Goal: Task Accomplishment & Management: Complete application form

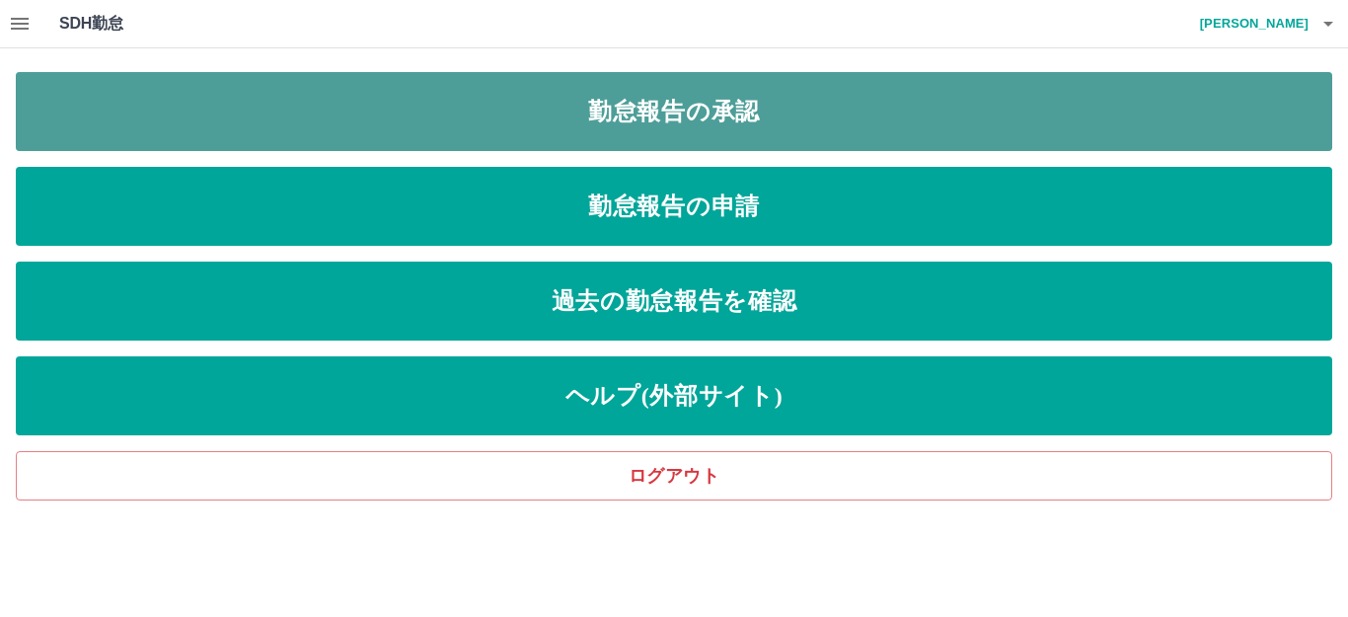
click at [727, 100] on link "勤怠報告の承認" at bounding box center [674, 111] width 1316 height 79
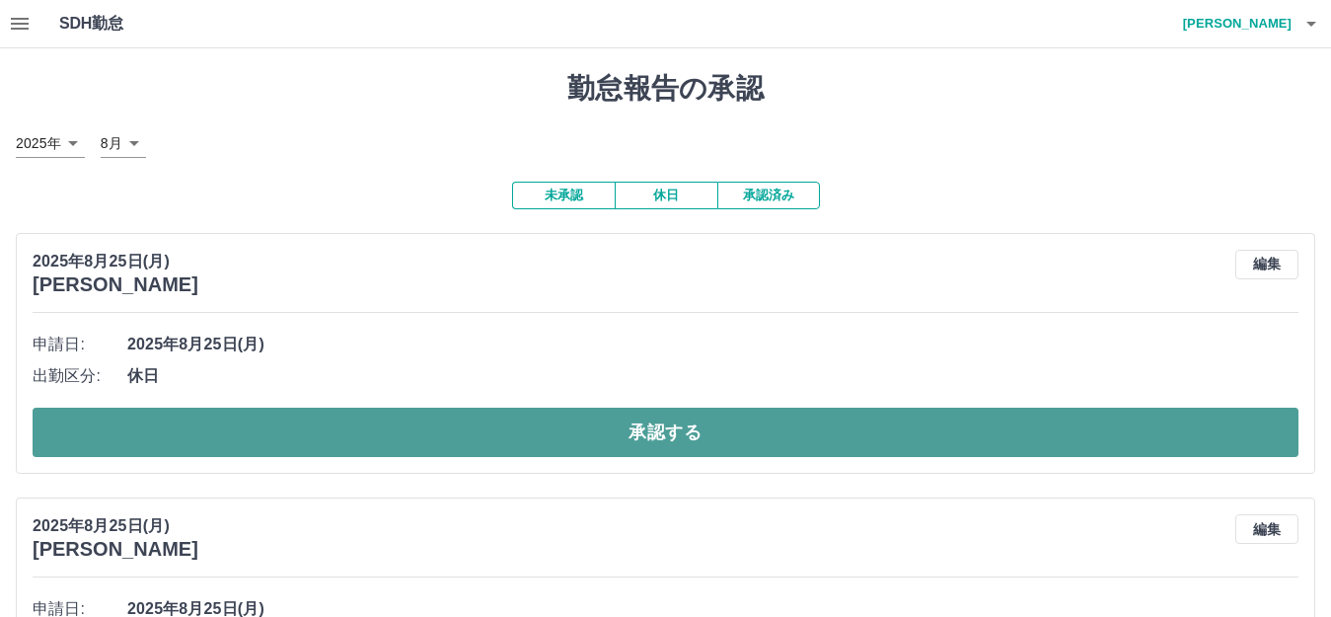
click at [676, 439] on button "承認する" at bounding box center [666, 431] width 1266 height 49
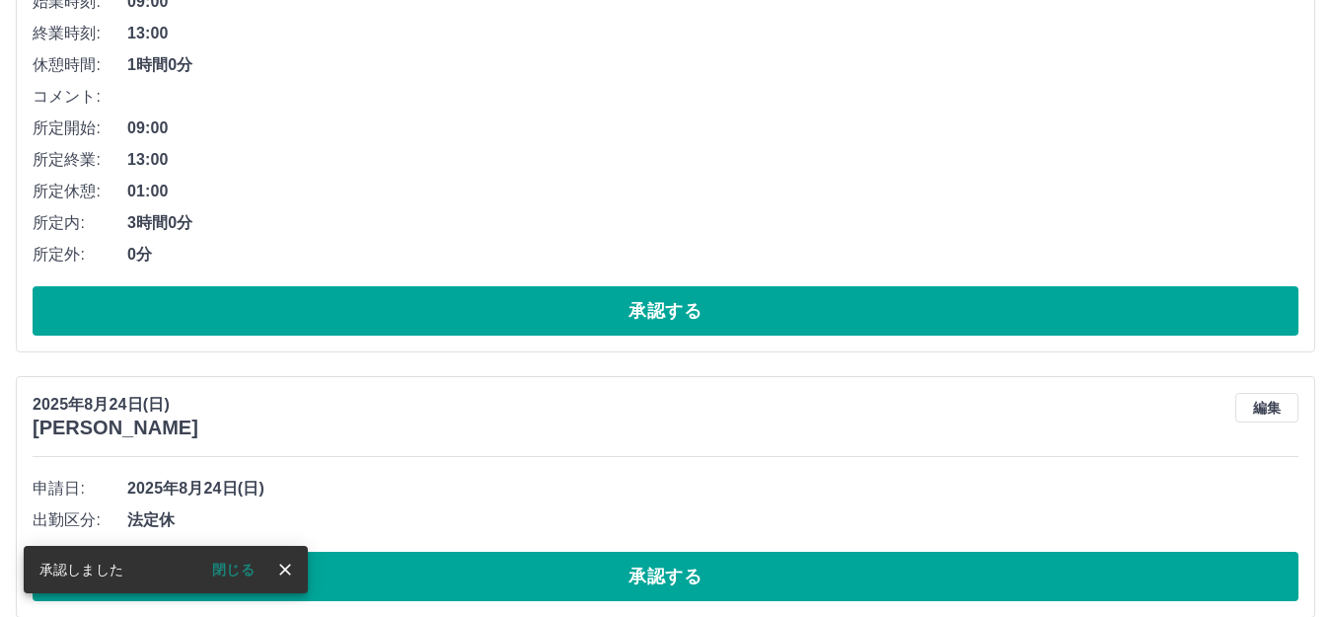
scroll to position [1085, 0]
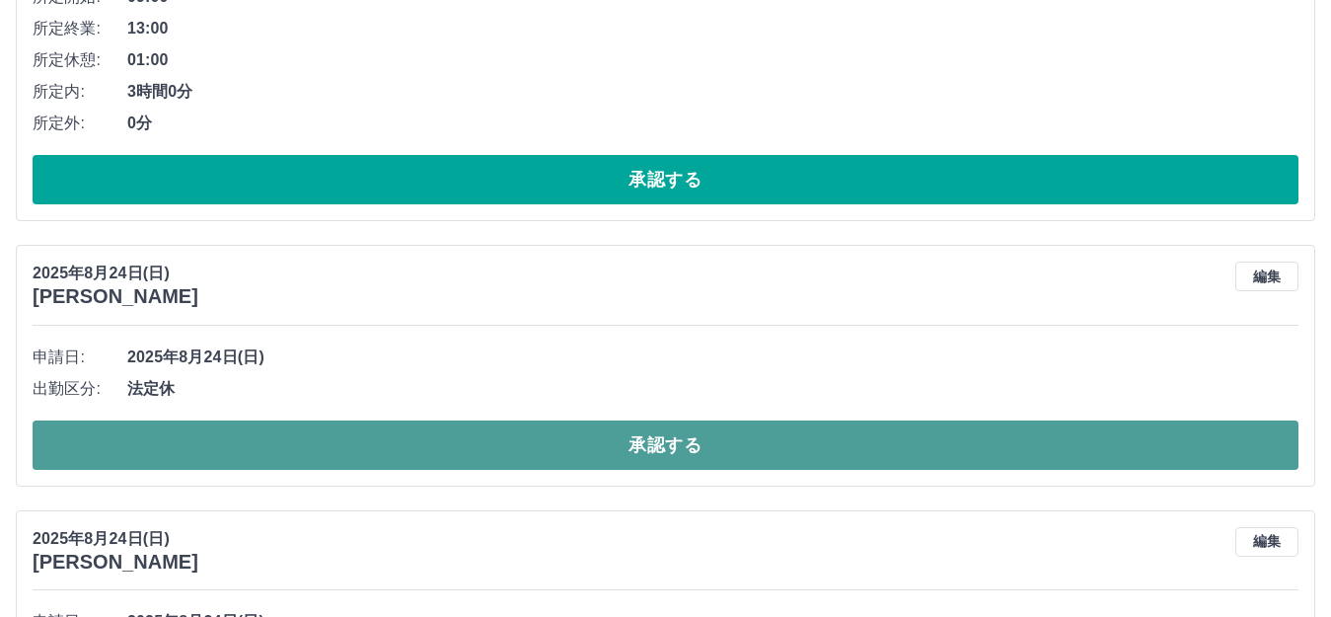
click at [696, 448] on button "承認する" at bounding box center [666, 444] width 1266 height 49
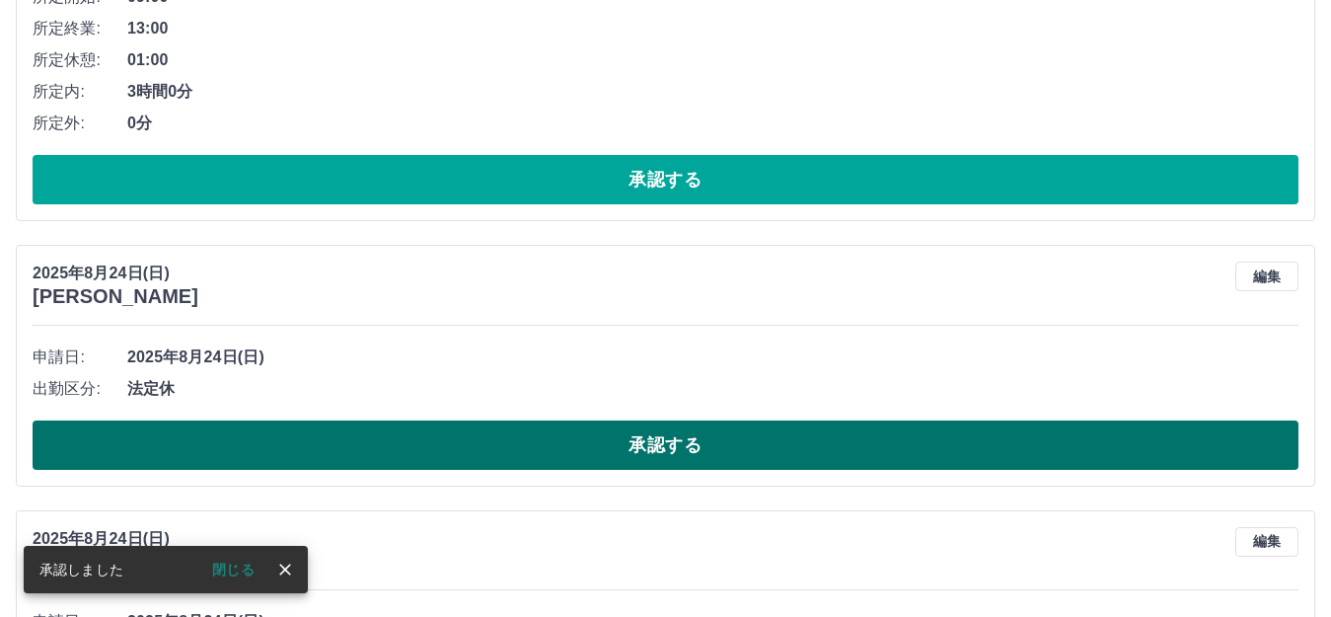
click at [681, 446] on button "承認する" at bounding box center [666, 444] width 1266 height 49
click at [672, 435] on button "承認する" at bounding box center [666, 444] width 1266 height 49
click at [655, 440] on button "承認する" at bounding box center [666, 444] width 1266 height 49
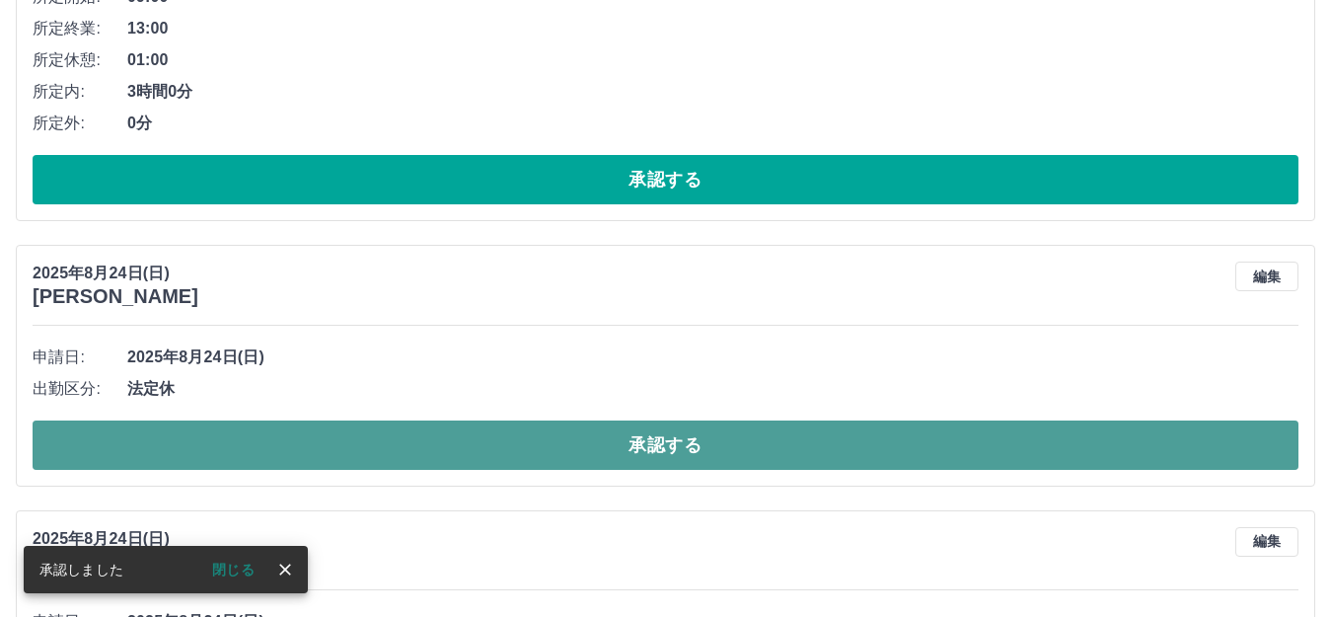
click at [680, 448] on button "承認する" at bounding box center [666, 444] width 1266 height 49
click at [661, 447] on button "承認する" at bounding box center [666, 444] width 1266 height 49
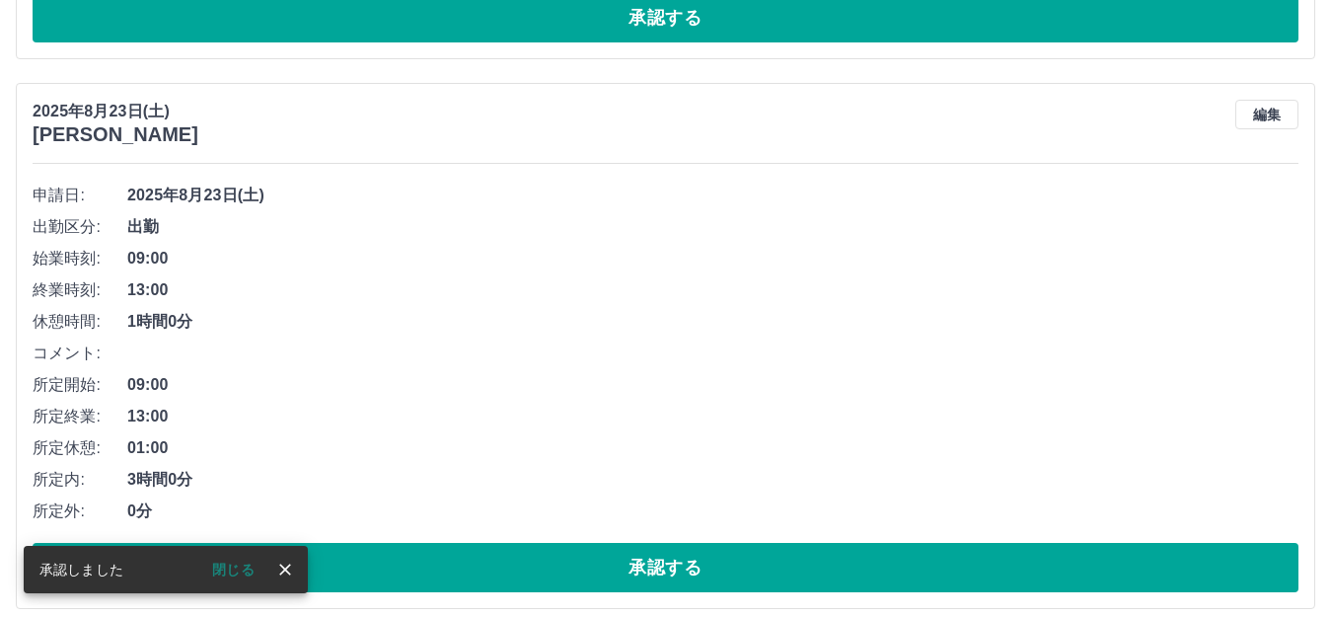
scroll to position [1283, 0]
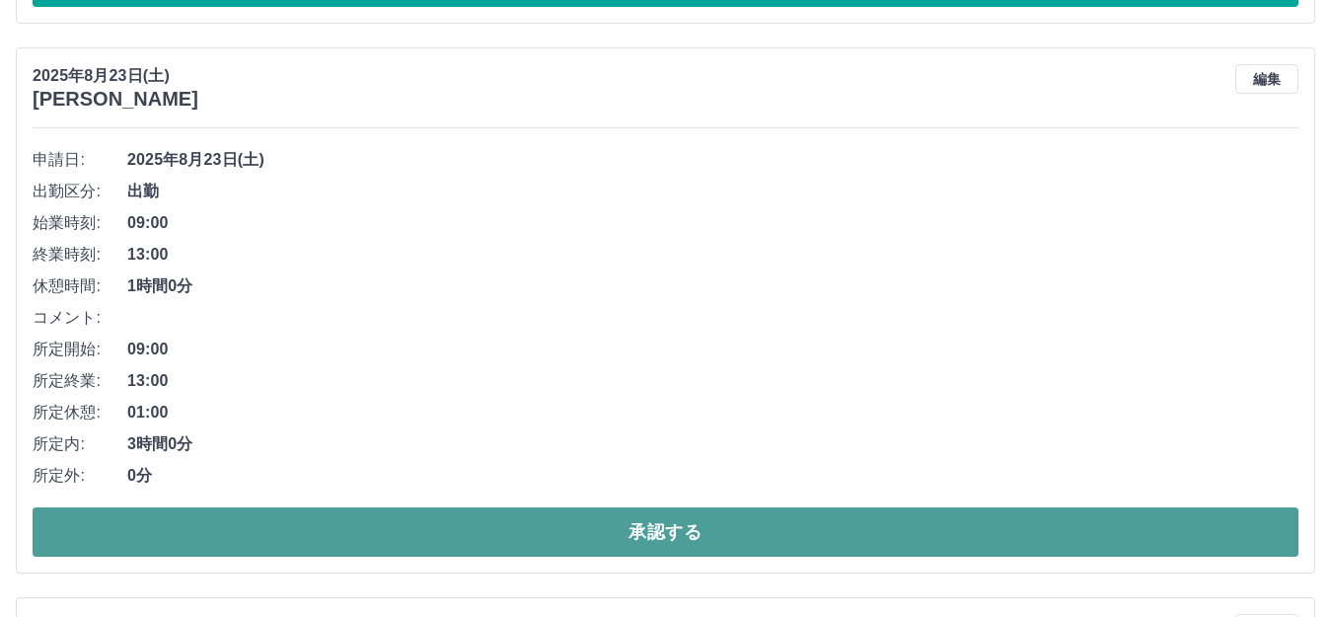
click at [662, 541] on button "承認する" at bounding box center [666, 531] width 1266 height 49
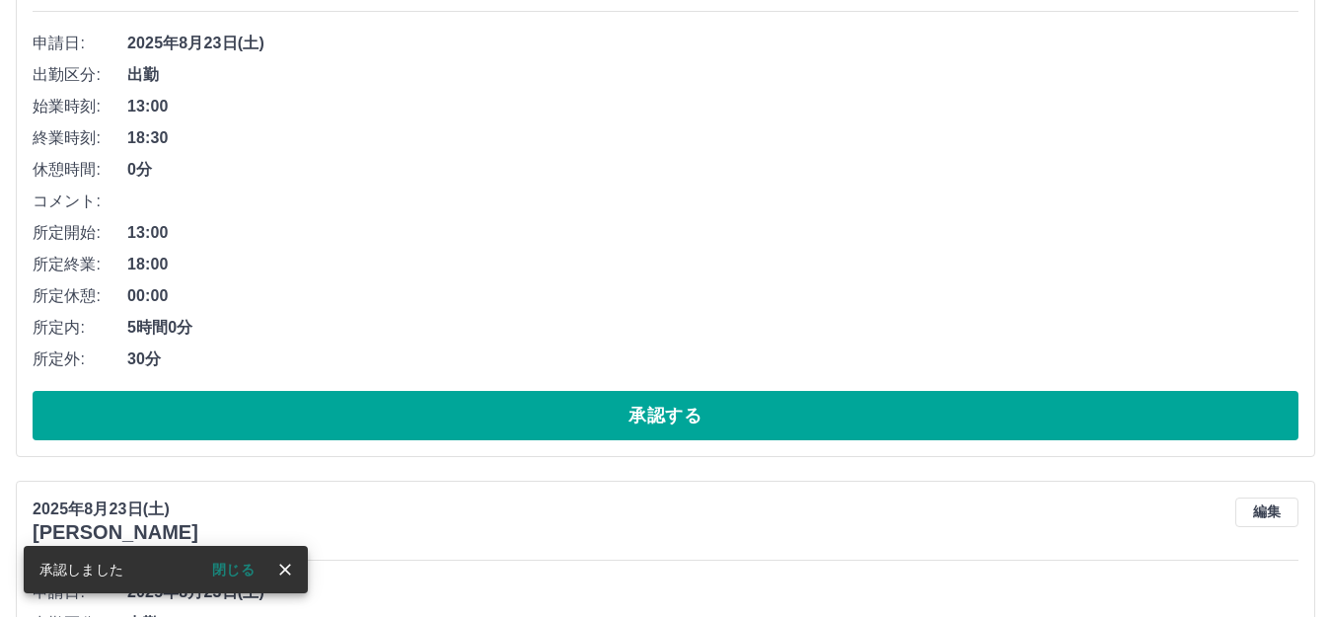
scroll to position [2762, 0]
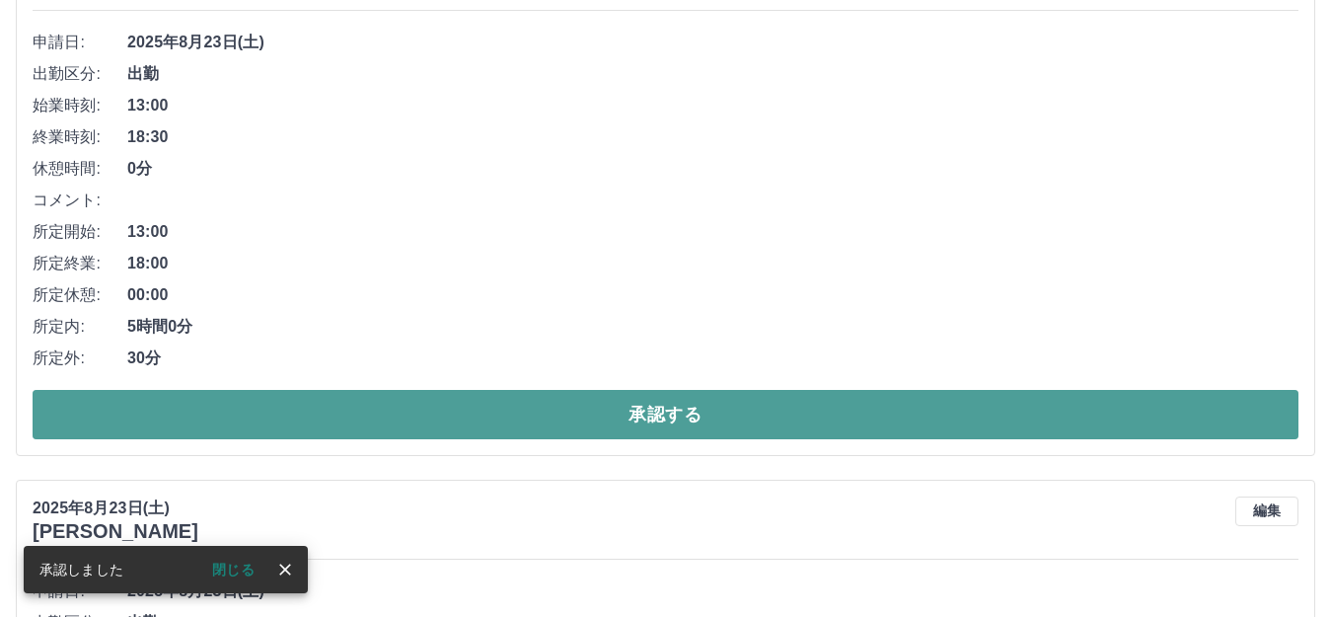
click at [667, 409] on button "承認する" at bounding box center [666, 414] width 1266 height 49
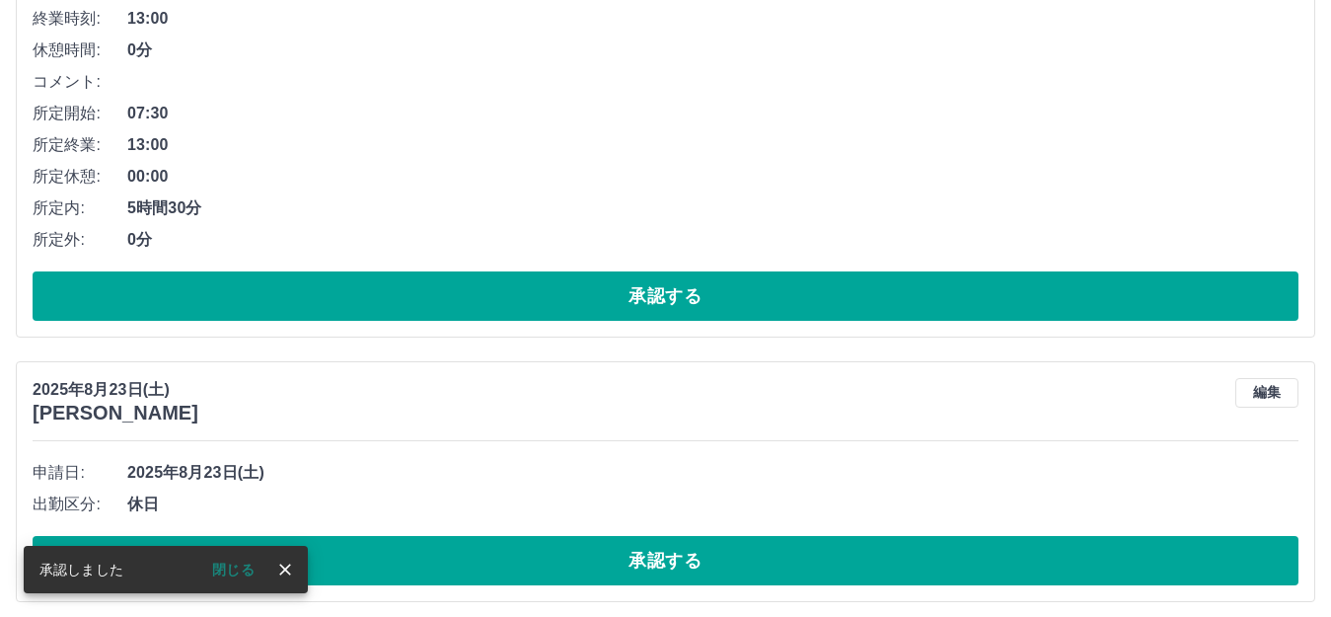
scroll to position [1621, 0]
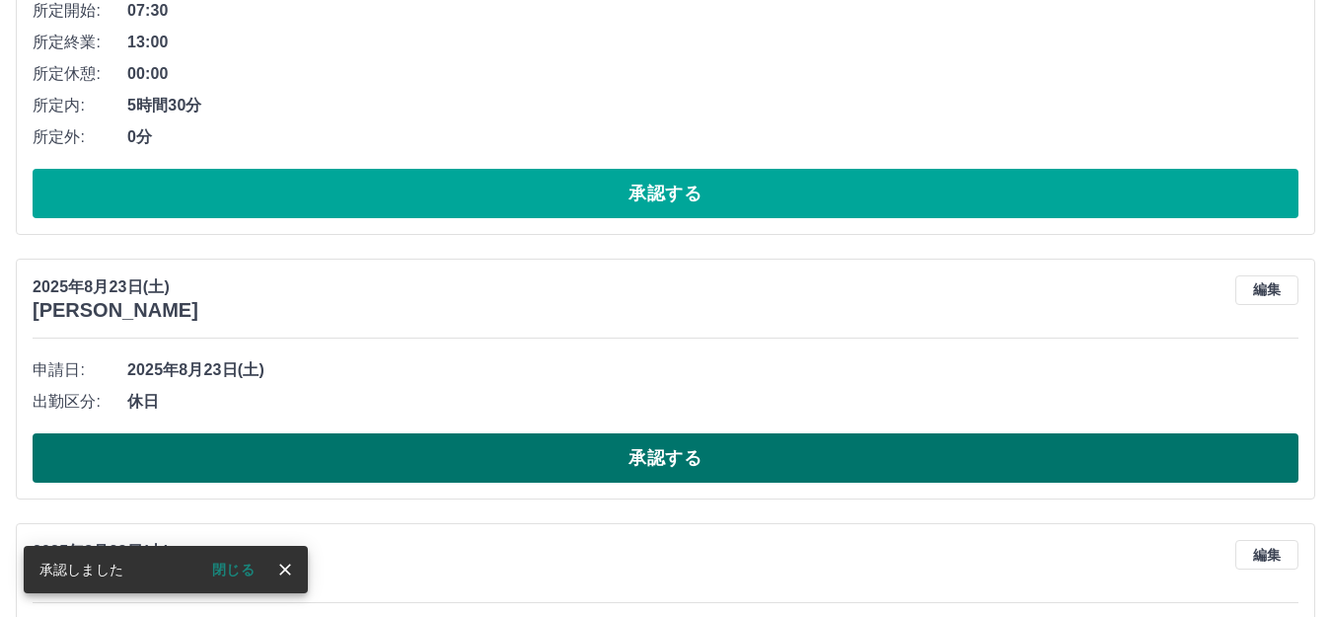
click at [724, 463] on button "承認する" at bounding box center [666, 457] width 1266 height 49
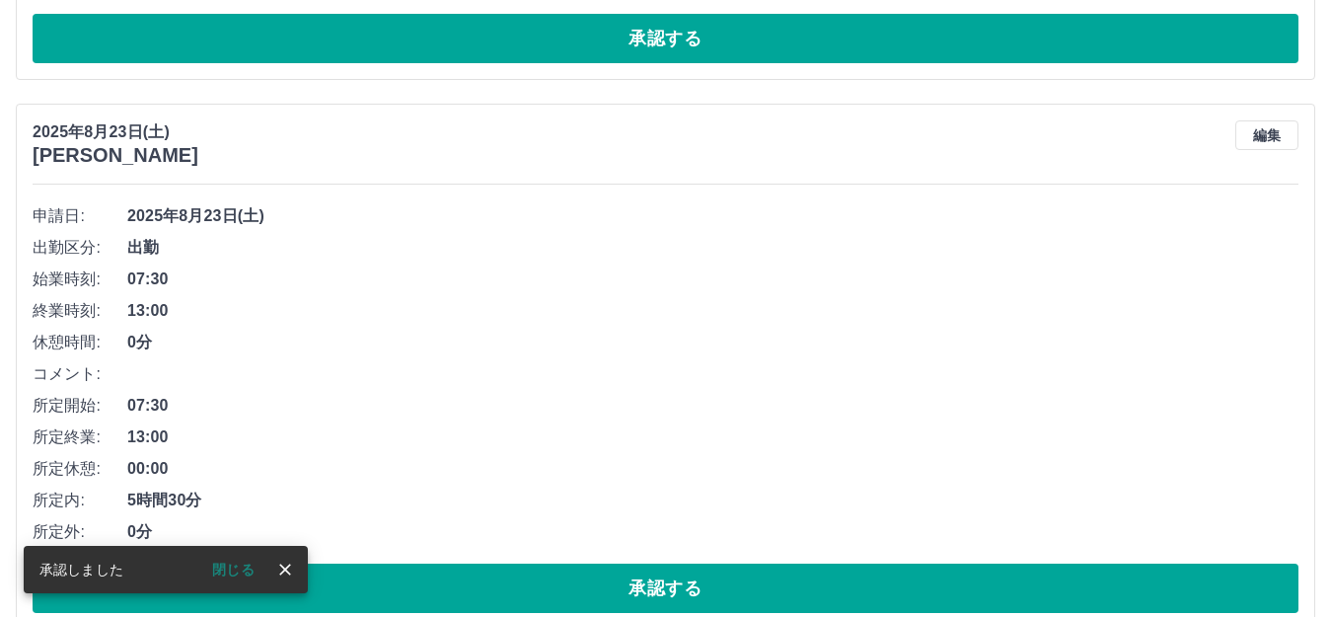
scroll to position [1325, 0]
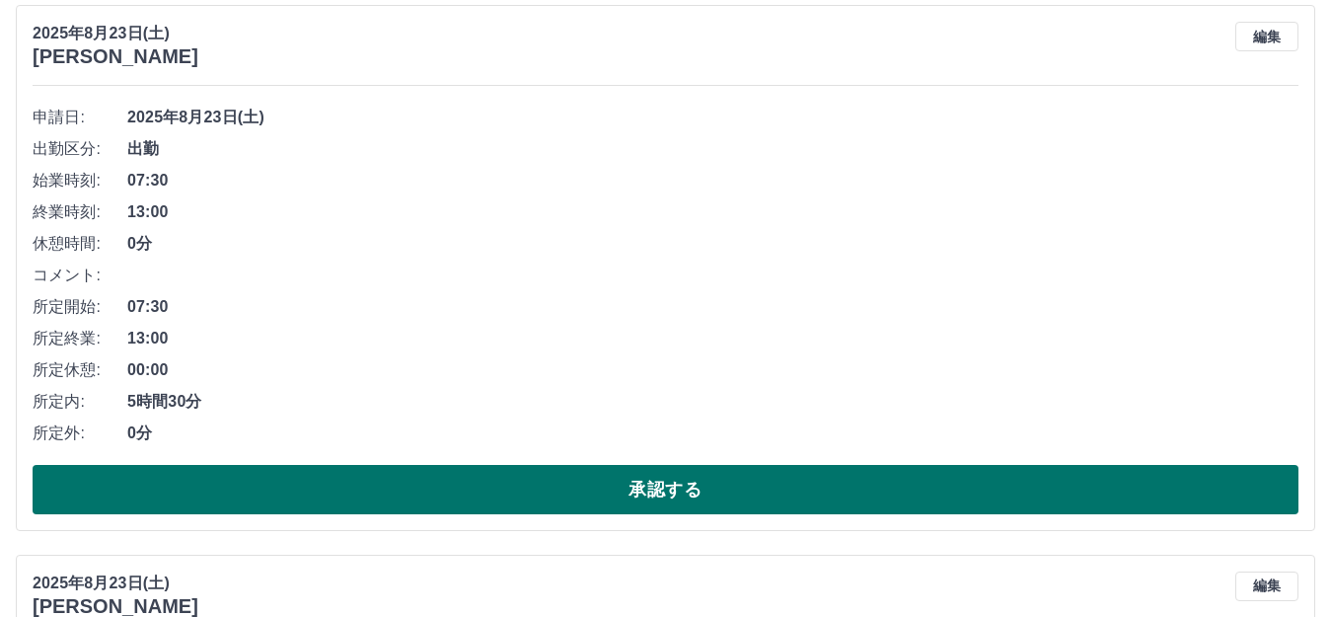
click at [700, 497] on button "承認する" at bounding box center [666, 489] width 1266 height 49
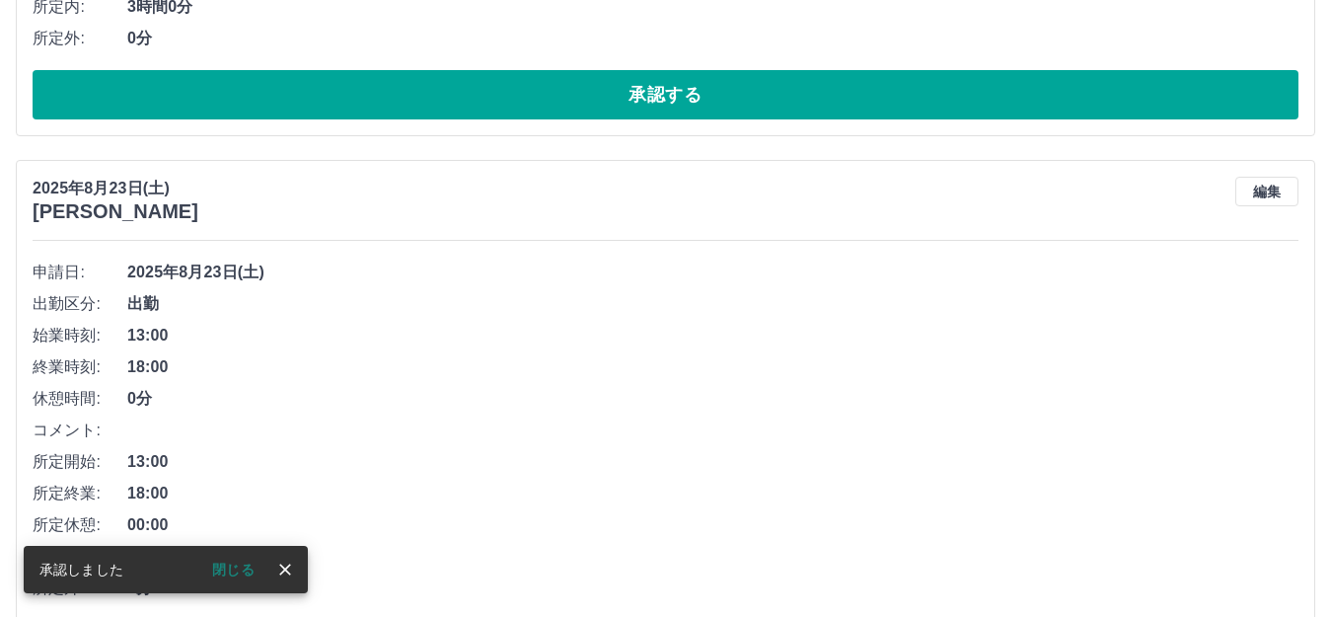
scroll to position [1269, 0]
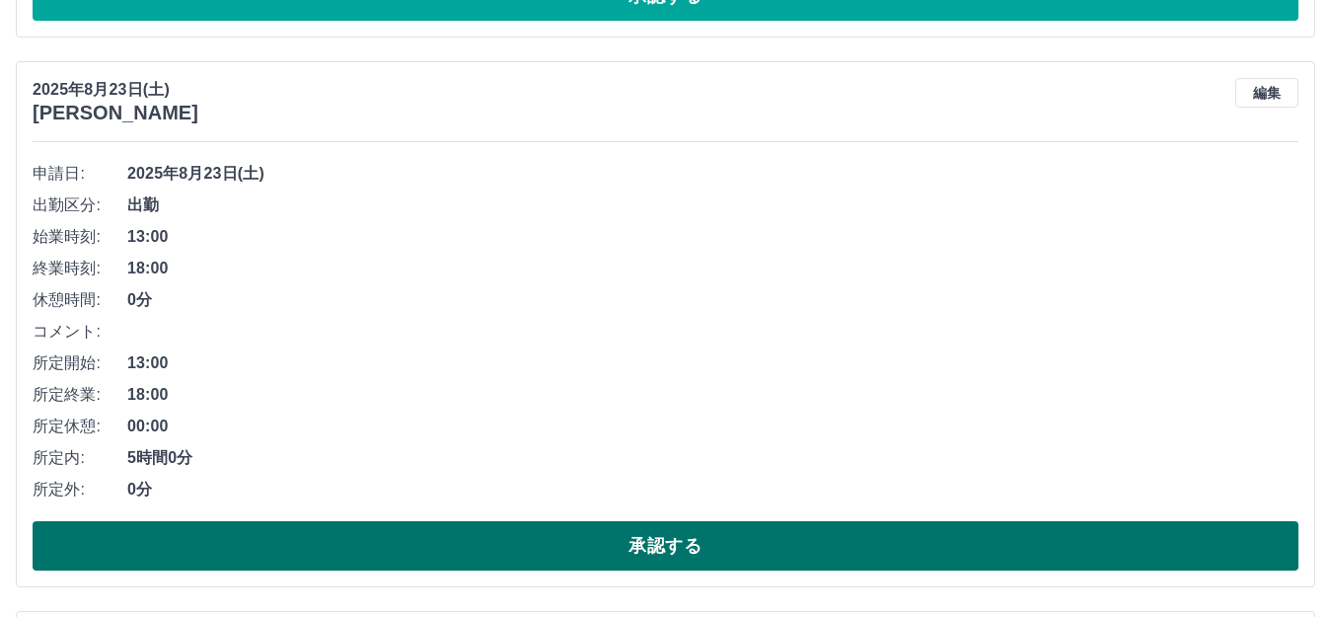
click at [657, 539] on button "承認する" at bounding box center [666, 545] width 1266 height 49
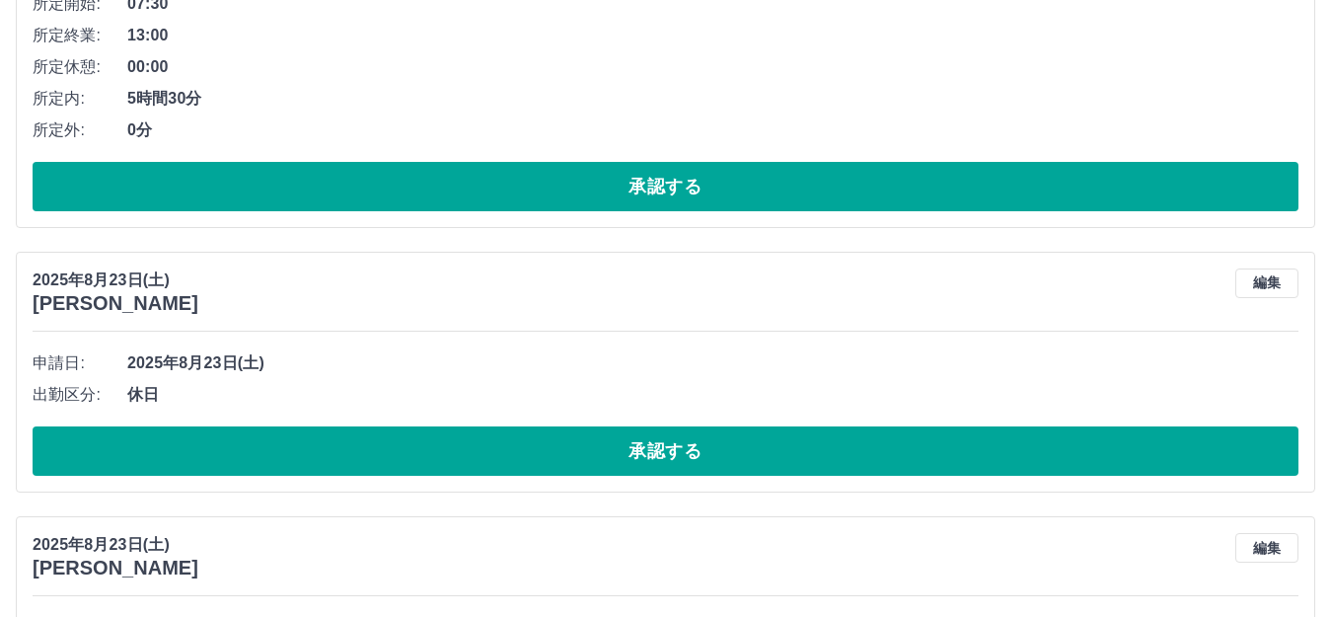
scroll to position [1663, 0]
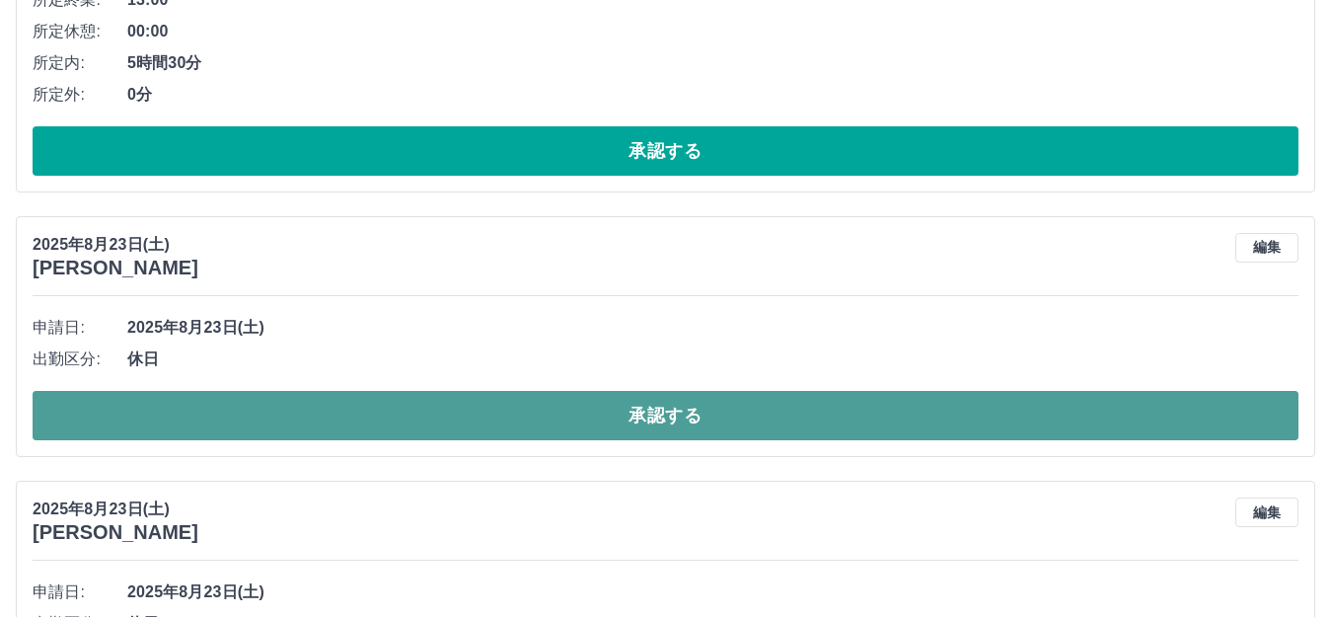
click at [670, 424] on button "承認する" at bounding box center [666, 415] width 1266 height 49
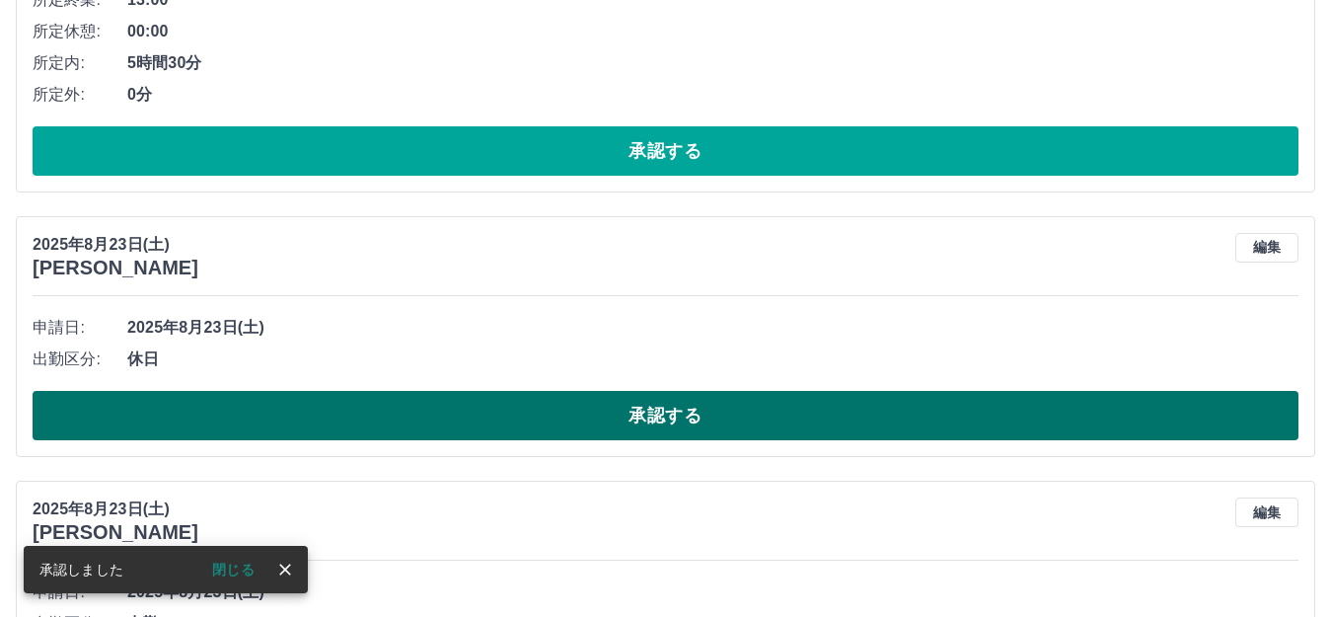
click at [689, 419] on button "承認する" at bounding box center [666, 415] width 1266 height 49
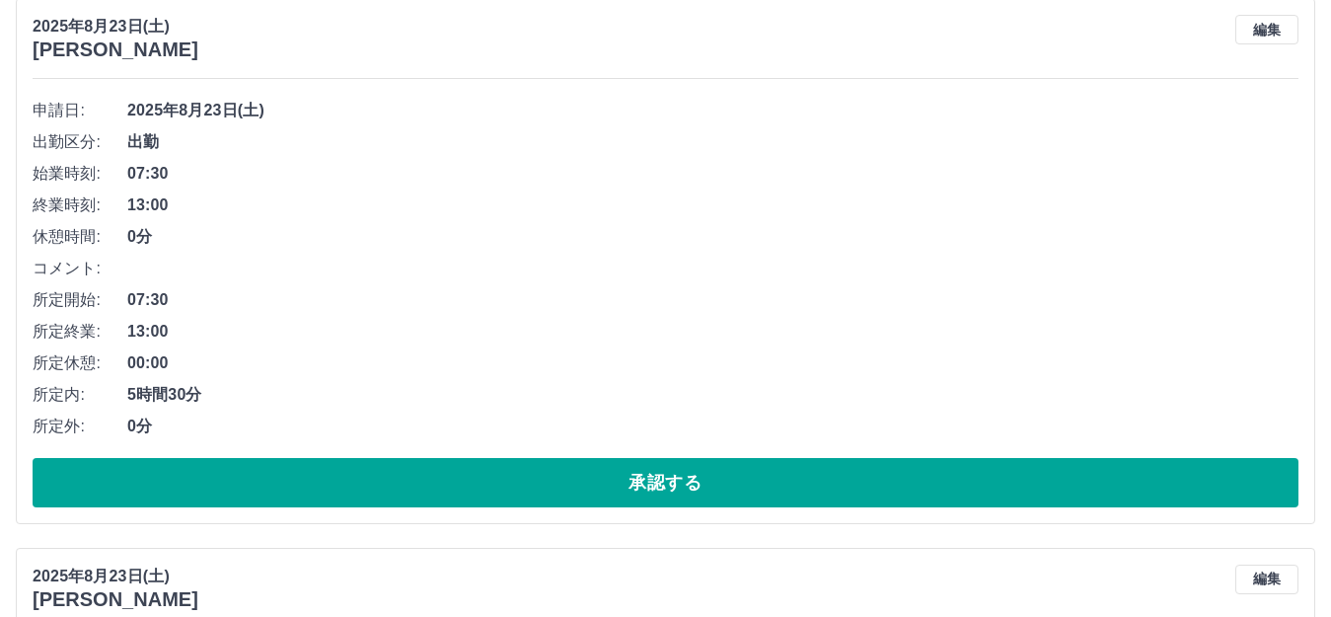
scroll to position [1367, 0]
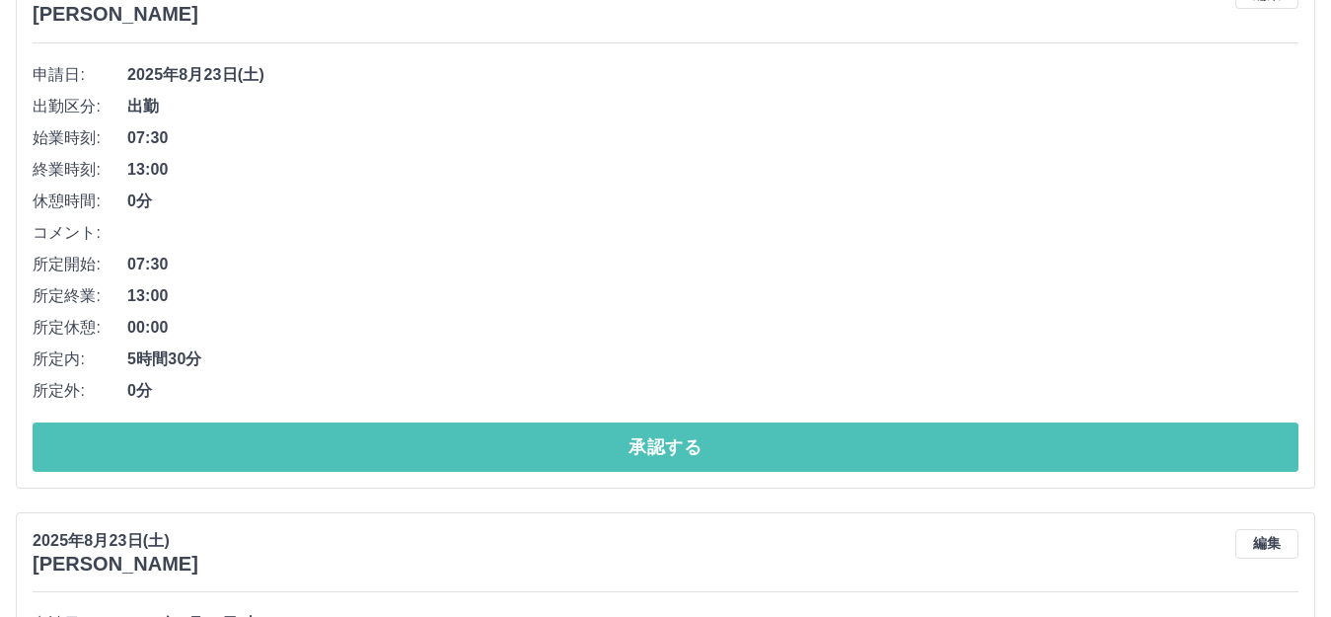
drag, startPoint x: 690, startPoint y: 435, endPoint x: 689, endPoint y: 425, distance: 9.9
click at [691, 435] on button "承認する" at bounding box center [666, 446] width 1266 height 49
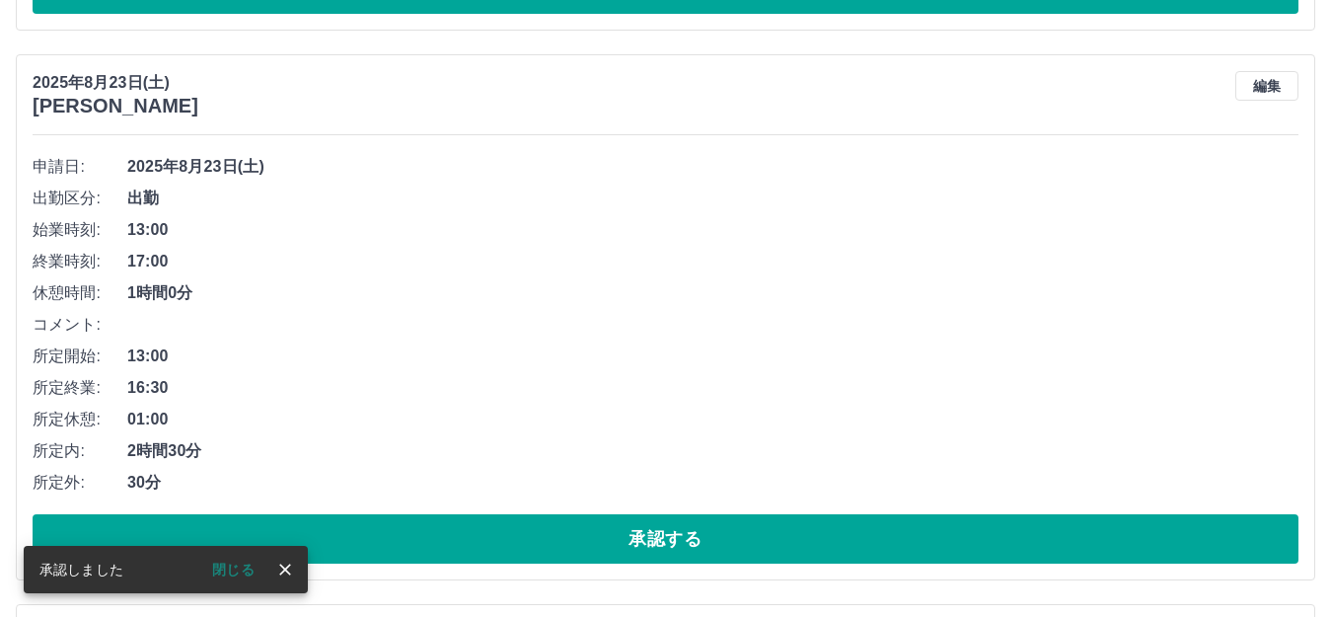
scroll to position [1311, 0]
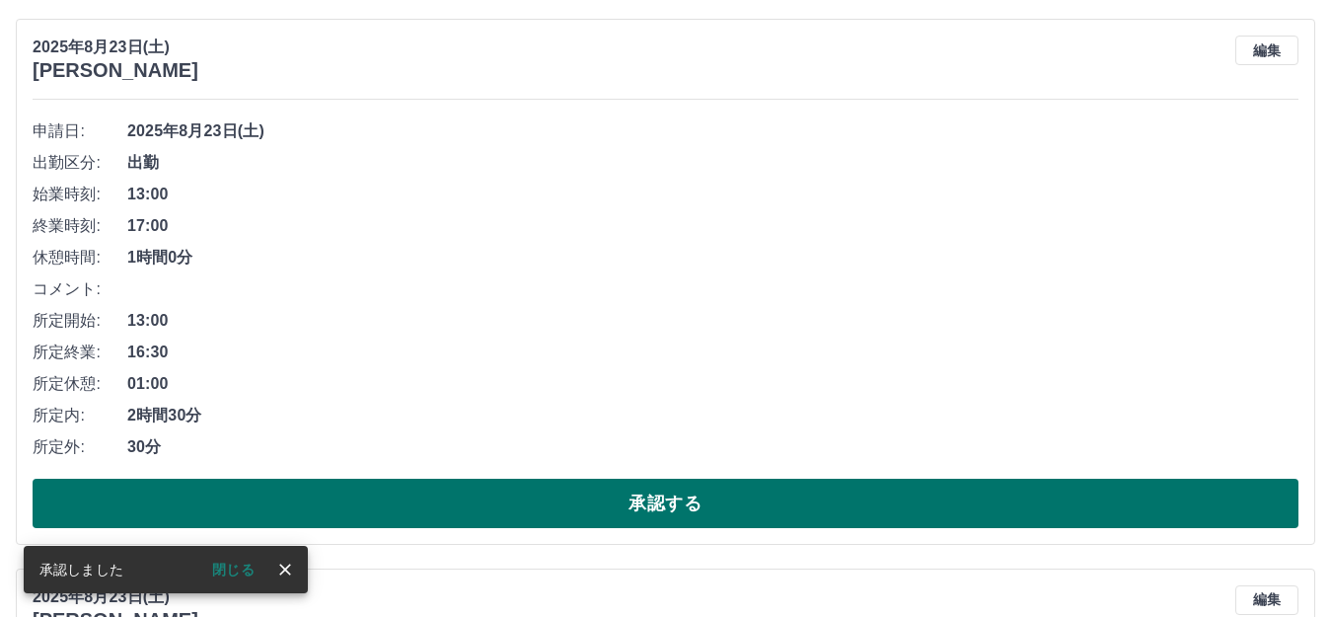
click at [639, 495] on button "承認する" at bounding box center [666, 502] width 1266 height 49
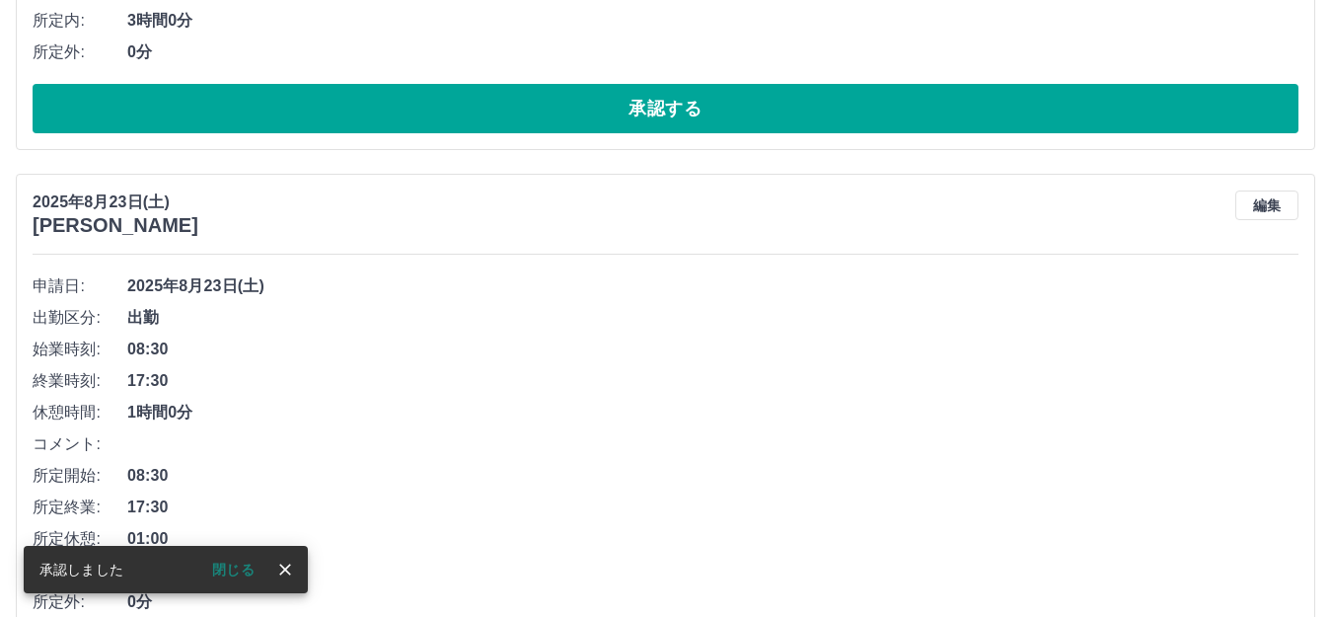
scroll to position [1354, 0]
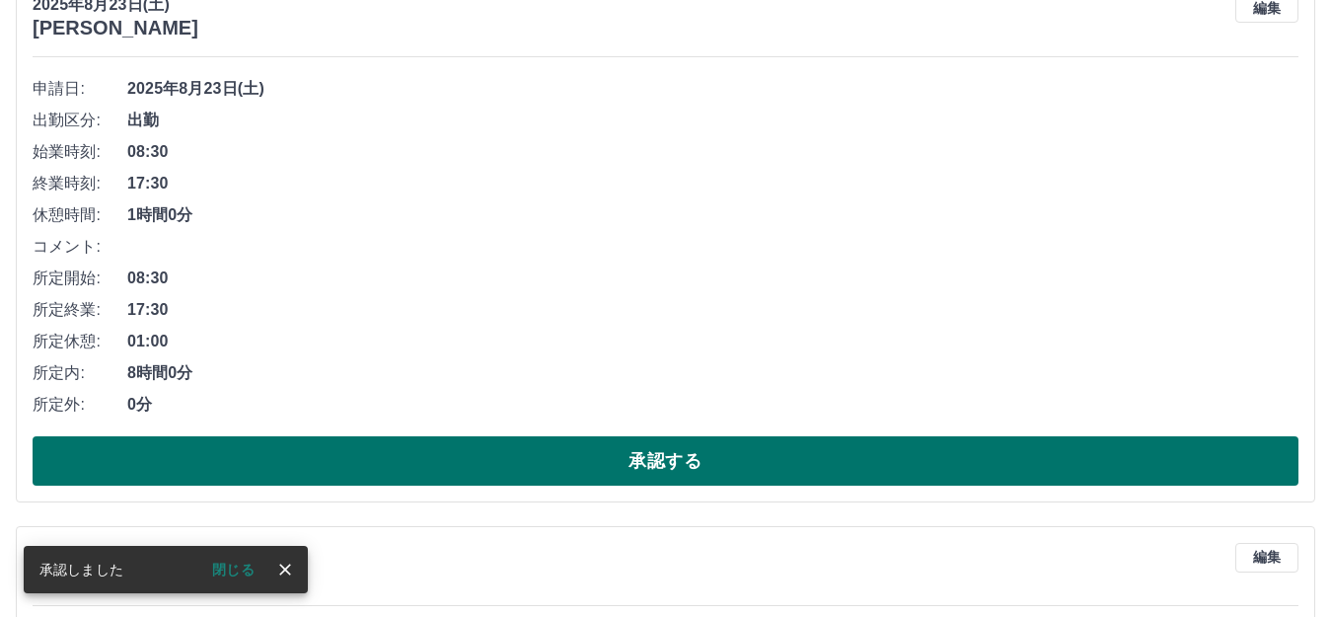
click at [660, 460] on button "承認する" at bounding box center [666, 460] width 1266 height 49
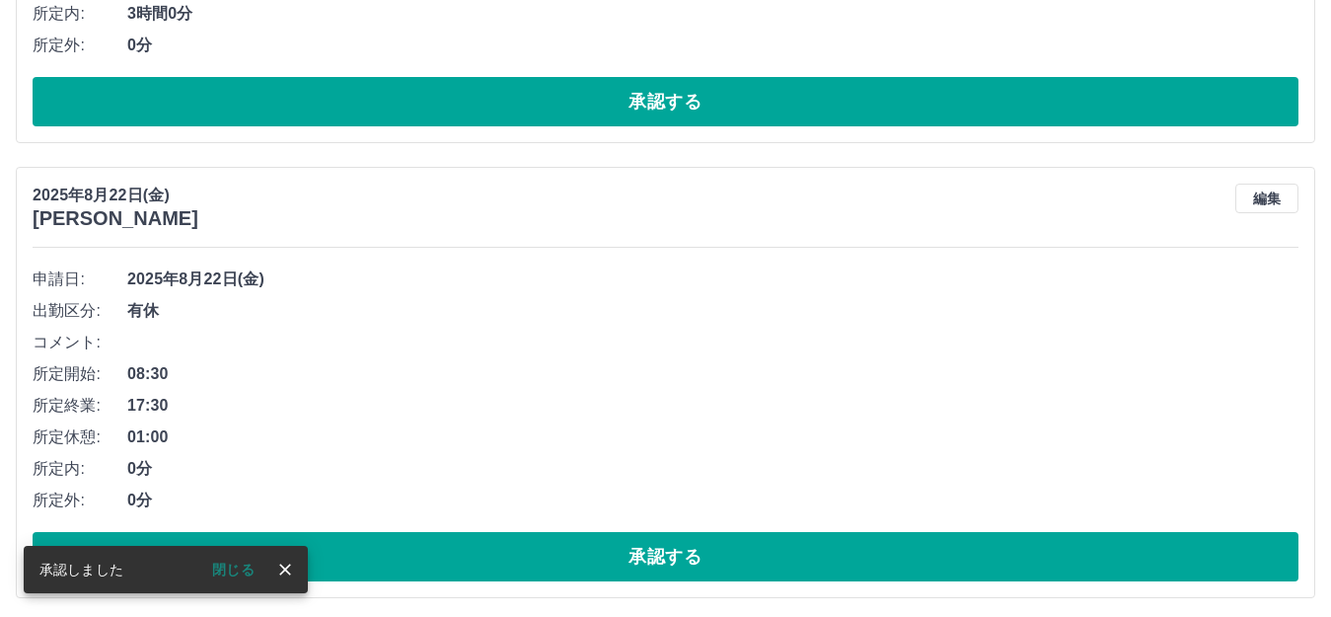
scroll to position [1199, 0]
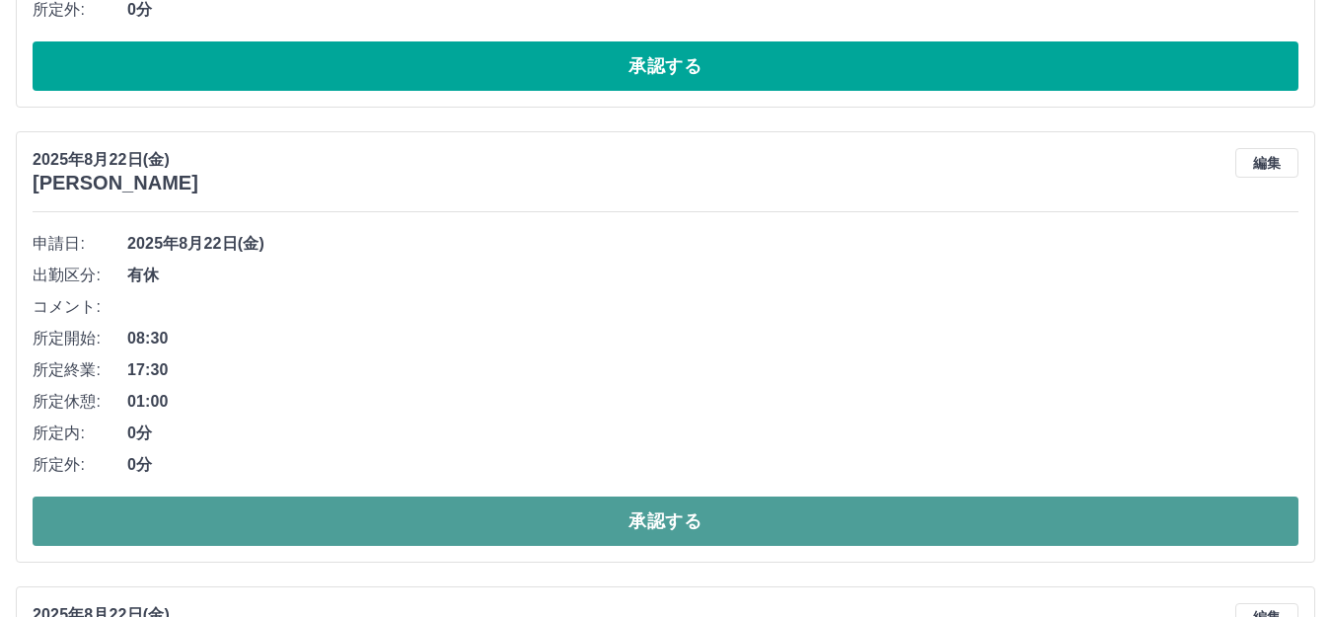
click at [659, 515] on button "承認する" at bounding box center [666, 520] width 1266 height 49
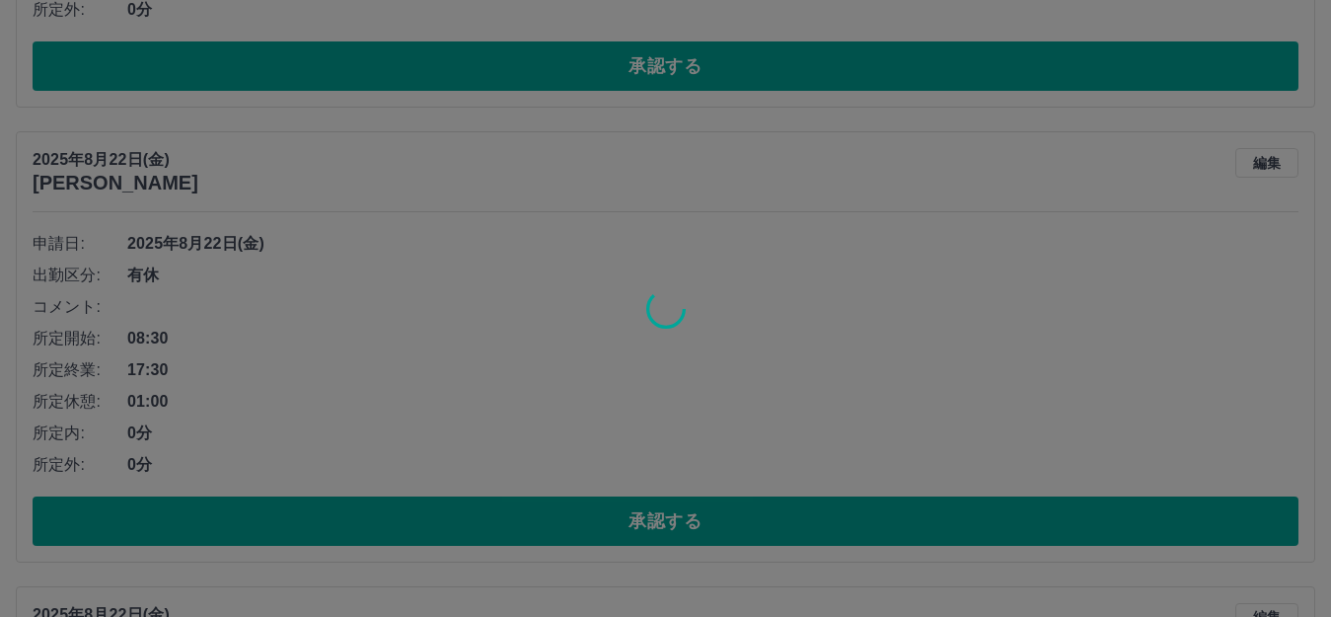
scroll to position [981, 0]
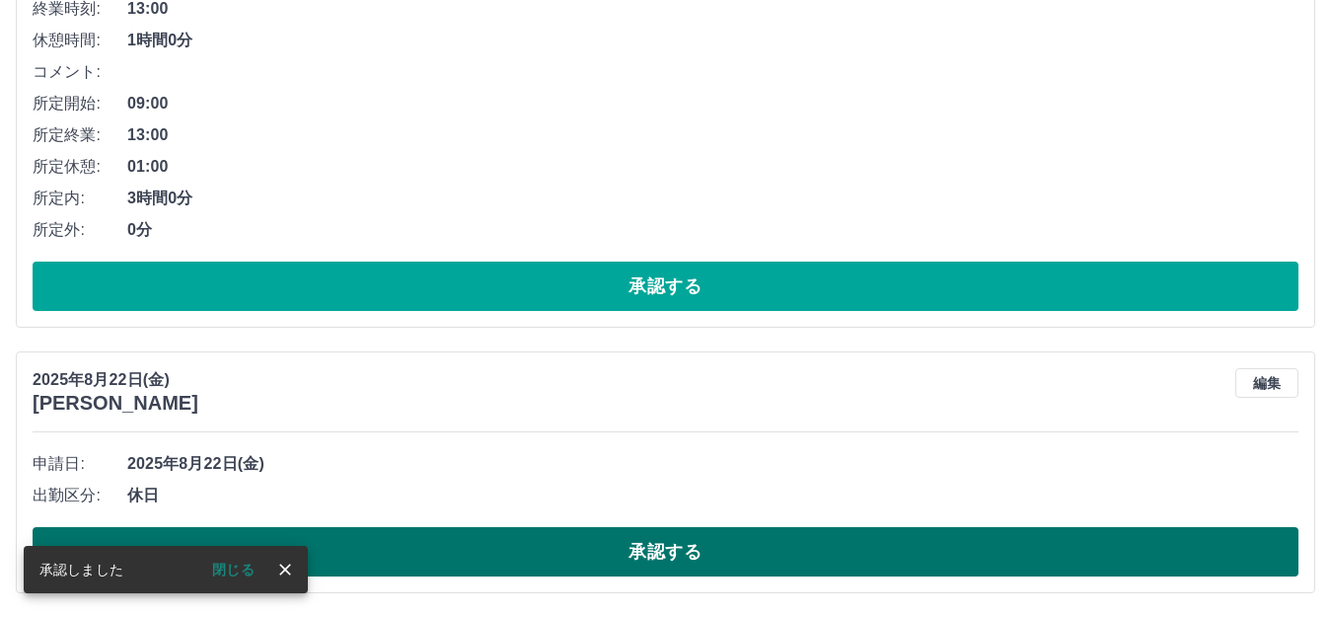
click at [708, 546] on button "承認する" at bounding box center [666, 551] width 1266 height 49
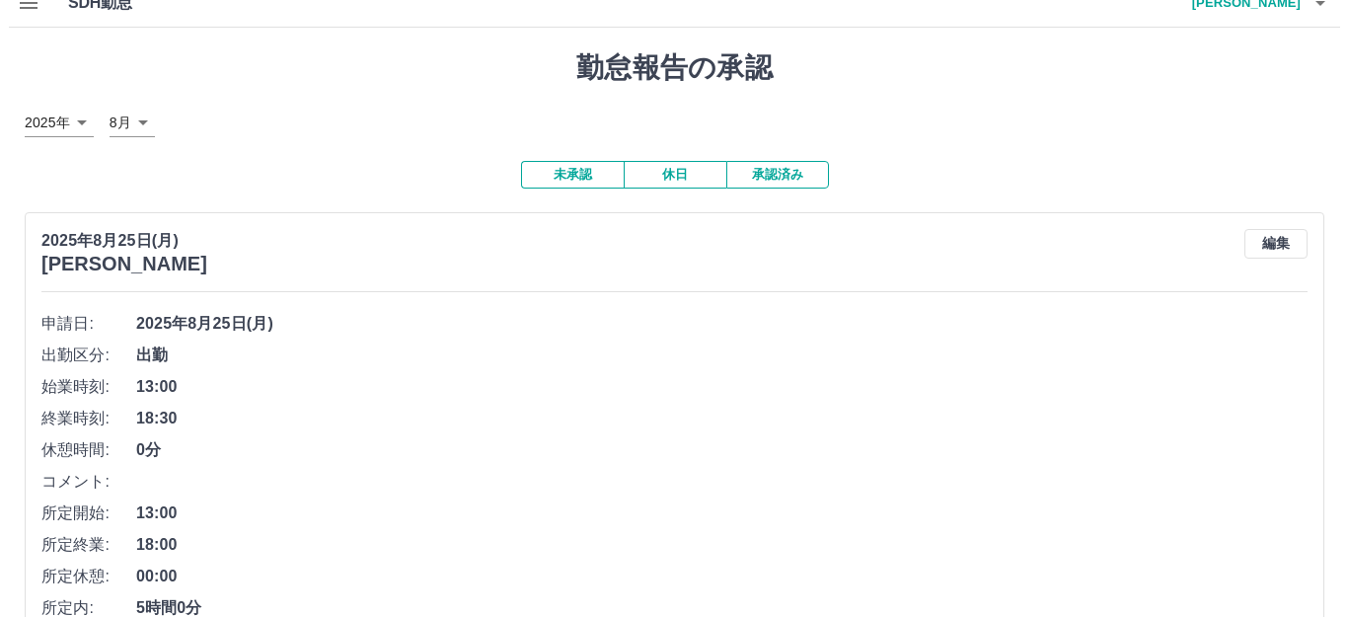
scroll to position [0, 0]
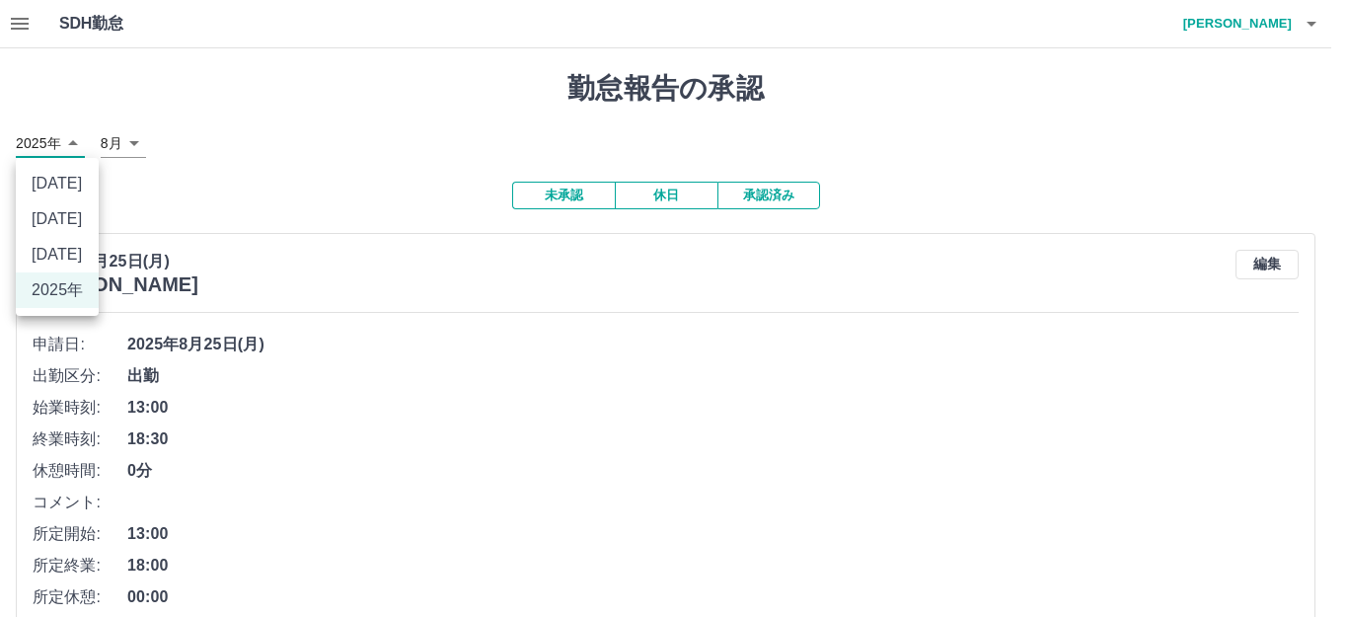
drag, startPoint x: 33, startPoint y: 148, endPoint x: 167, endPoint y: 185, distance: 139.3
drag, startPoint x: 167, startPoint y: 183, endPoint x: 167, endPoint y: 150, distance: 32.6
click at [167, 182] on div at bounding box center [674, 308] width 1348 height 617
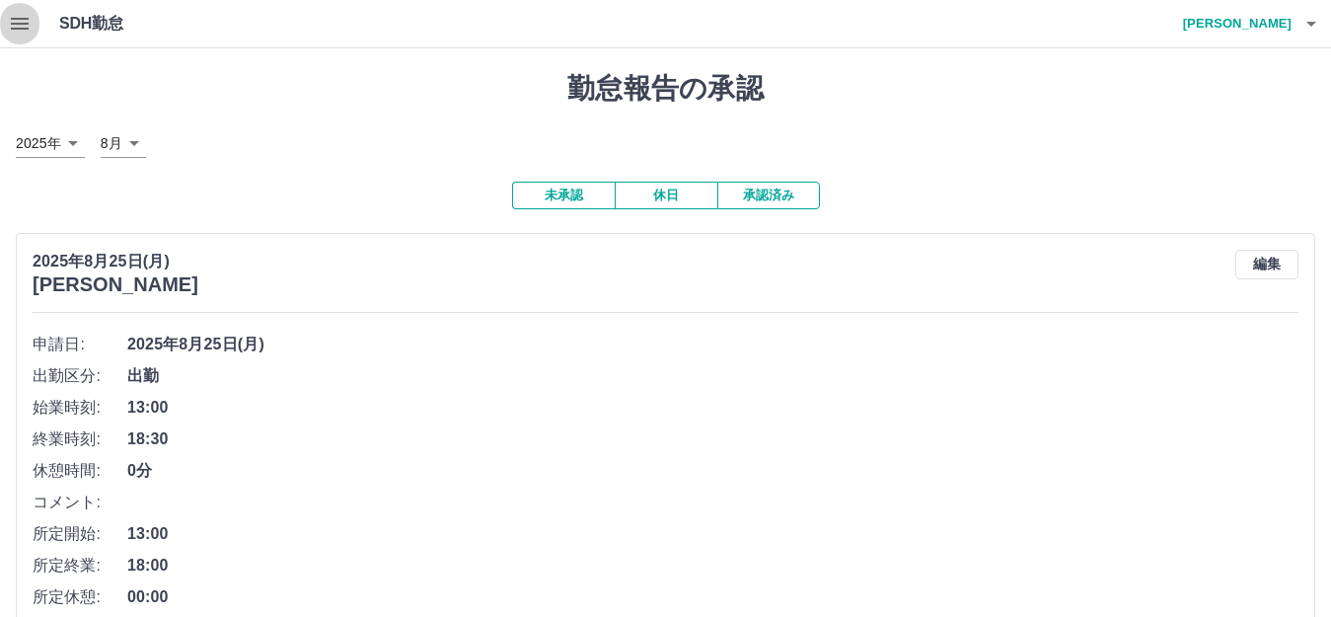
click at [25, 14] on icon "button" at bounding box center [20, 24] width 24 height 24
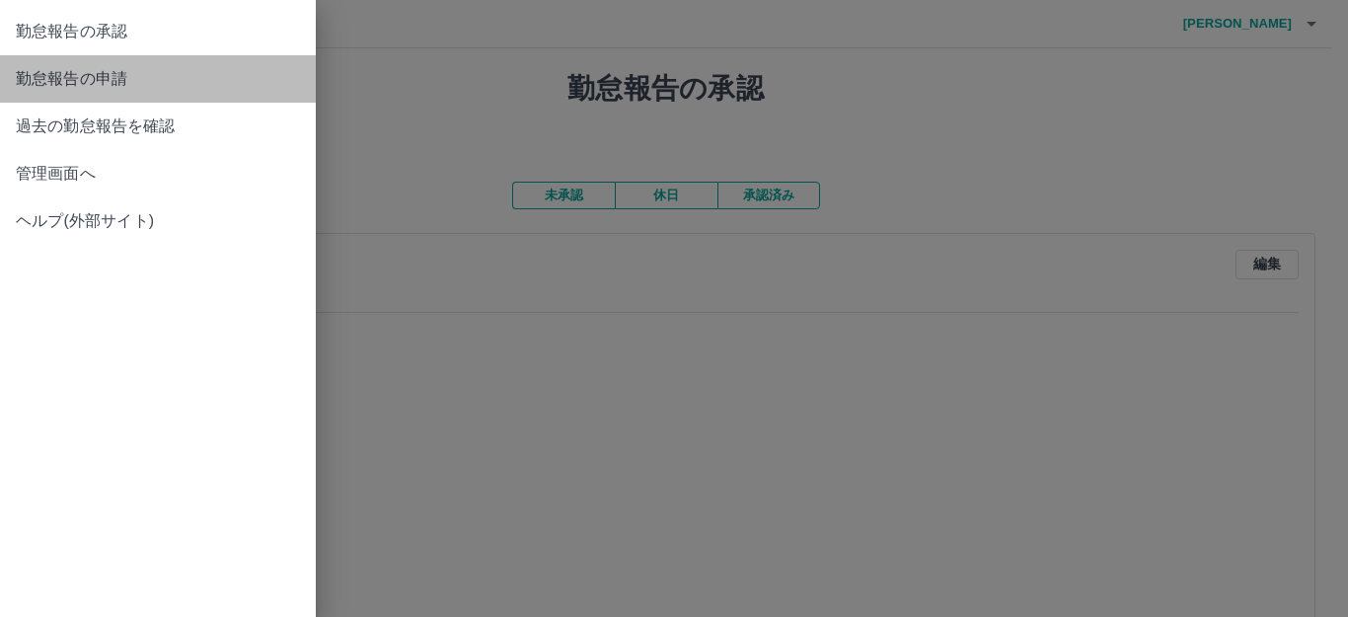
click at [64, 80] on span "勤怠報告の申請" at bounding box center [158, 79] width 284 height 24
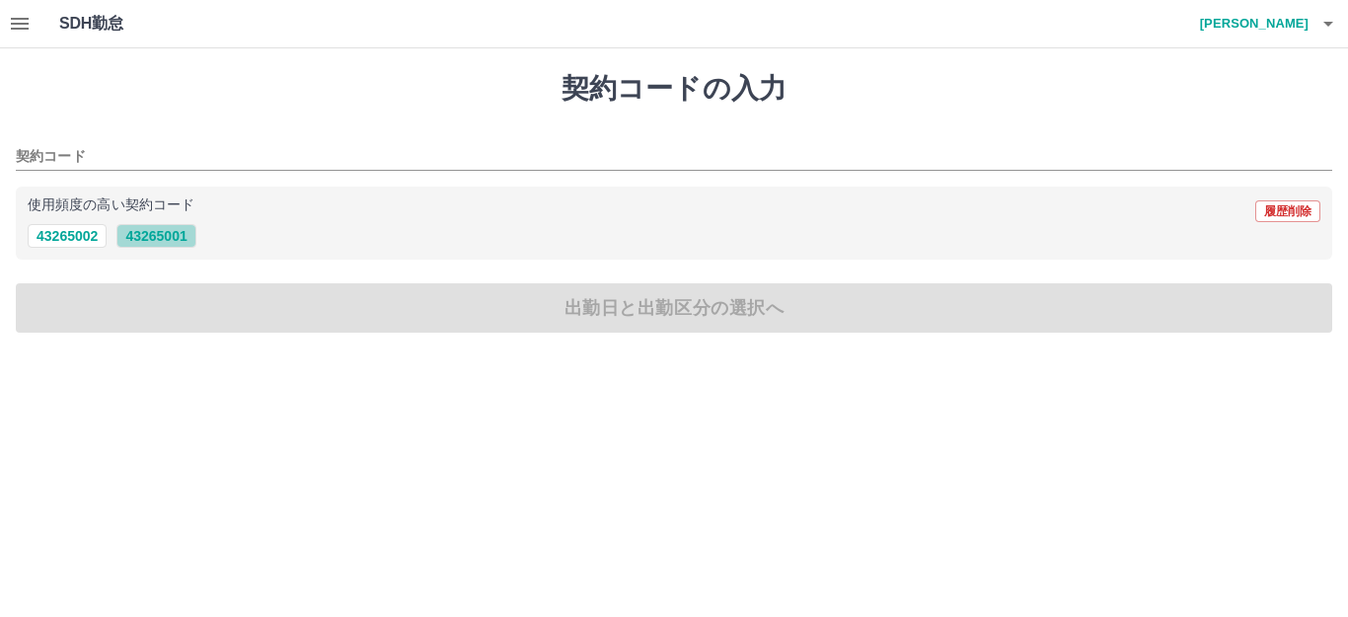
click at [169, 233] on button "43265001" at bounding box center [155, 236] width 79 height 24
type input "********"
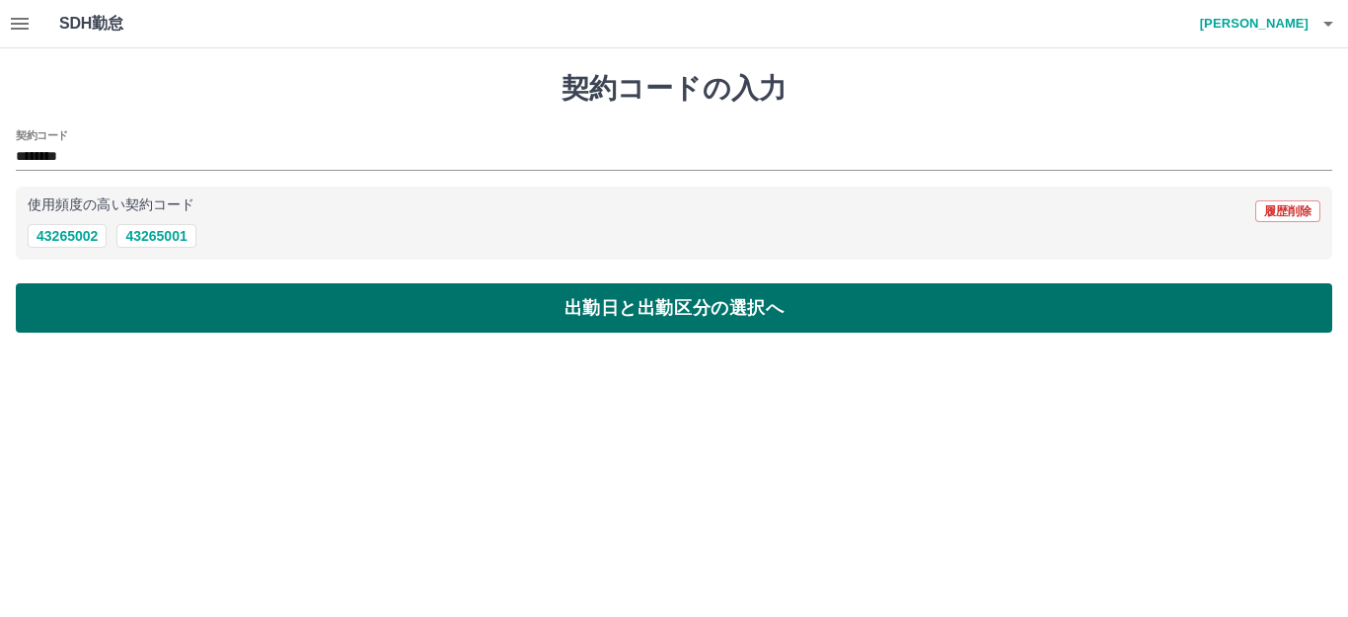
click at [641, 316] on button "出勤日と出勤区分の選択へ" at bounding box center [674, 307] width 1316 height 49
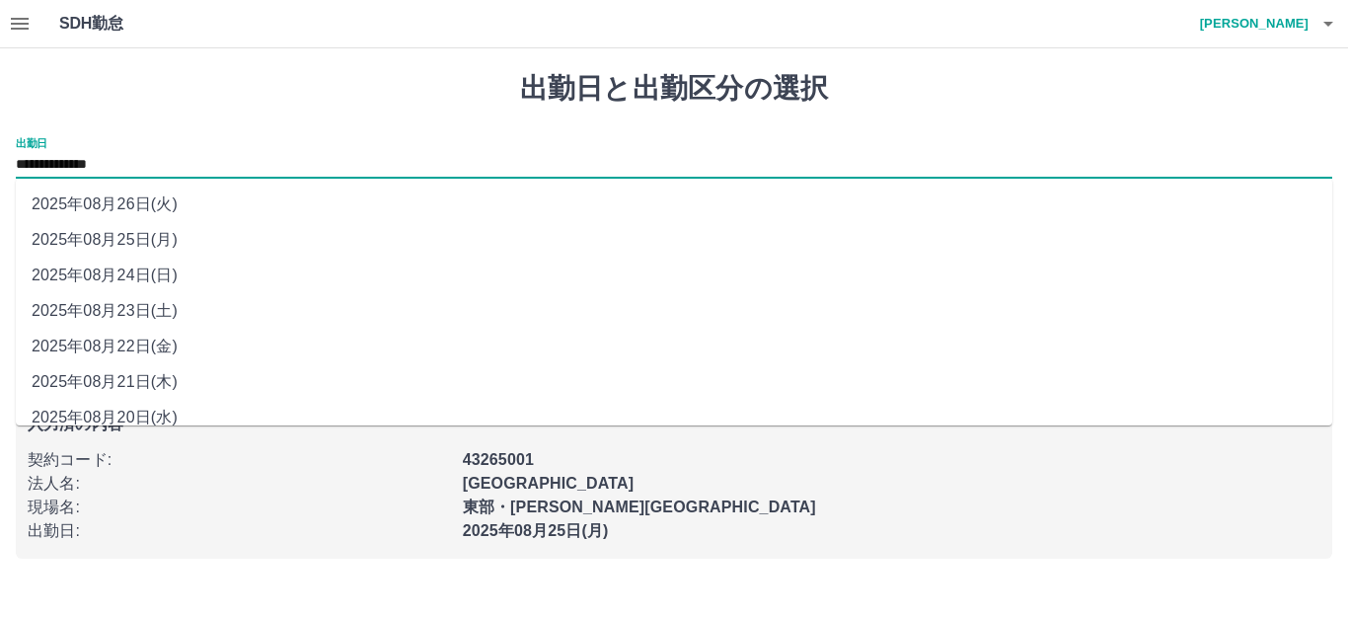
click at [231, 164] on input "**********" at bounding box center [674, 165] width 1316 height 25
click at [223, 268] on li "2025年08月24日(日)" at bounding box center [674, 275] width 1316 height 36
type input "**********"
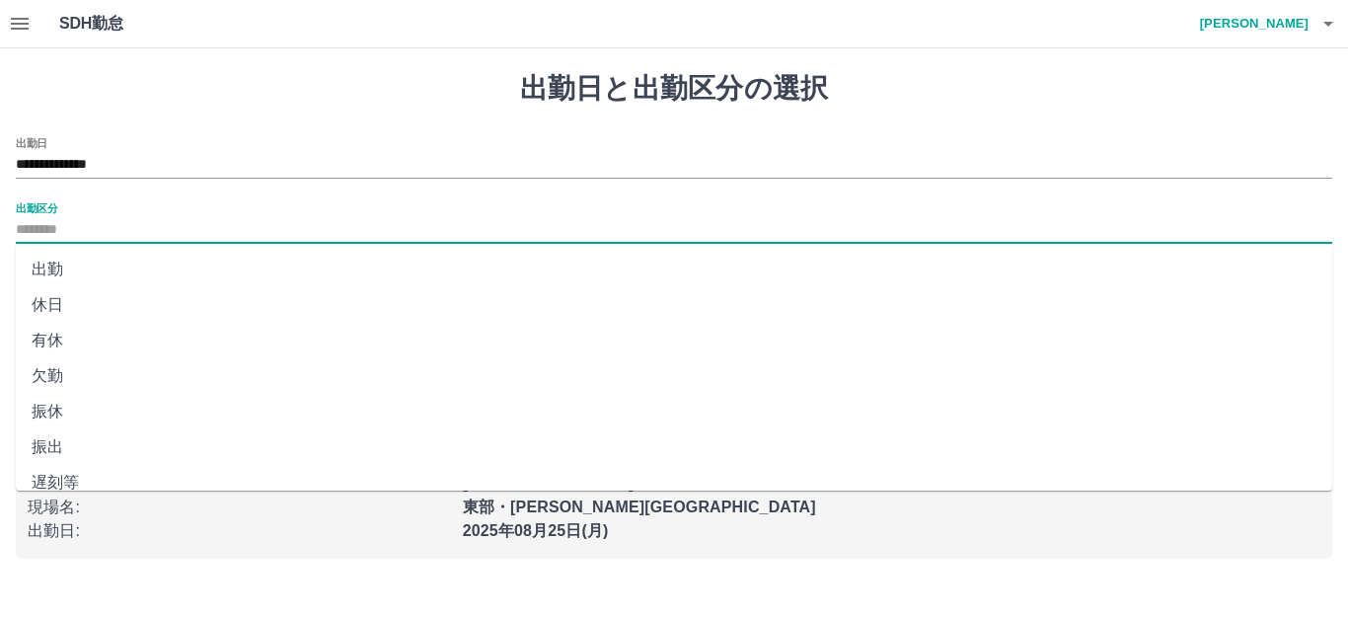
click at [225, 227] on input "出勤区分" at bounding box center [674, 230] width 1316 height 25
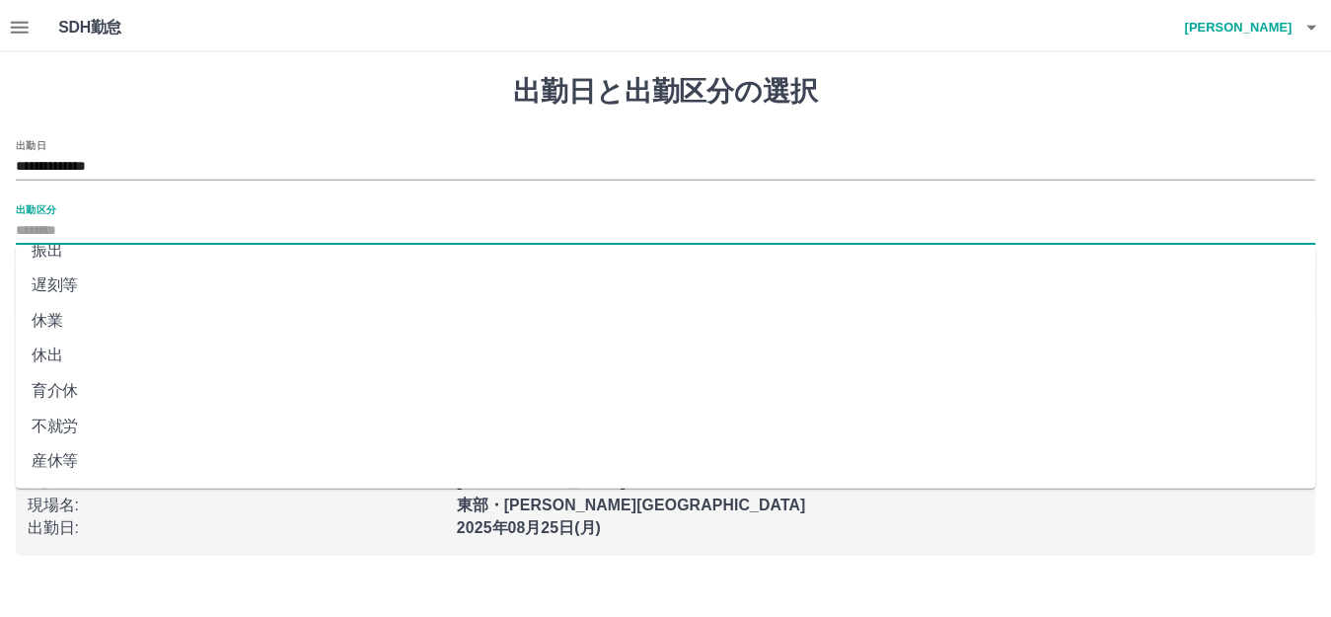
scroll to position [395, 0]
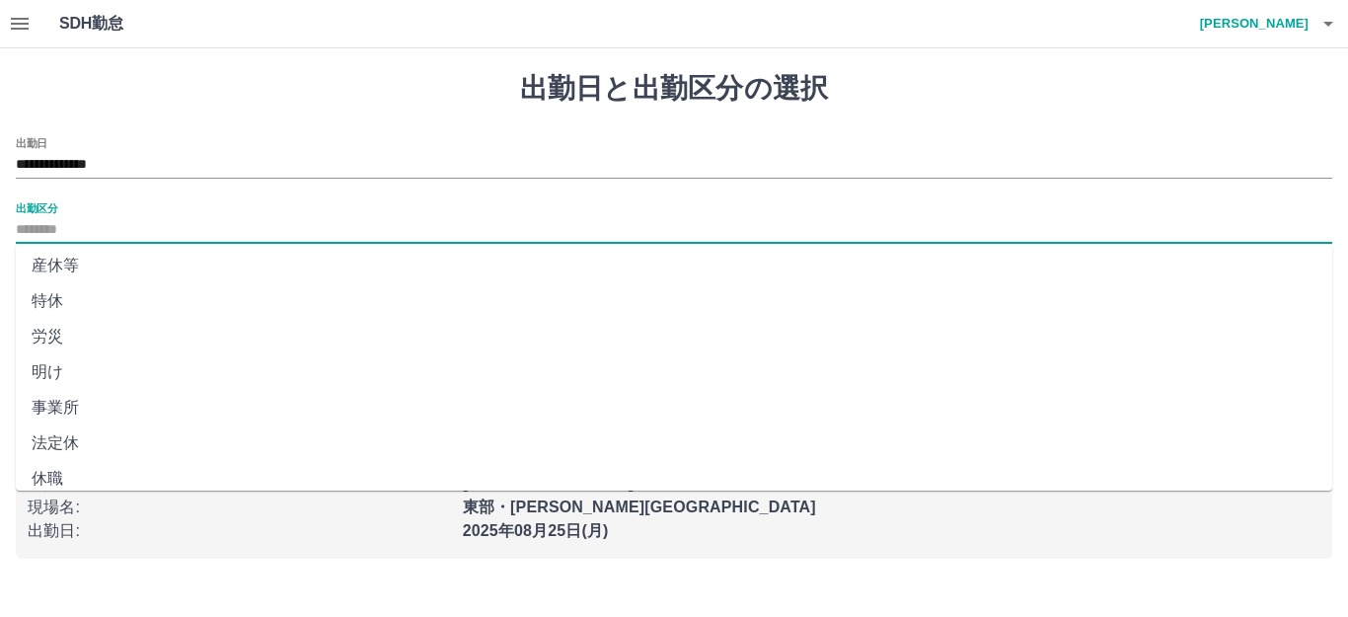
click at [207, 438] on li "法定休" at bounding box center [674, 443] width 1316 height 36
type input "***"
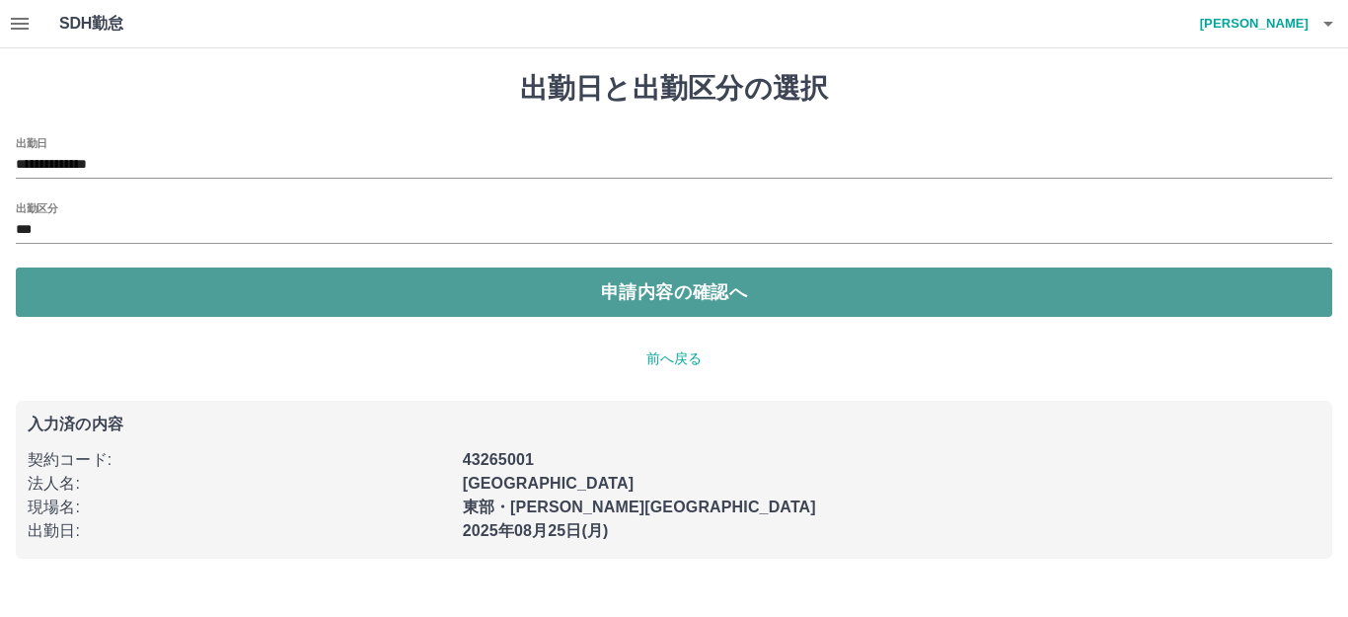
click at [706, 291] on button "申請内容の確認へ" at bounding box center [674, 291] width 1316 height 49
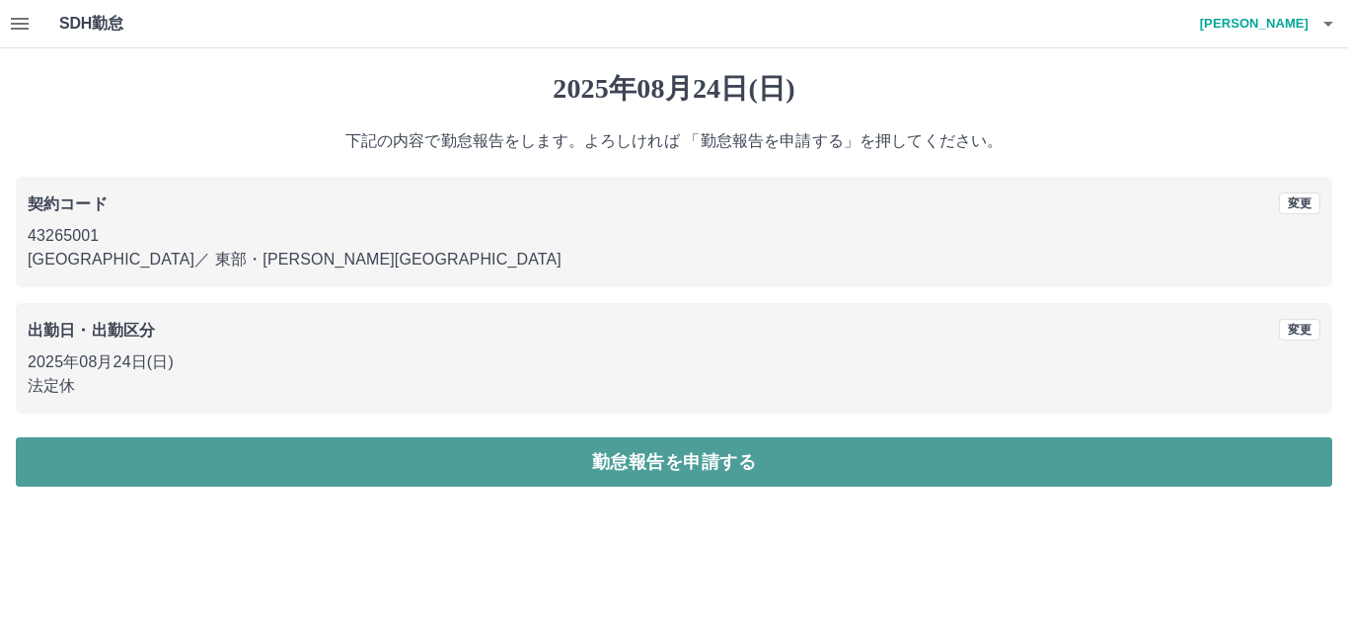
click at [742, 451] on button "勤怠報告を申請する" at bounding box center [674, 461] width 1316 height 49
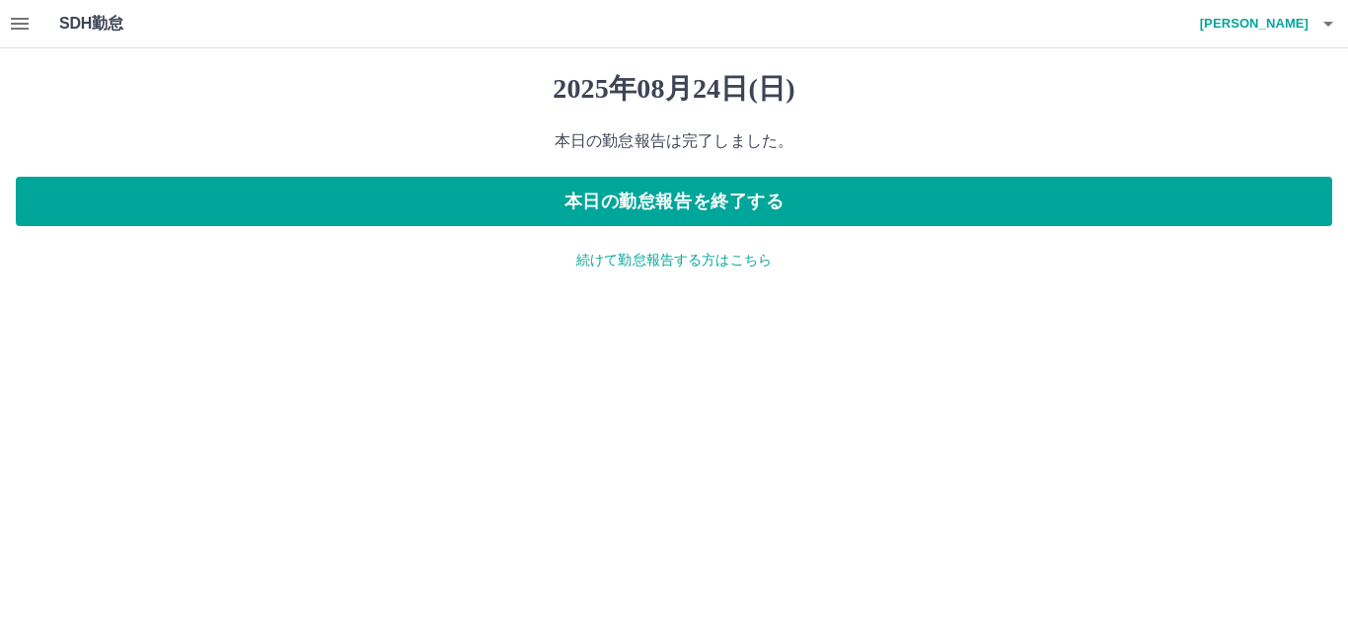
click at [649, 260] on p "続けて勤怠報告する方はこちら" at bounding box center [674, 260] width 1316 height 21
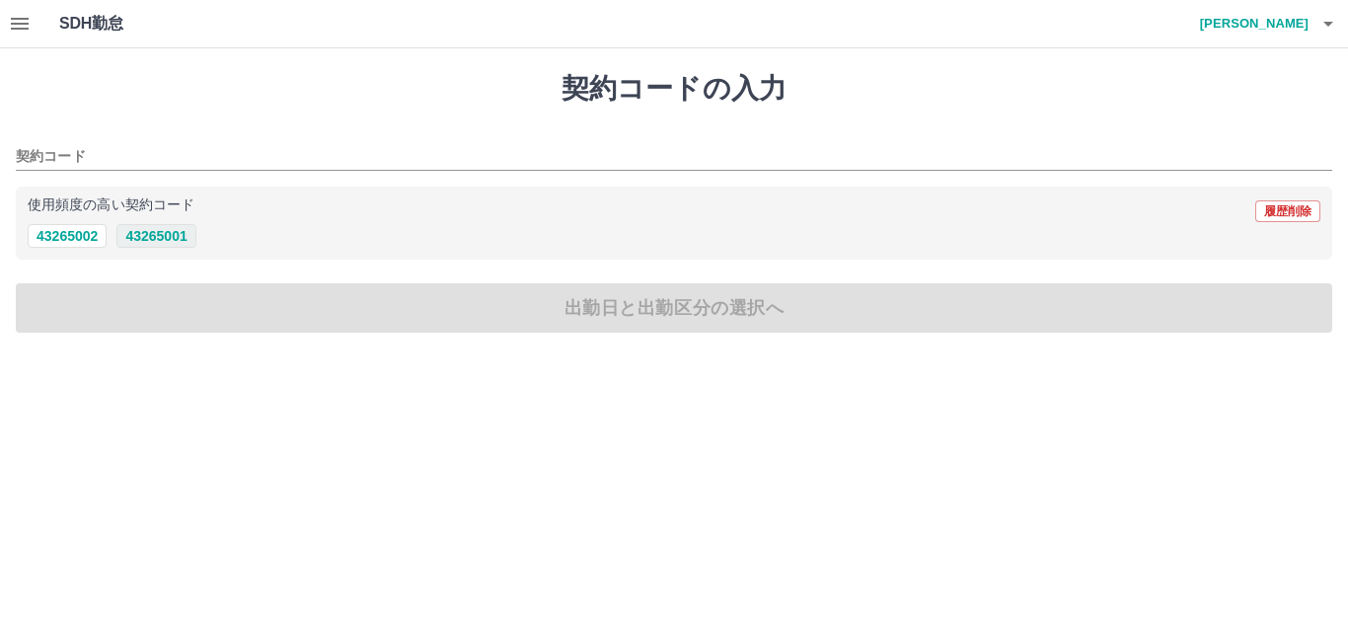
click at [142, 231] on button "43265001" at bounding box center [155, 236] width 79 height 24
type input "********"
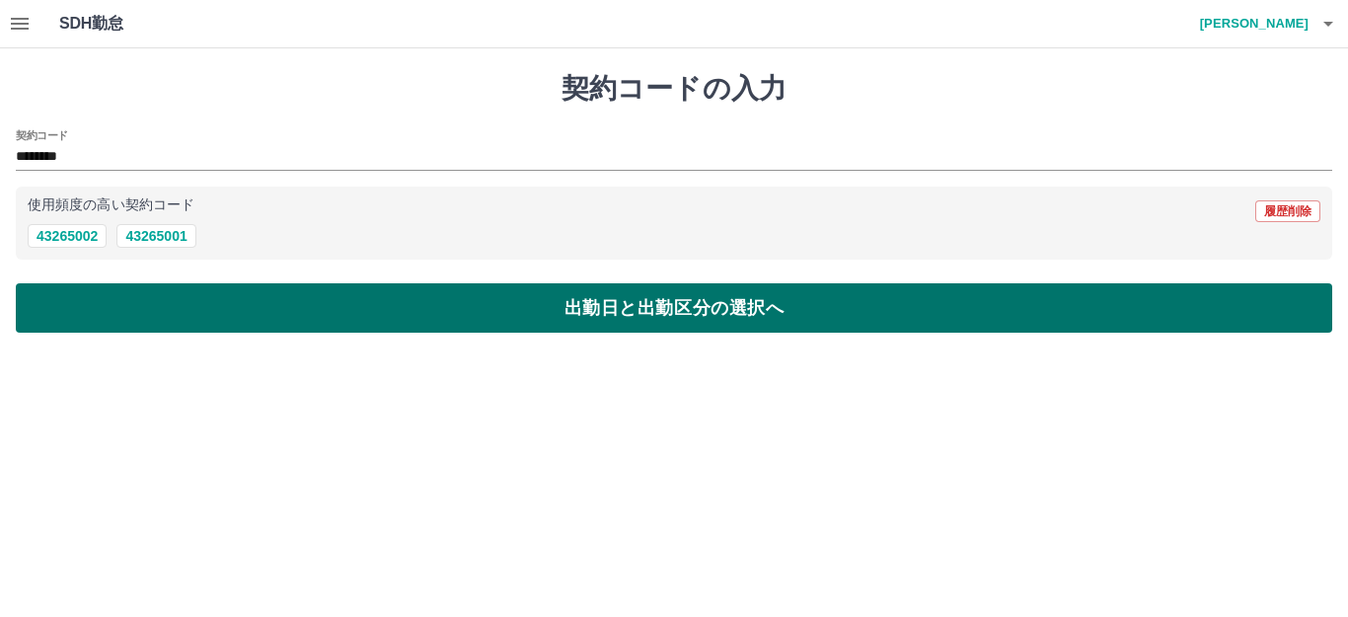
click at [676, 314] on button "出勤日と出勤区分の選択へ" at bounding box center [674, 307] width 1316 height 49
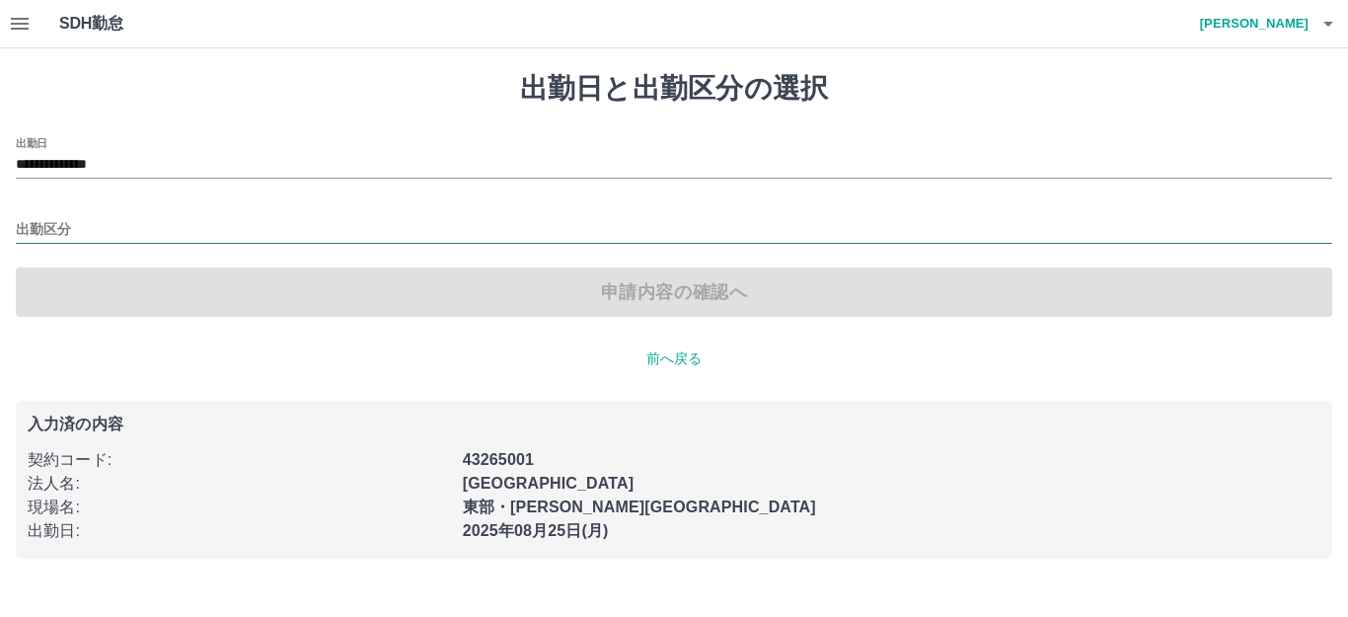
click at [119, 221] on input "出勤区分" at bounding box center [674, 230] width 1316 height 25
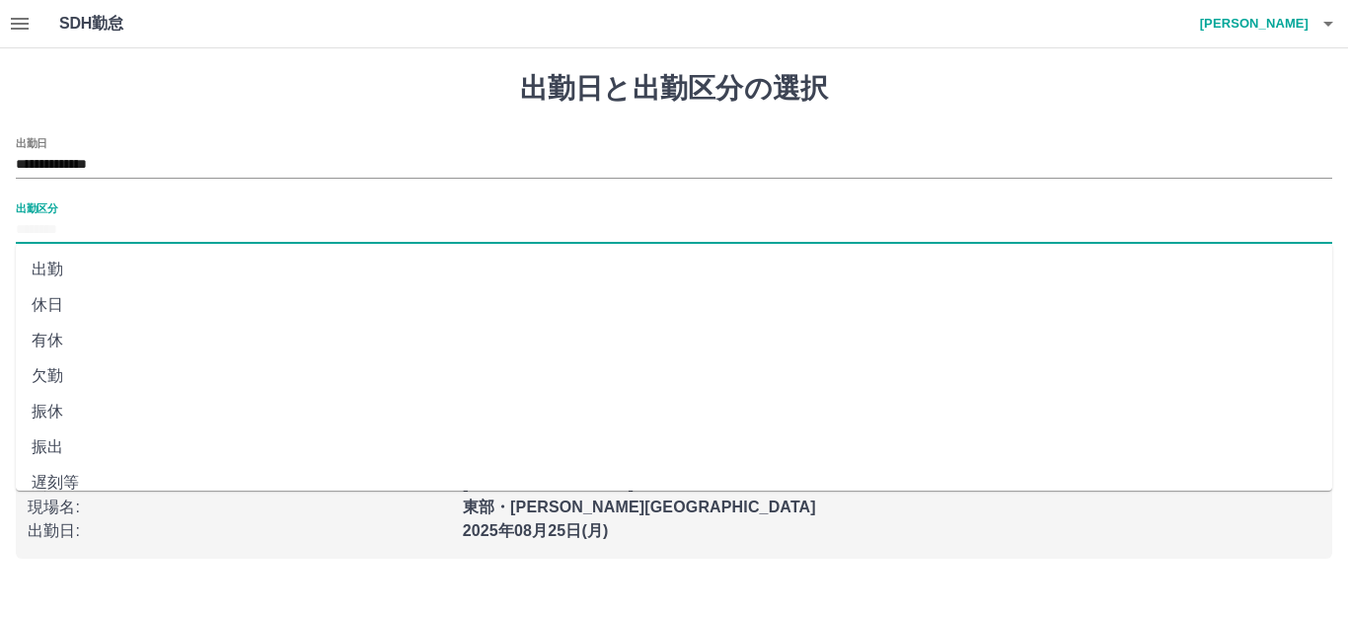
click at [112, 265] on li "出勤" at bounding box center [674, 270] width 1316 height 36
type input "**"
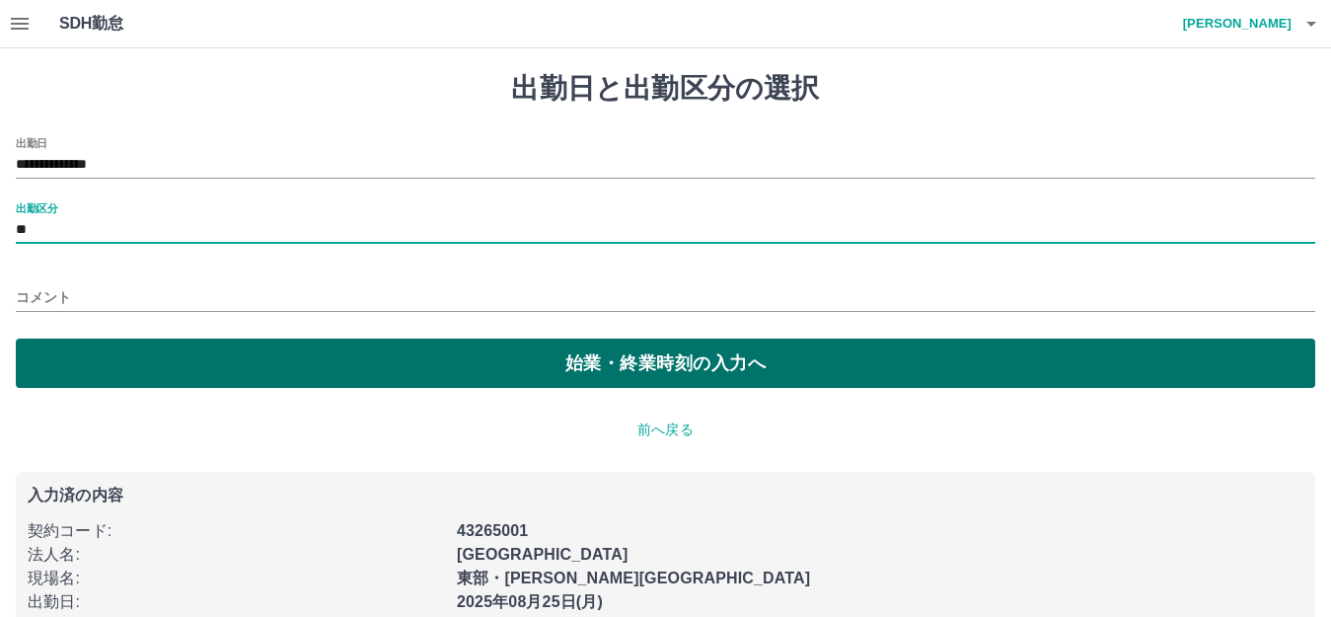
click at [432, 374] on button "始業・終業時刻の入力へ" at bounding box center [665, 362] width 1299 height 49
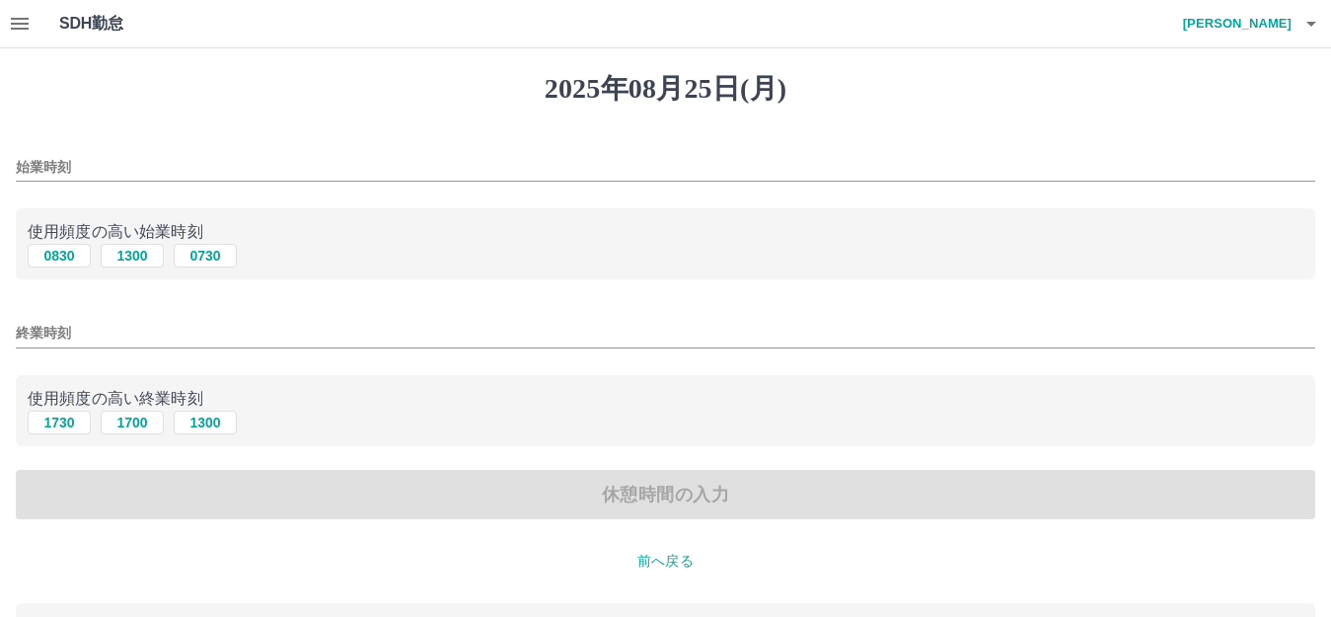
click at [227, 166] on input "始業時刻" at bounding box center [665, 167] width 1299 height 29
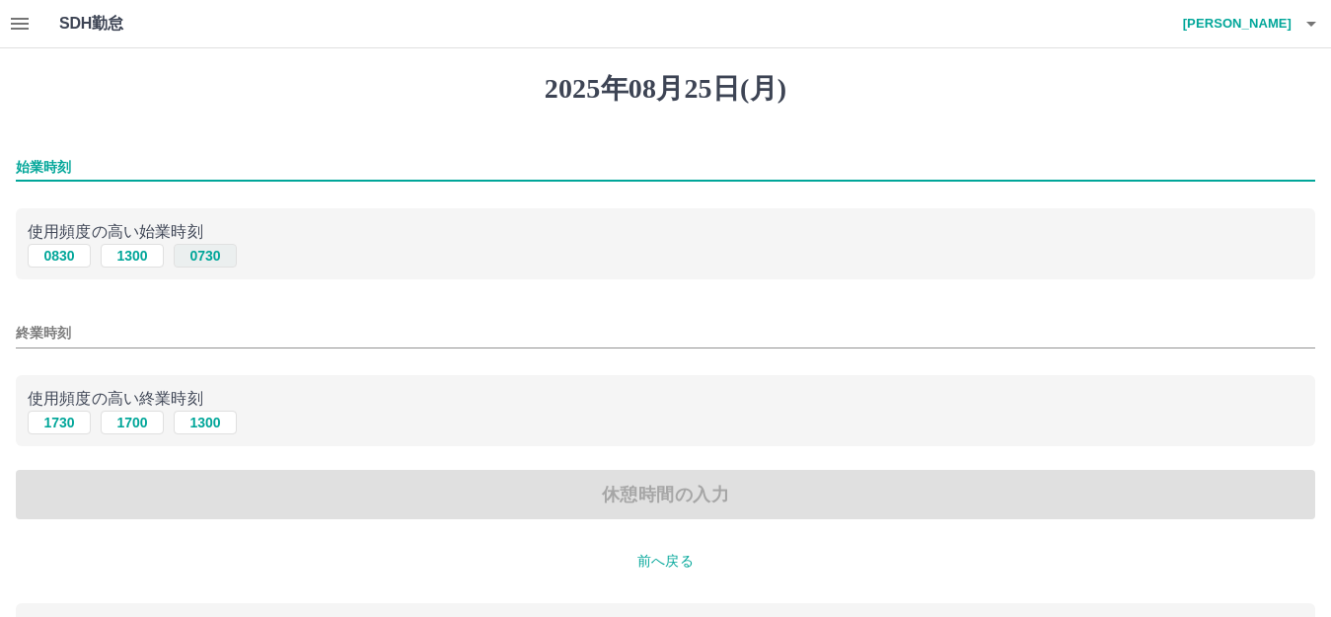
type input "****"
click at [284, 330] on input "終業時刻" at bounding box center [665, 333] width 1299 height 29
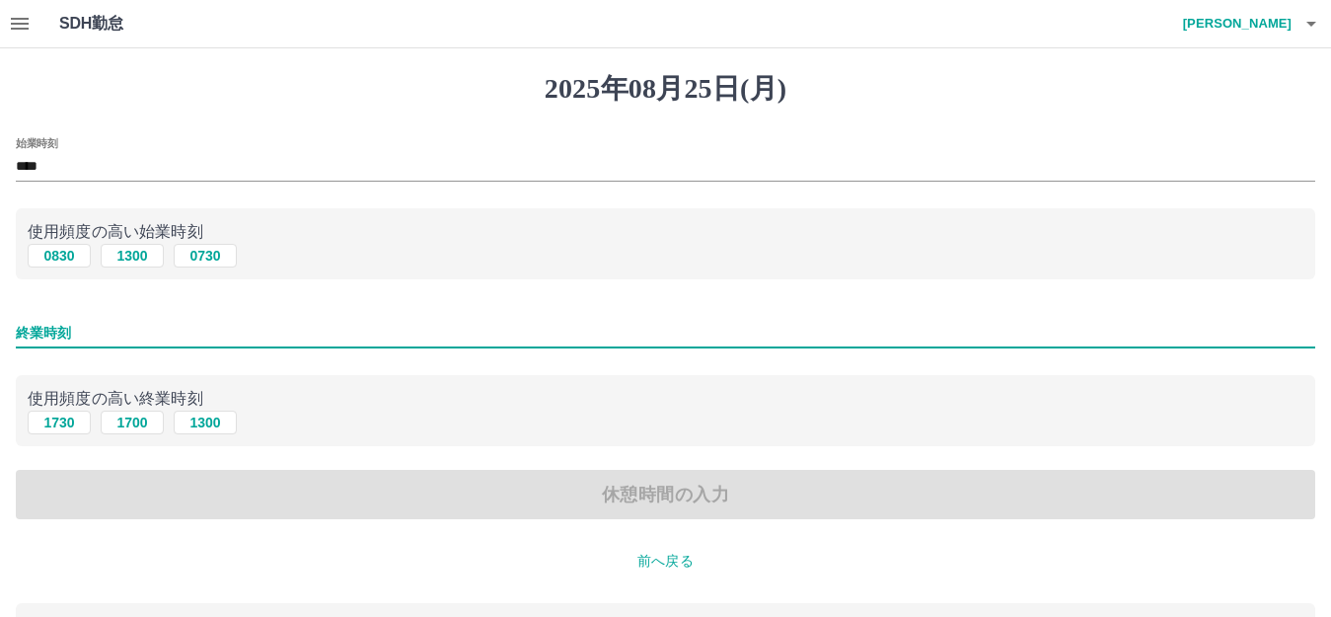
type input "****"
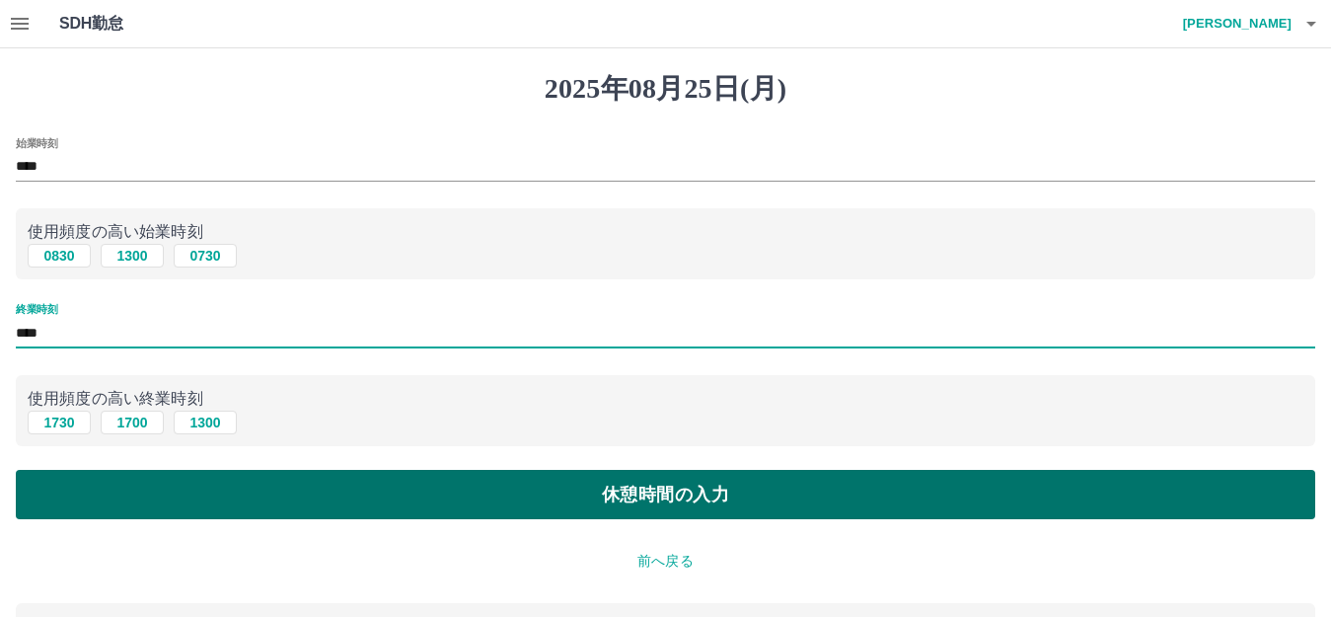
click at [645, 493] on button "休憩時間の入力" at bounding box center [665, 494] width 1299 height 49
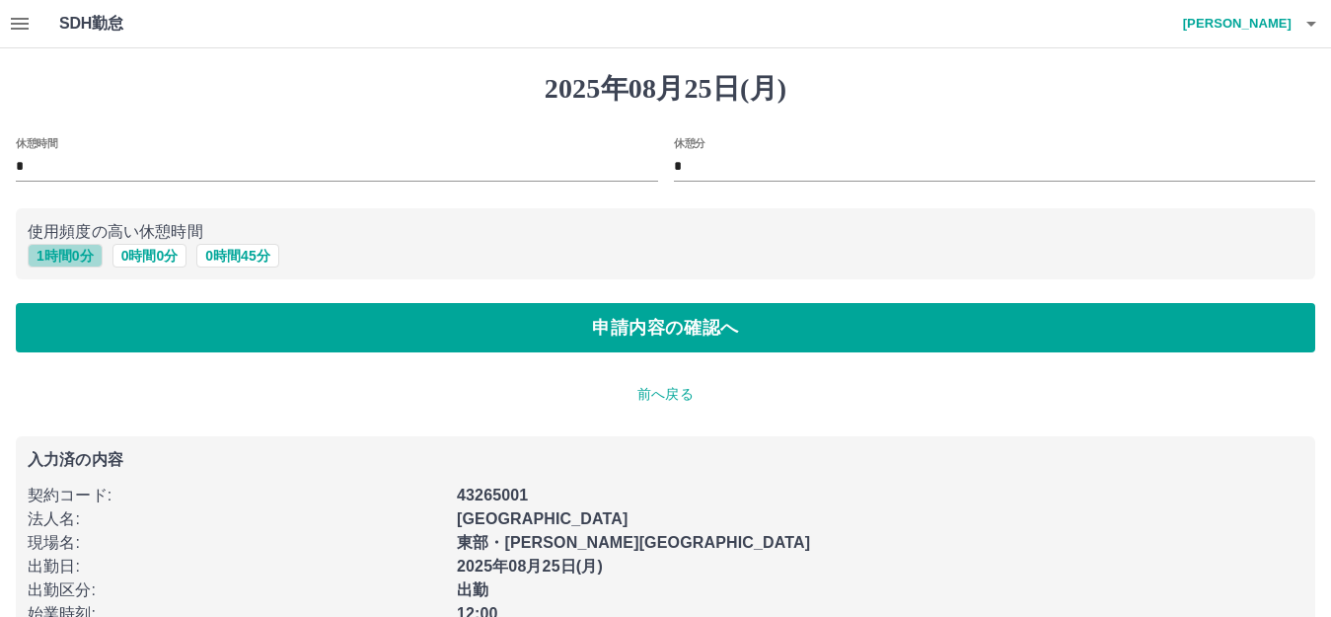
click at [60, 257] on button "1 時間 0 分" at bounding box center [65, 256] width 75 height 24
type input "*"
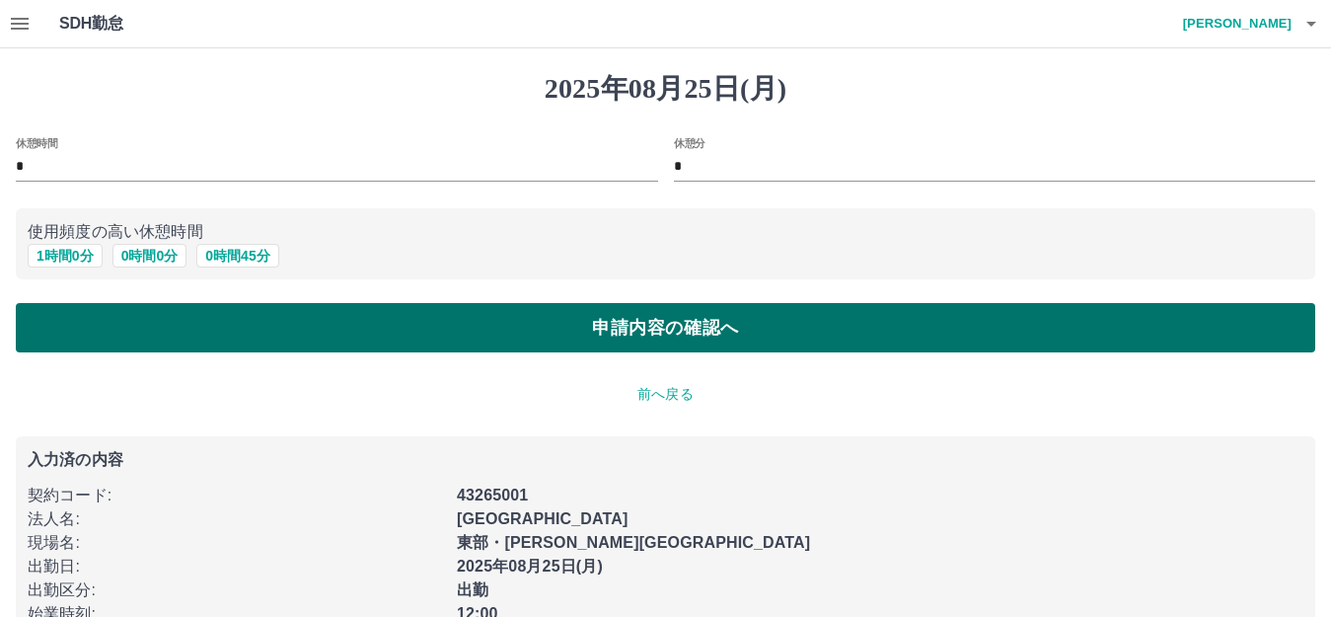
click at [684, 311] on button "申請内容の確認へ" at bounding box center [665, 327] width 1299 height 49
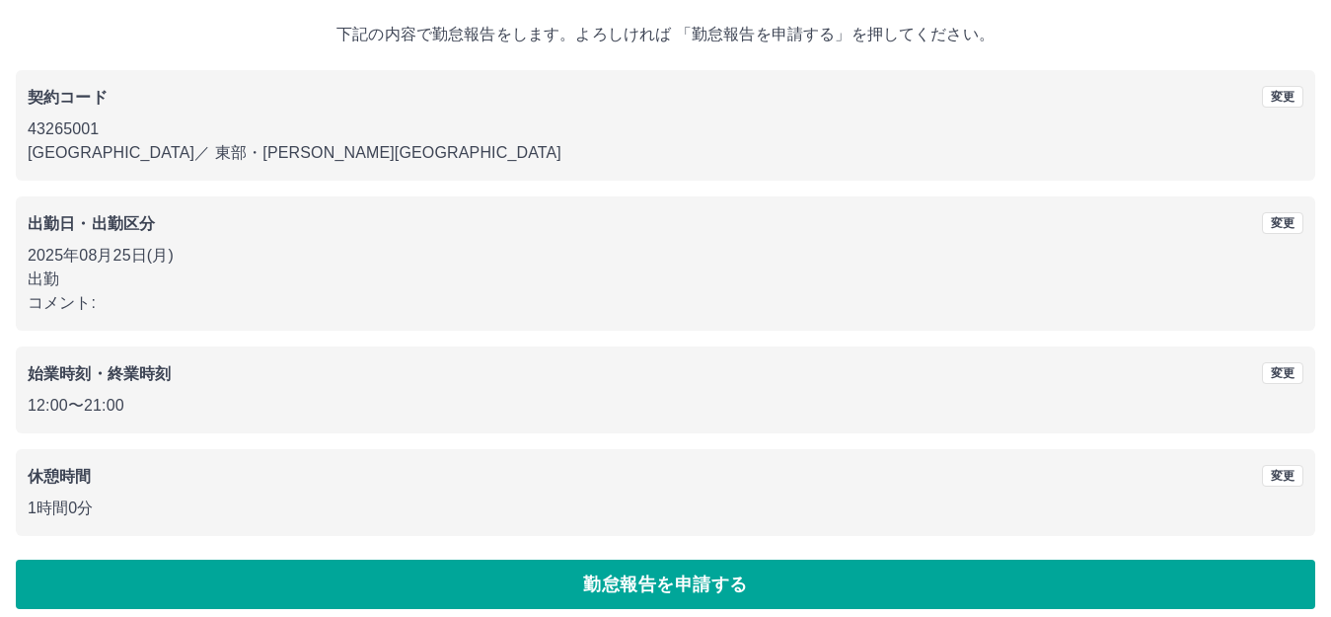
scroll to position [122, 0]
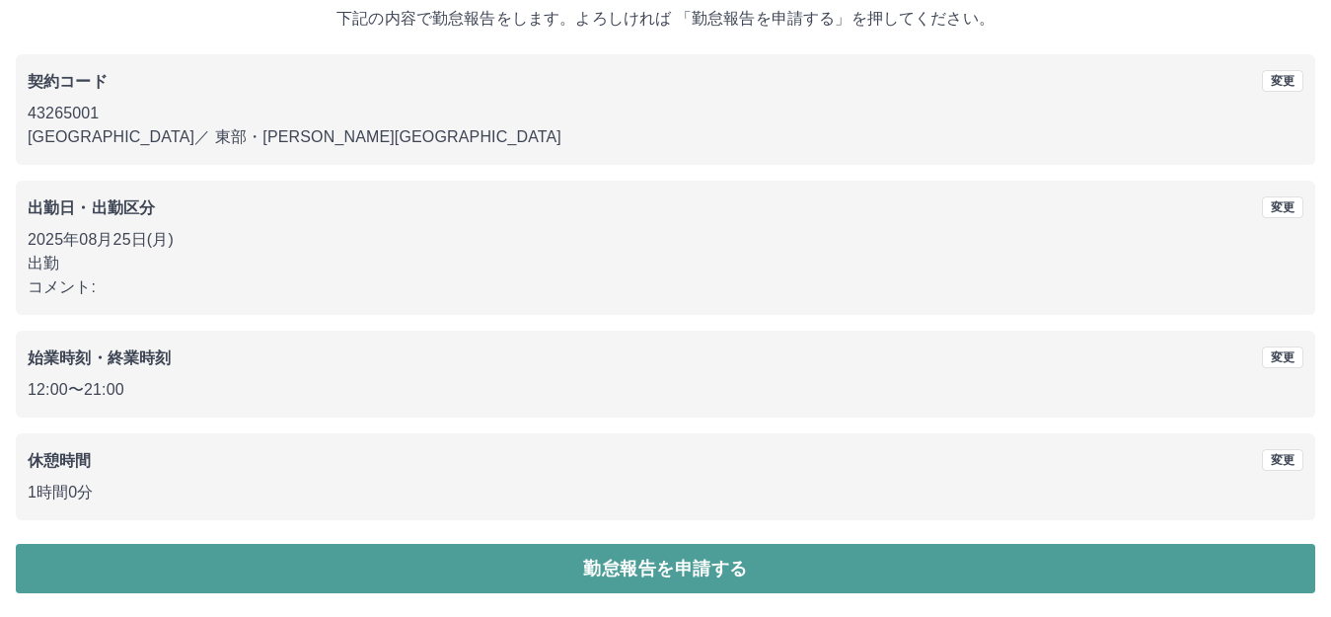
click at [667, 568] on button "勤怠報告を申請する" at bounding box center [665, 568] width 1299 height 49
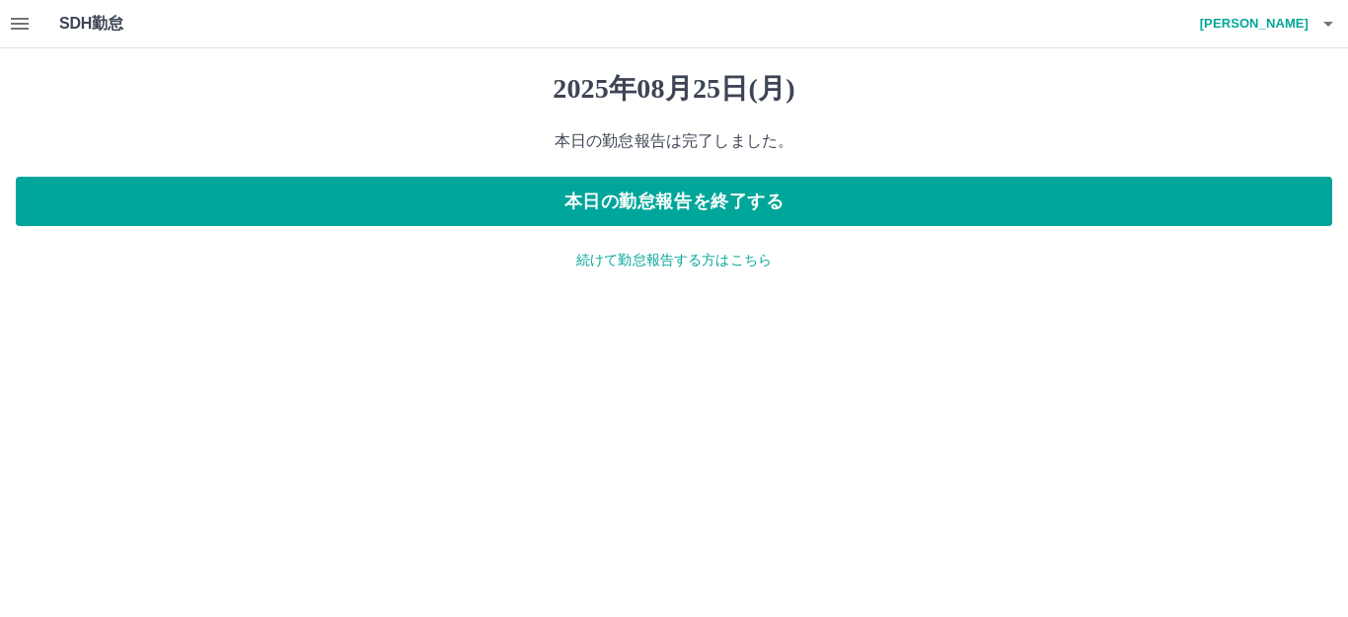
click at [725, 263] on p "続けて勤怠報告する方はこちら" at bounding box center [674, 260] width 1316 height 21
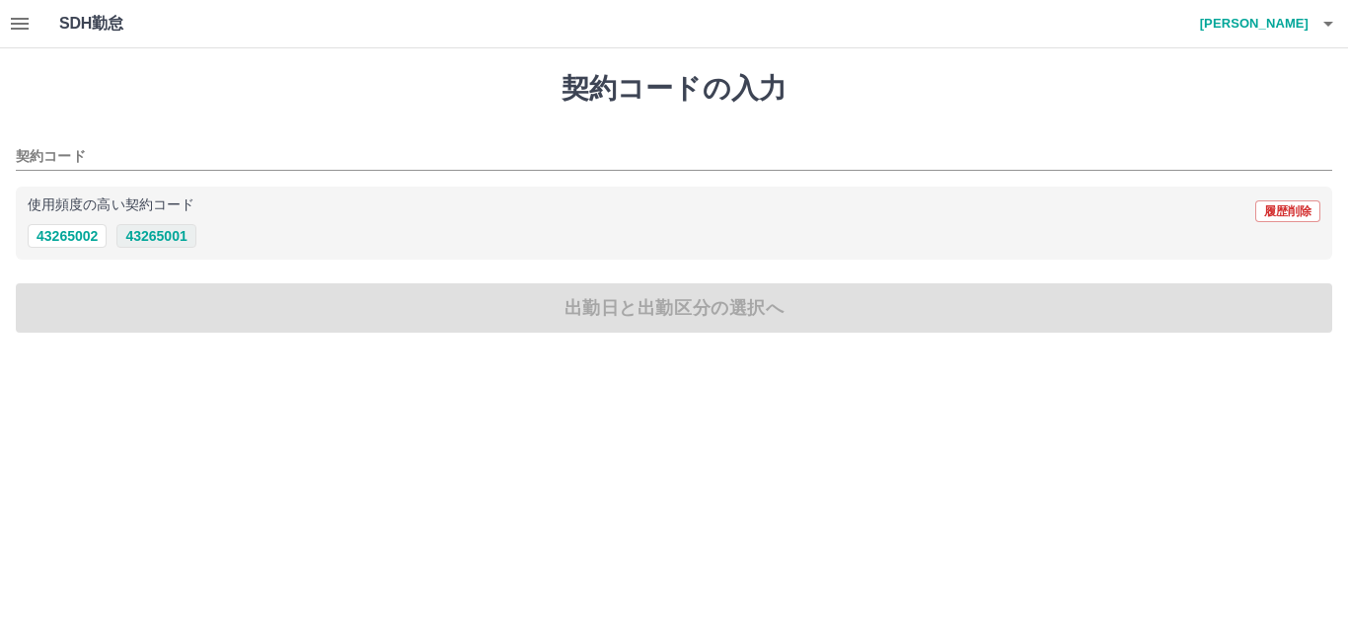
click at [175, 239] on button "43265001" at bounding box center [155, 236] width 79 height 24
type input "********"
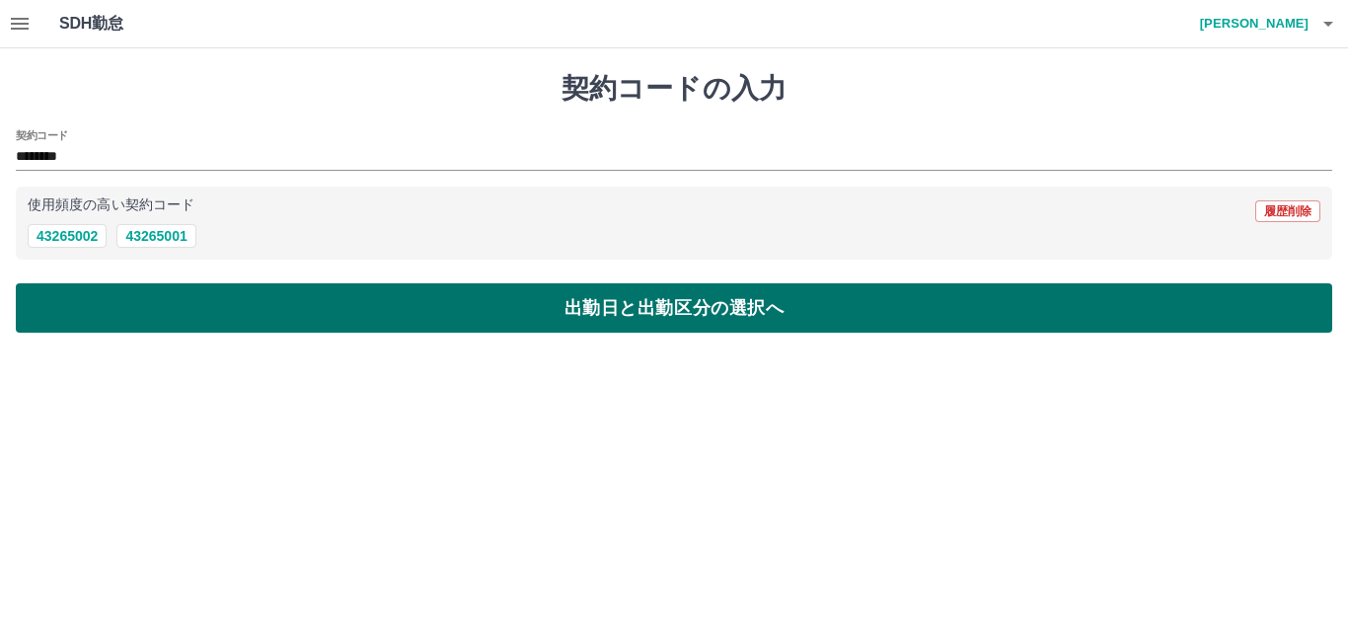
click at [626, 301] on button "出勤日と出勤区分の選択へ" at bounding box center [674, 307] width 1316 height 49
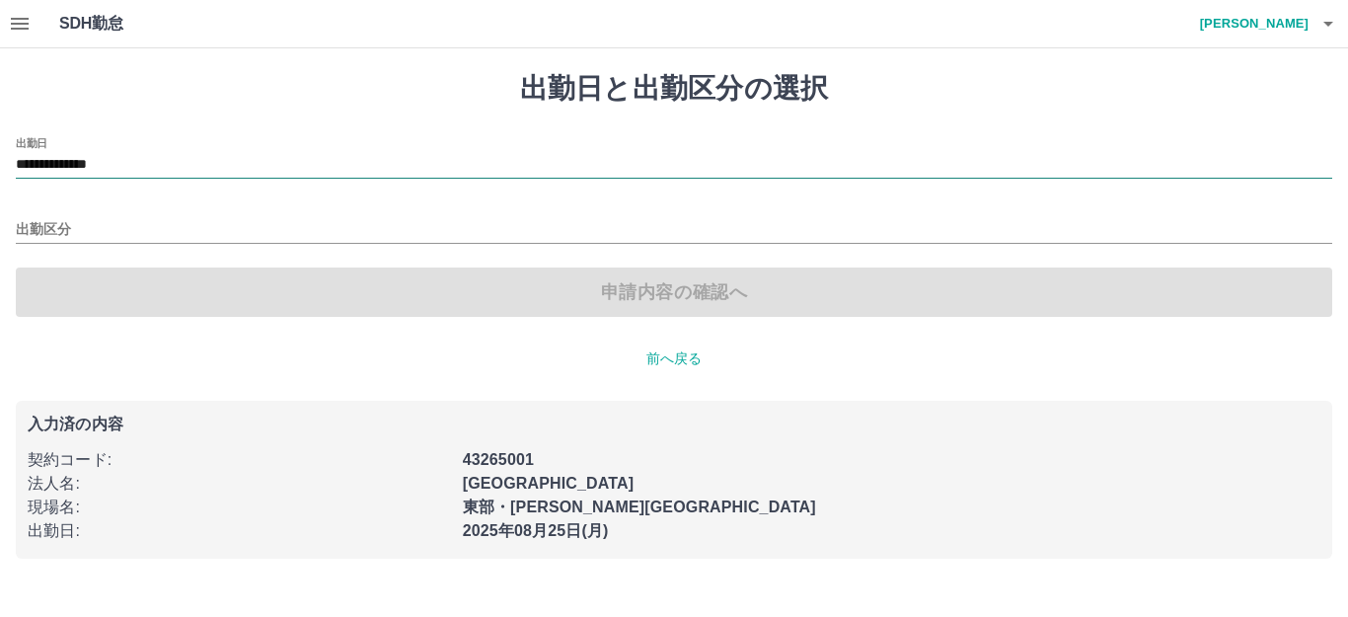
click at [198, 166] on input "**********" at bounding box center [674, 165] width 1316 height 25
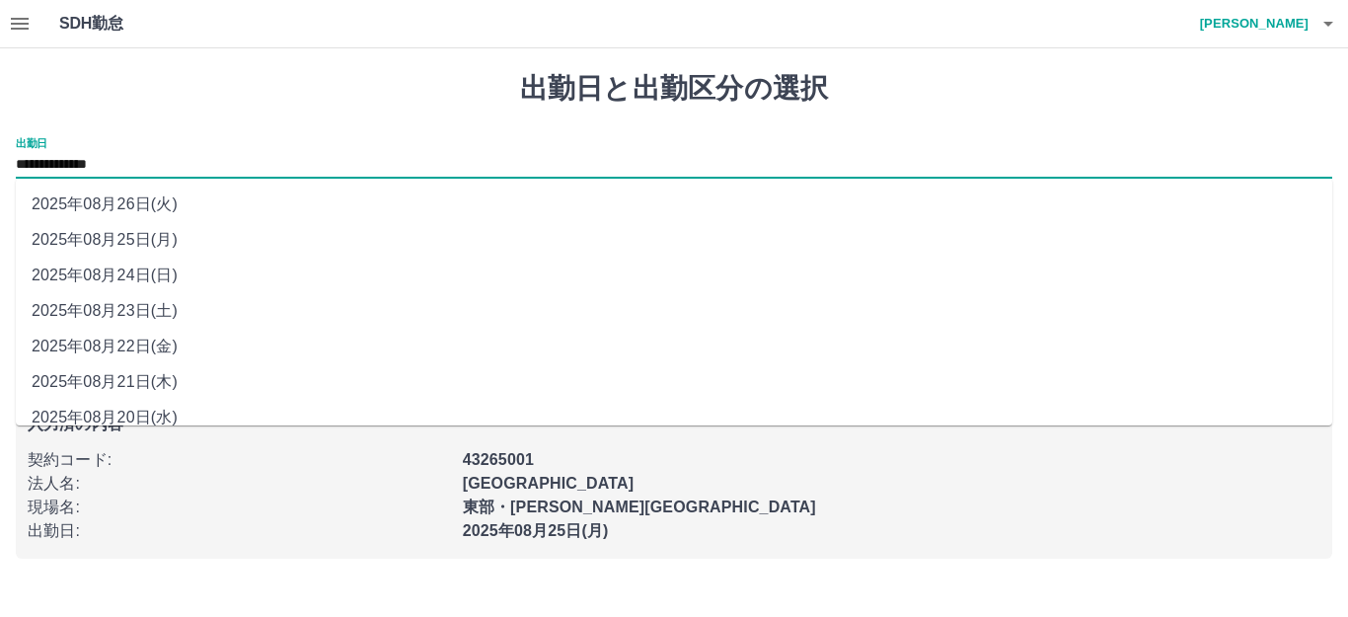
click at [198, 205] on li "2025年08月26日(火)" at bounding box center [674, 204] width 1316 height 36
type input "**********"
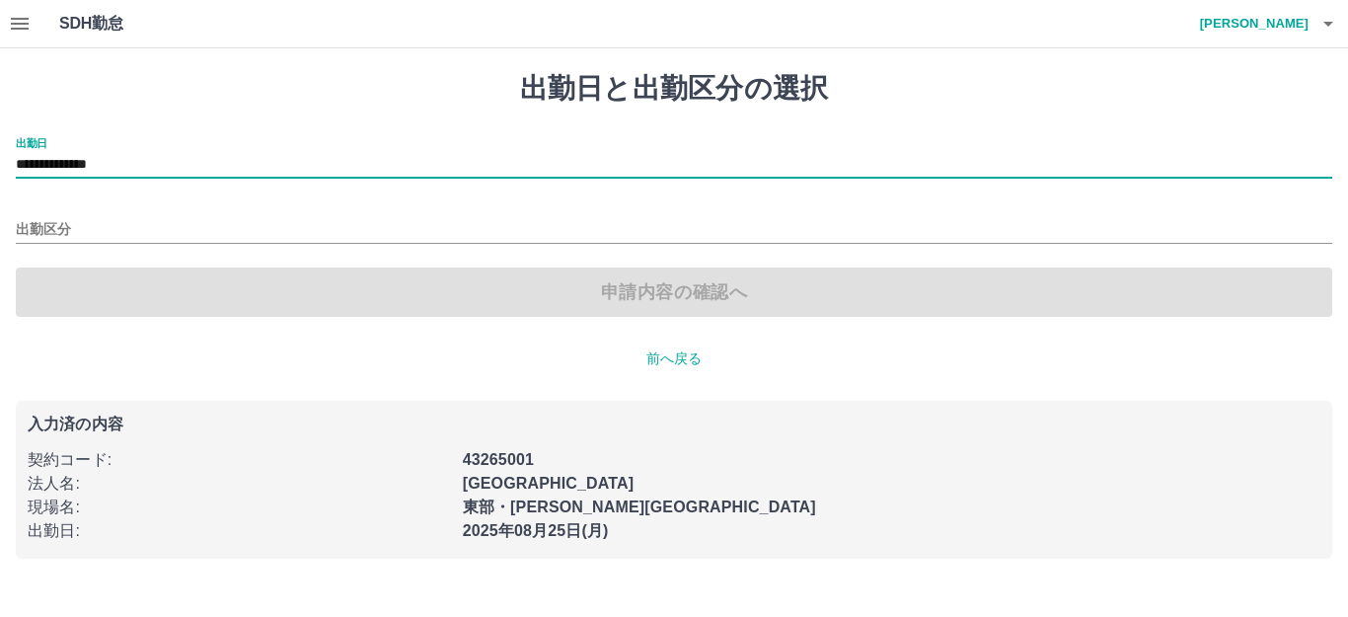
click at [217, 209] on div "出勤区分" at bounding box center [674, 222] width 1316 height 41
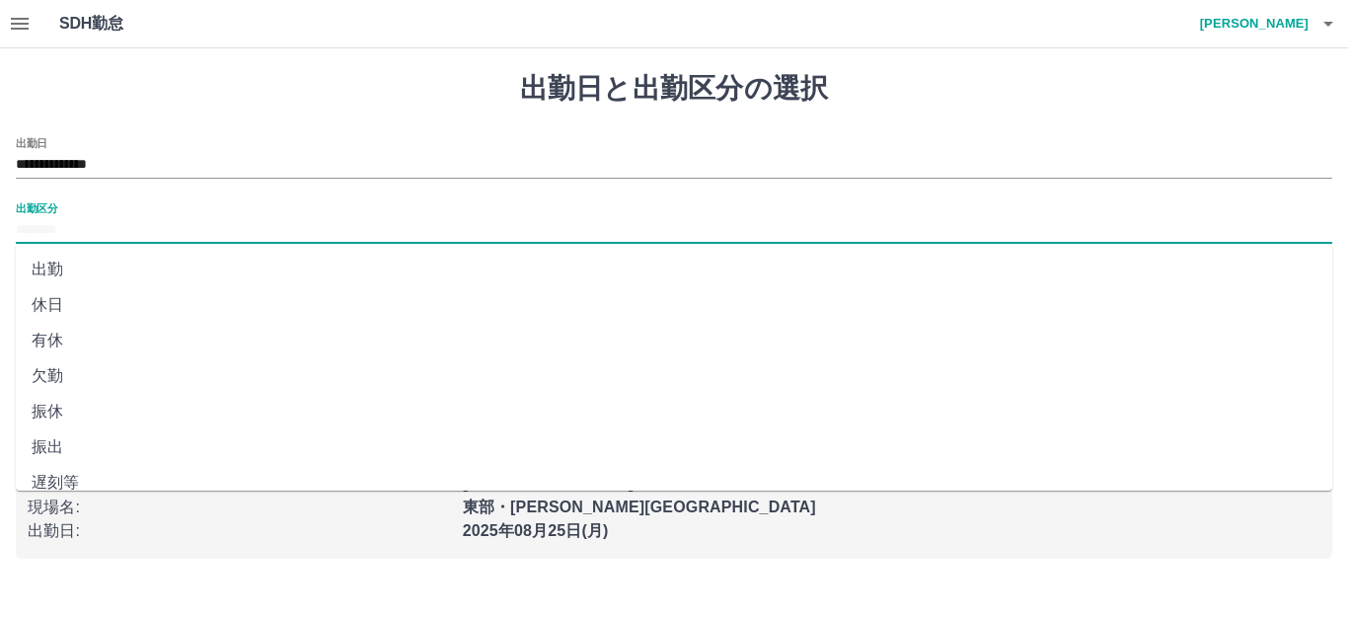
click at [217, 227] on input "出勤区分" at bounding box center [674, 230] width 1316 height 25
click at [163, 268] on li "出勤" at bounding box center [674, 270] width 1316 height 36
type input "**"
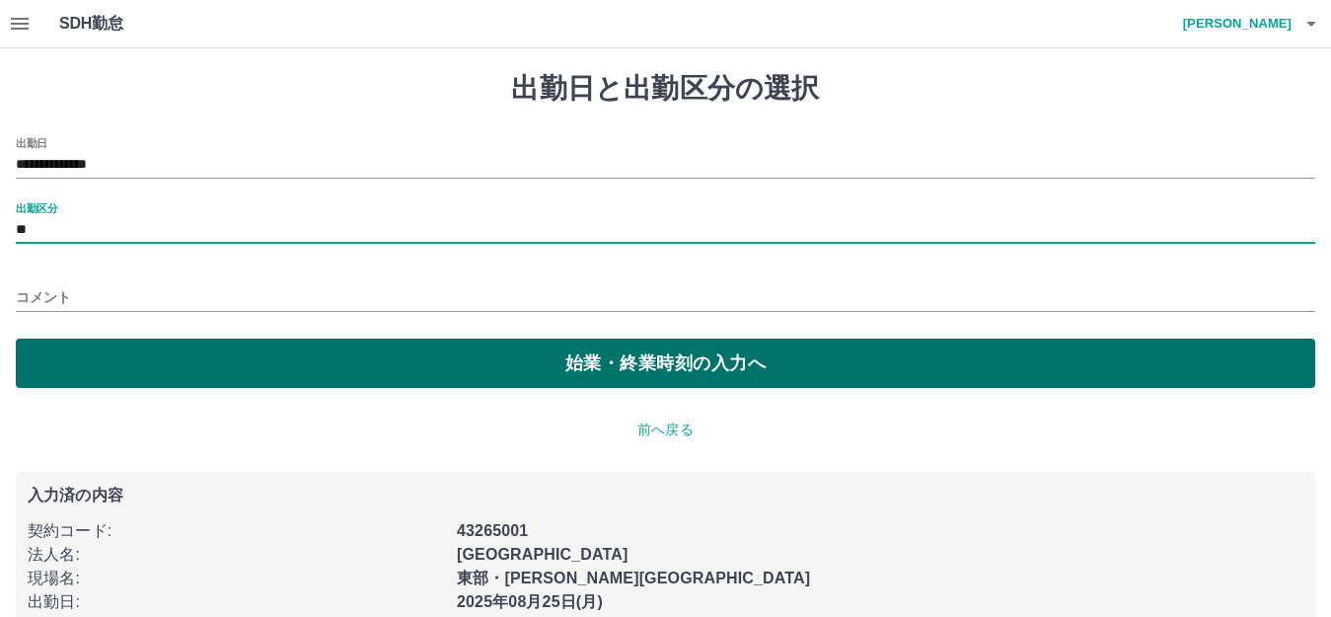
click at [559, 365] on button "始業・終業時刻の入力へ" at bounding box center [665, 362] width 1299 height 49
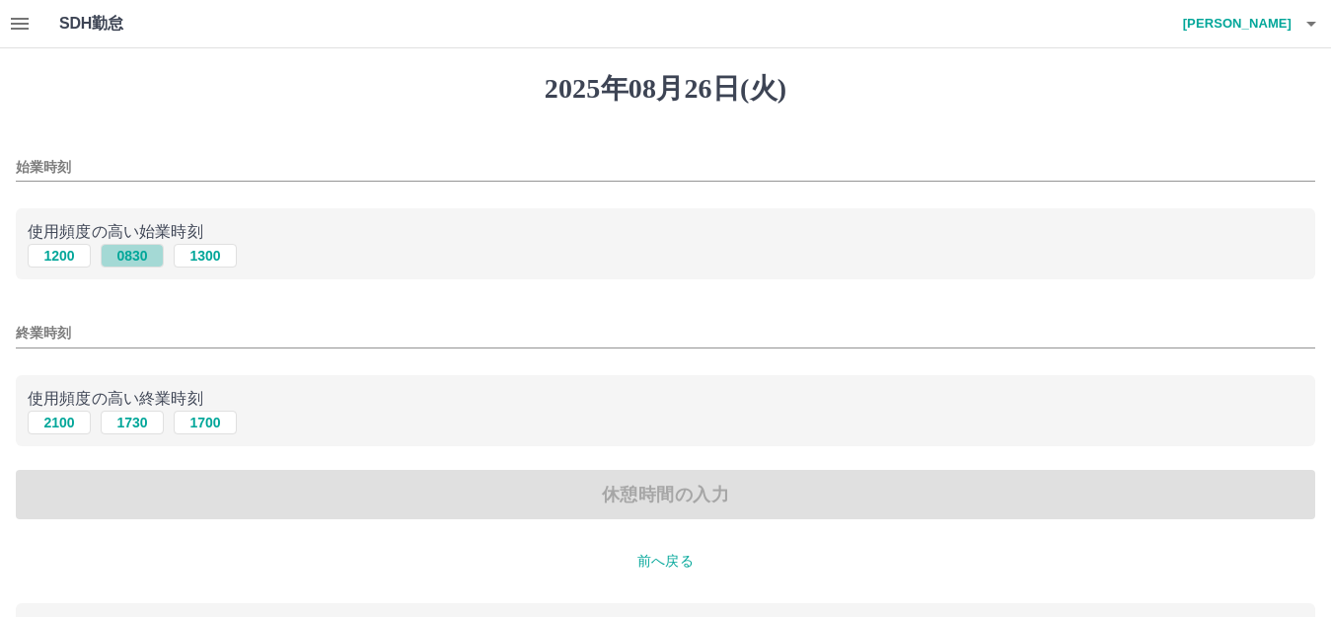
click at [147, 259] on button "0830" at bounding box center [132, 256] width 63 height 24
type input "****"
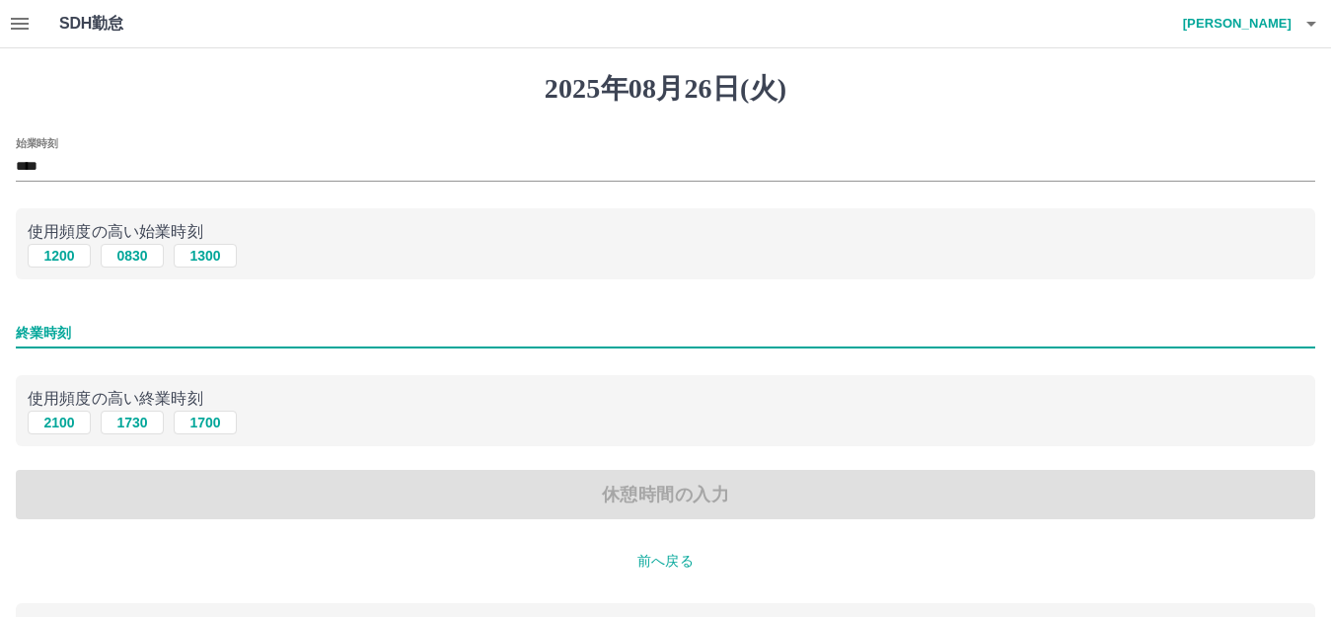
click at [402, 331] on input "終業時刻" at bounding box center [665, 333] width 1299 height 29
type input "****"
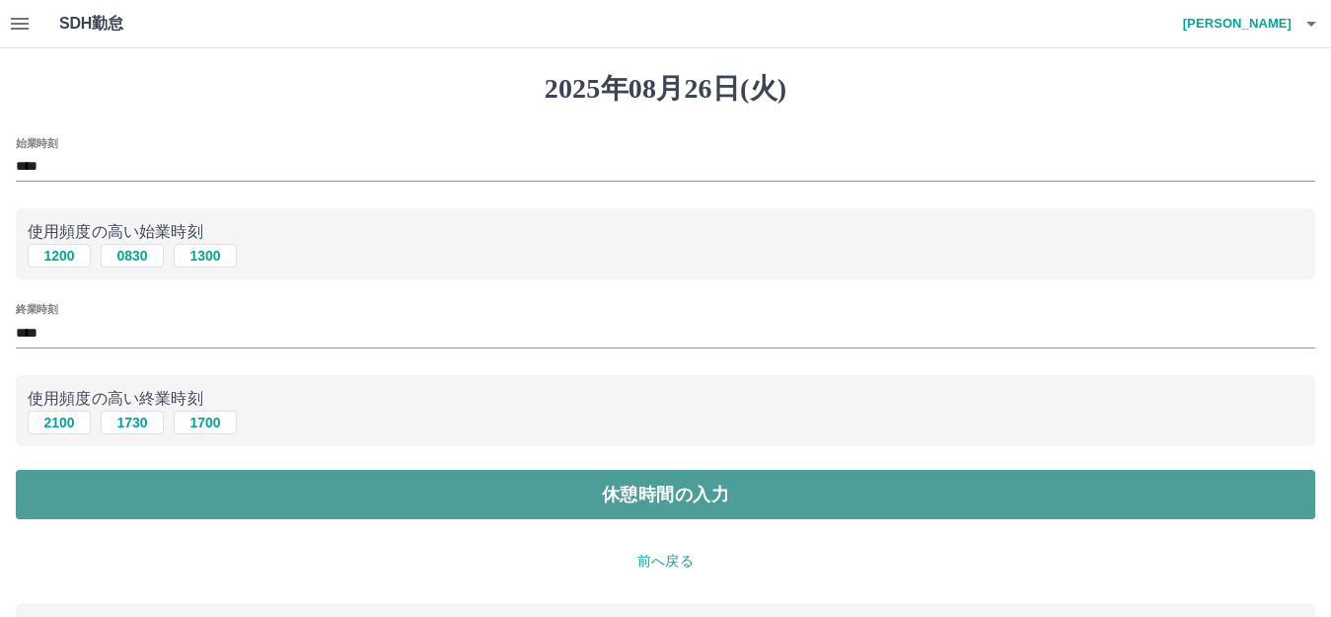
click at [624, 482] on button "休憩時間の入力" at bounding box center [665, 494] width 1299 height 49
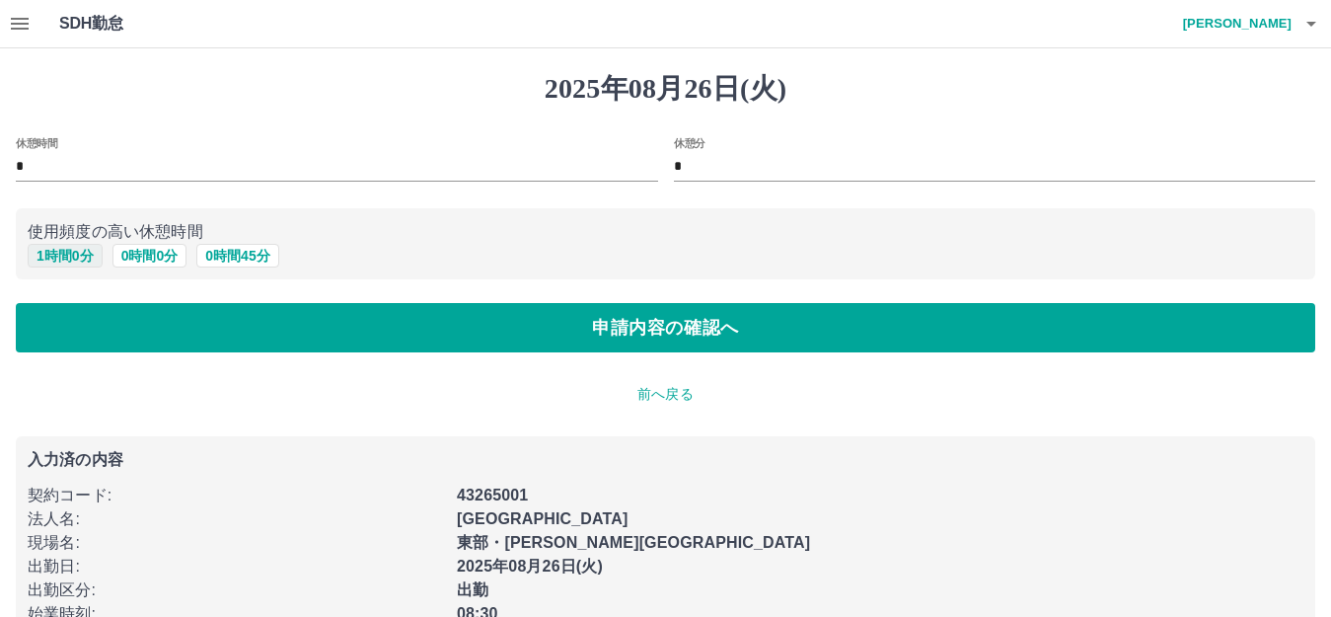
click at [84, 257] on button "1 時間 0 分" at bounding box center [65, 256] width 75 height 24
type input "*"
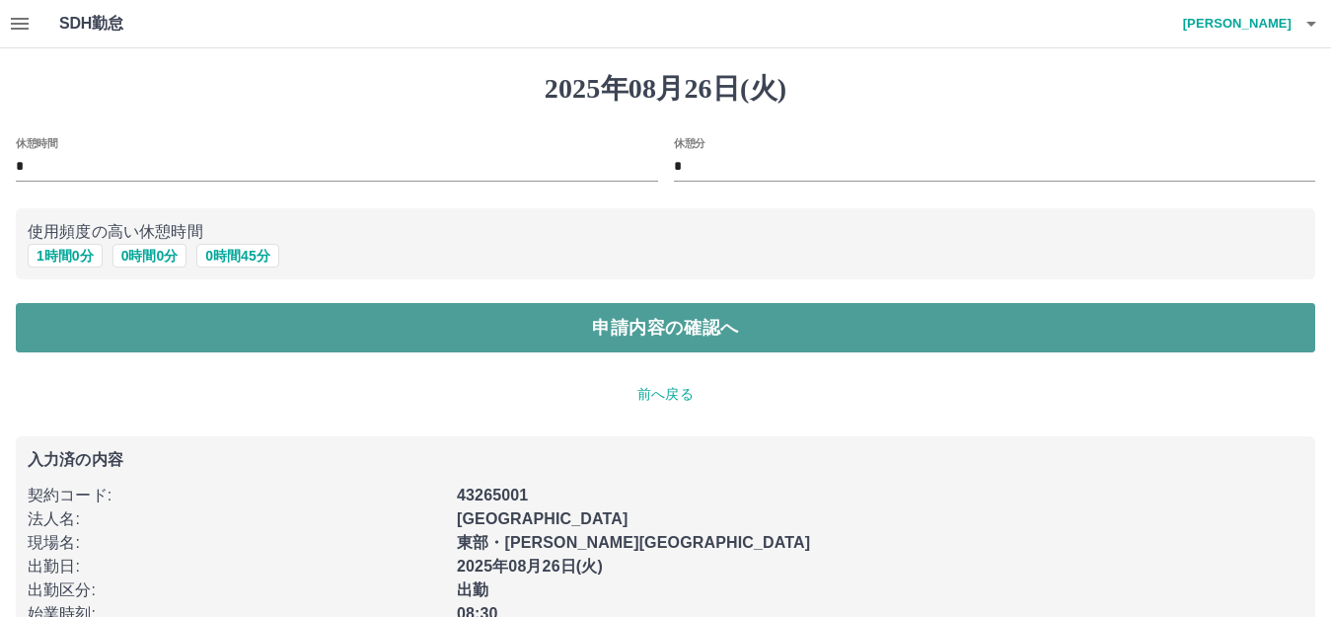
click at [649, 334] on button "申請内容の確認へ" at bounding box center [665, 327] width 1299 height 49
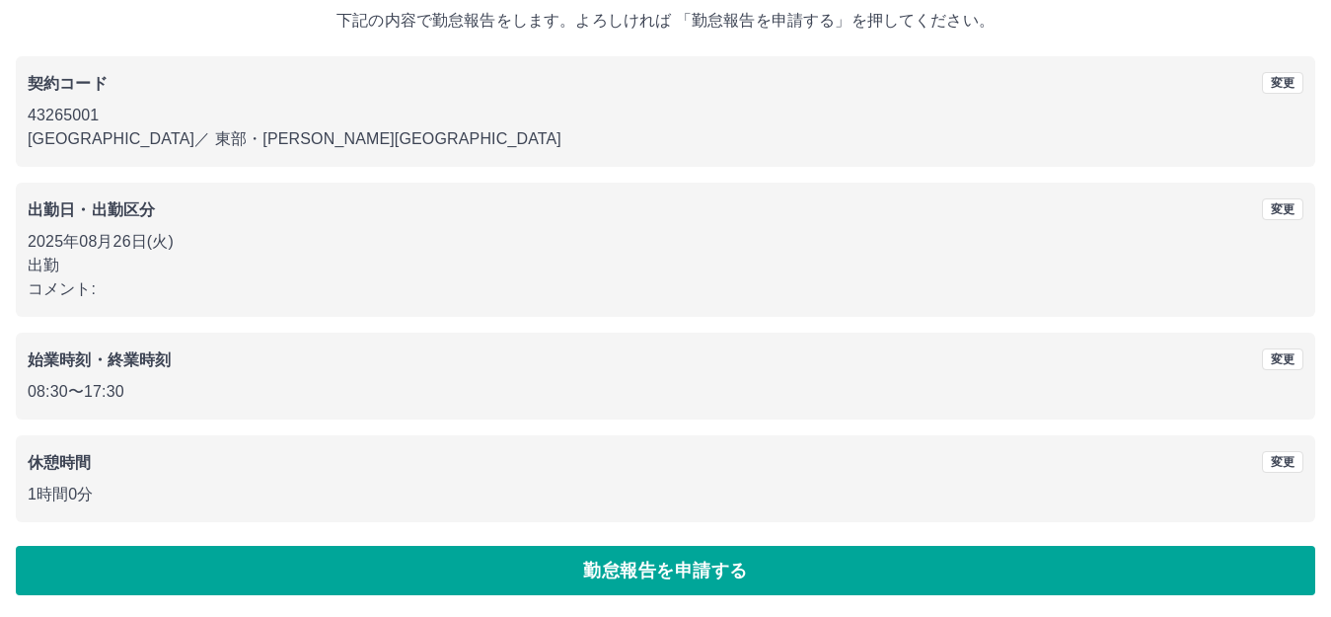
scroll to position [122, 0]
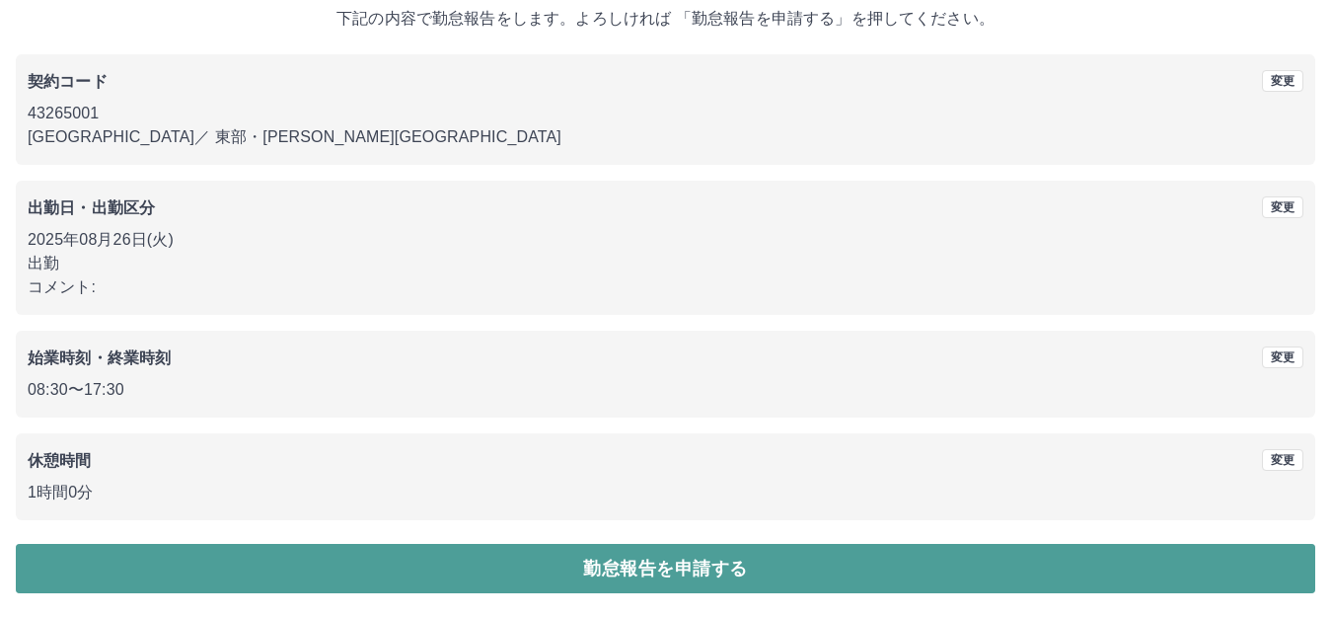
click at [629, 569] on button "勤怠報告を申請する" at bounding box center [665, 568] width 1299 height 49
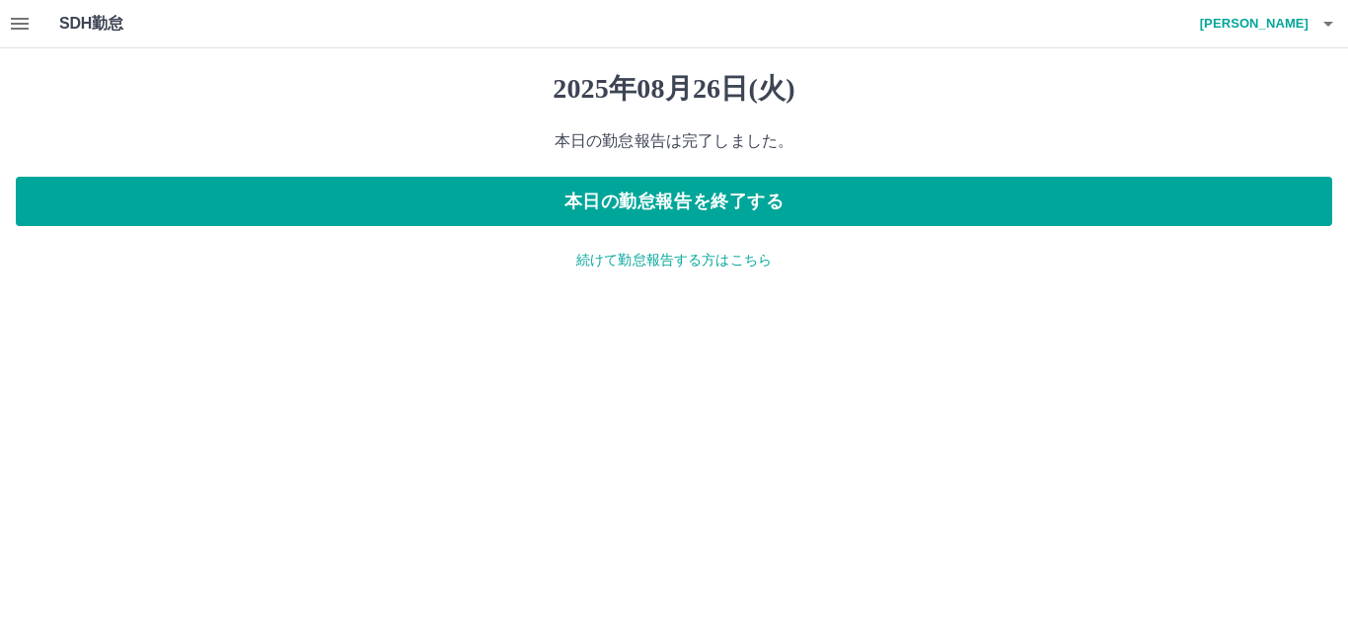
click at [733, 132] on p "本日の勤怠報告は完了しました。" at bounding box center [674, 141] width 1316 height 24
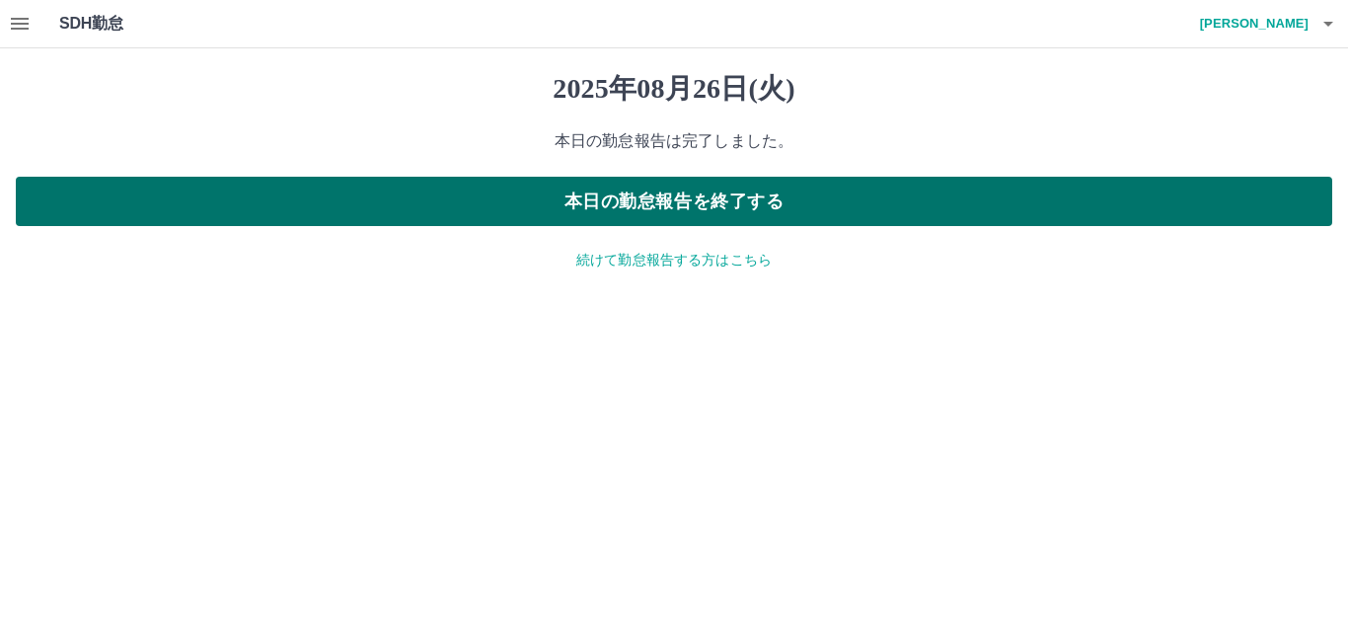
click at [693, 184] on button "本日の勤怠報告を終了する" at bounding box center [674, 201] width 1316 height 49
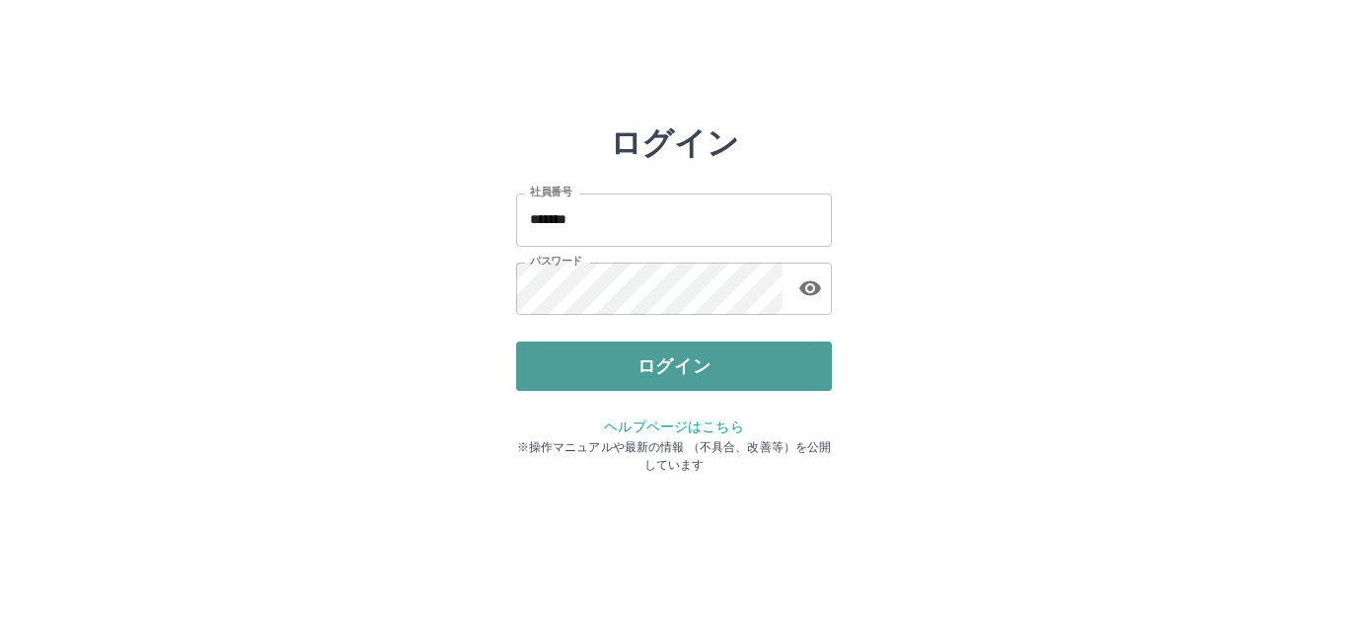
click at [702, 365] on button "ログイン" at bounding box center [674, 365] width 316 height 49
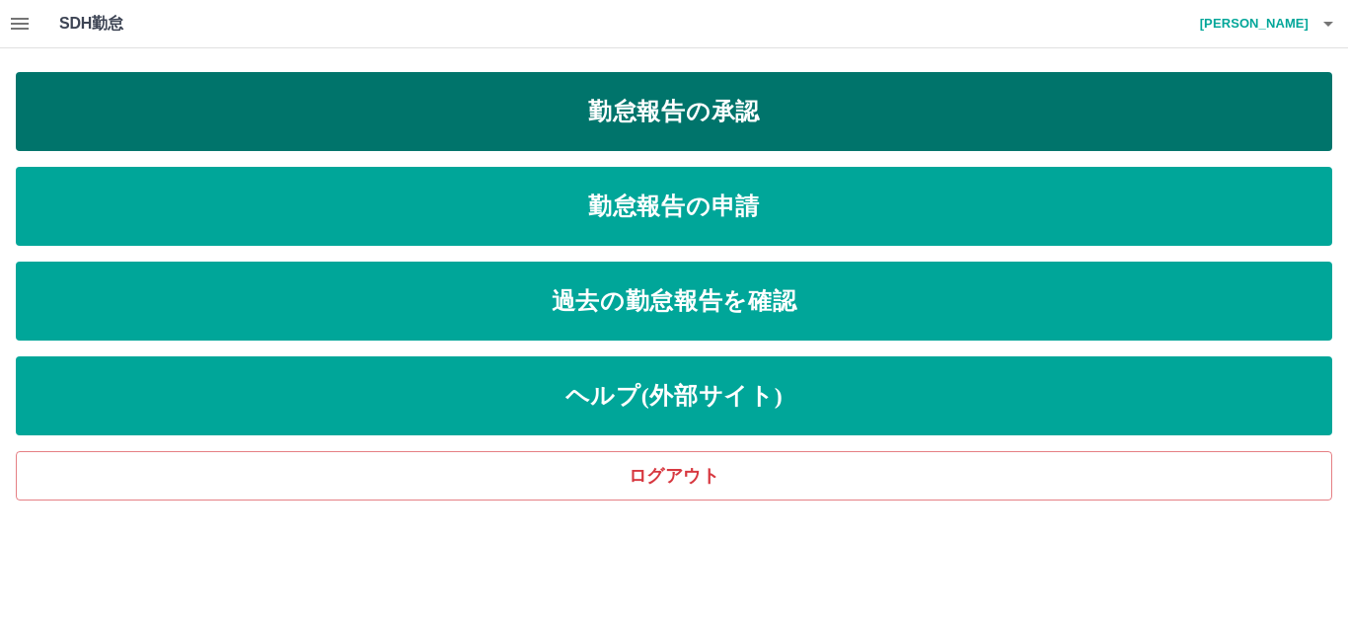
click at [653, 105] on link "勤怠報告の承認" at bounding box center [674, 111] width 1316 height 79
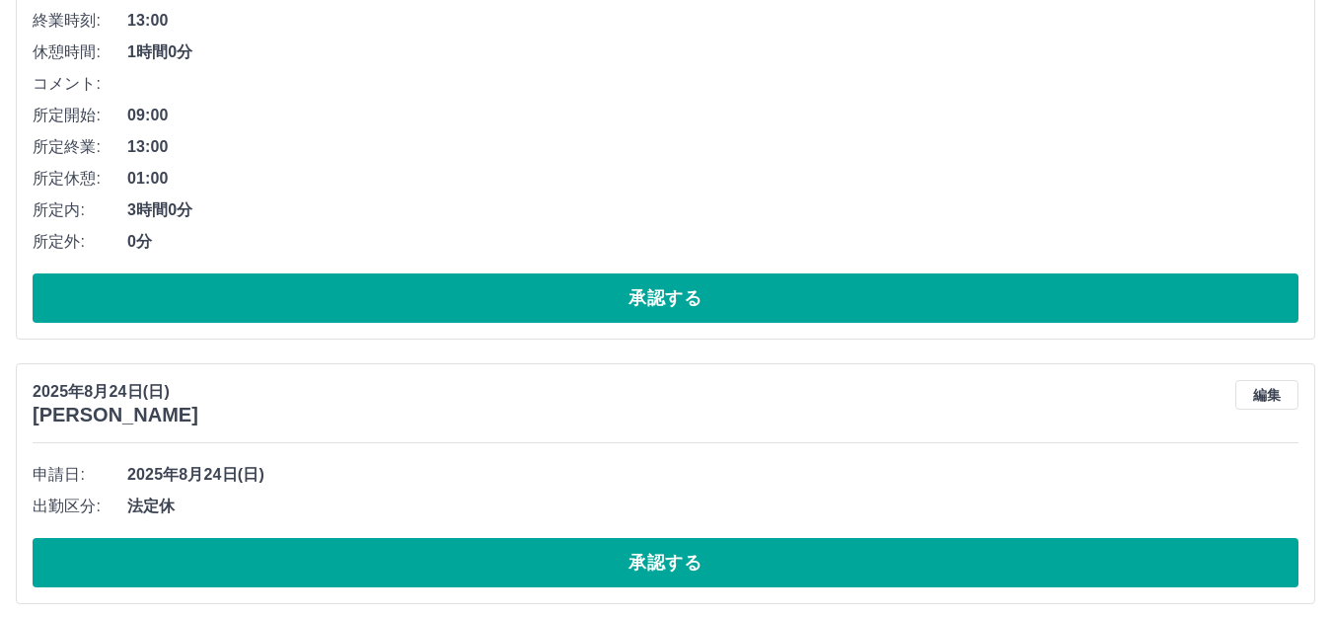
scroll to position [2078, 0]
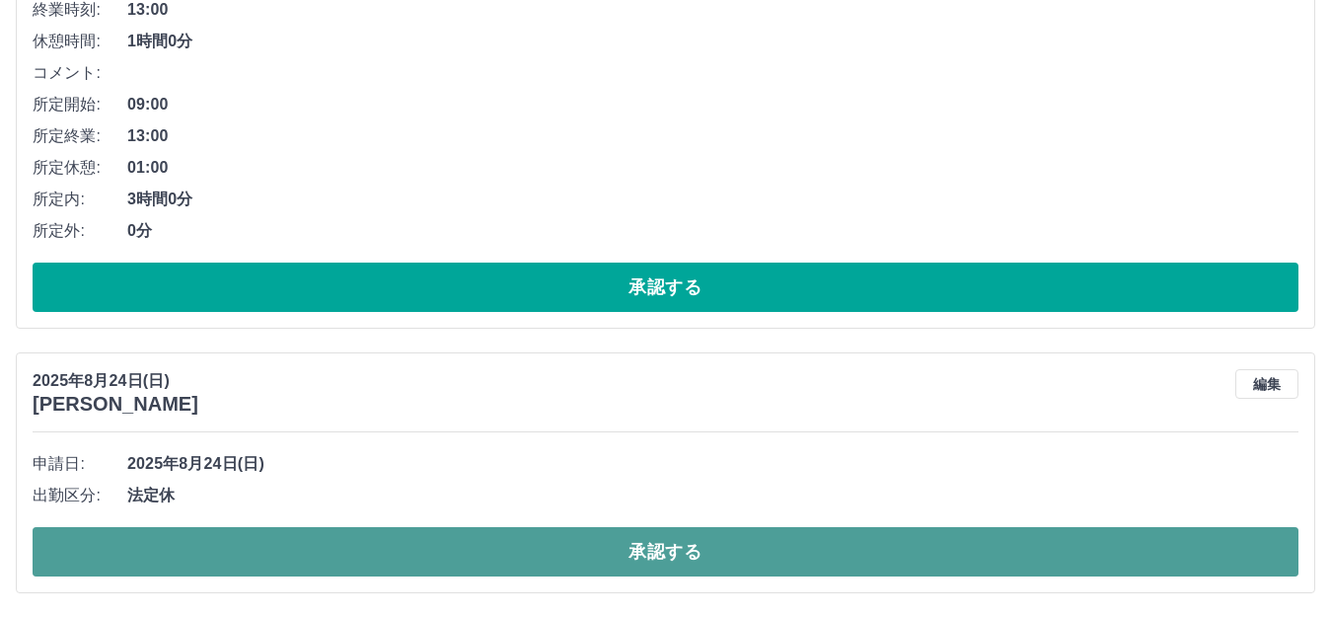
click at [686, 560] on button "承認する" at bounding box center [666, 551] width 1266 height 49
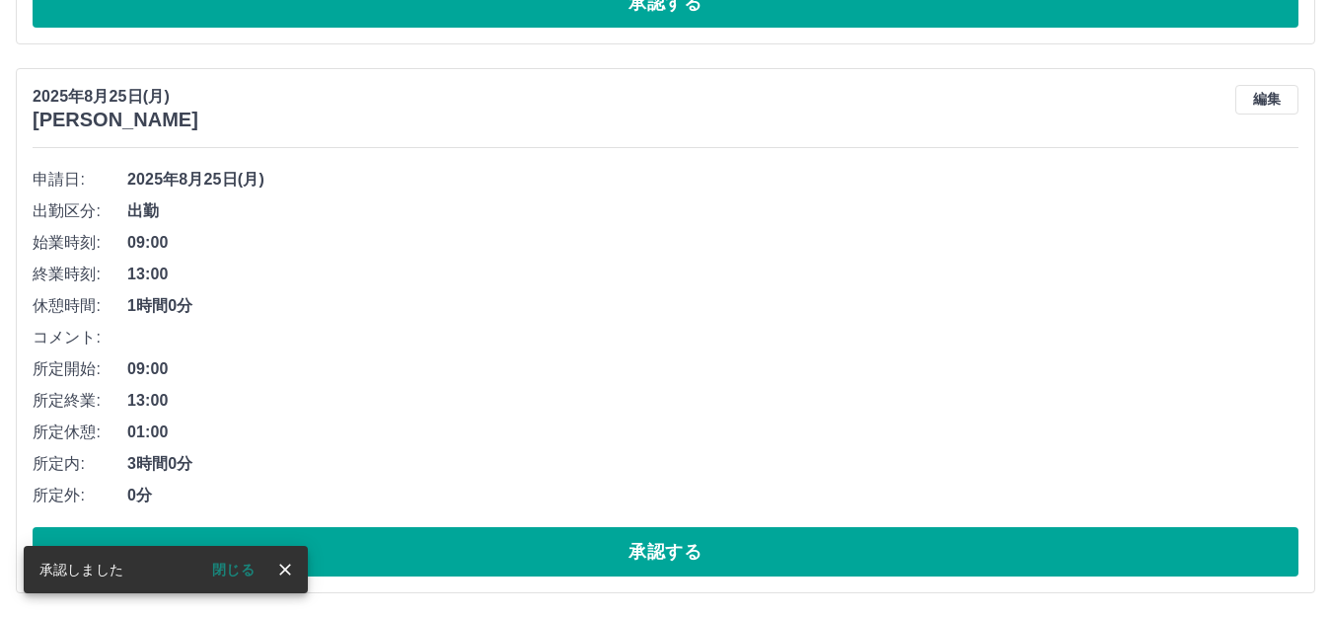
scroll to position [1813, 0]
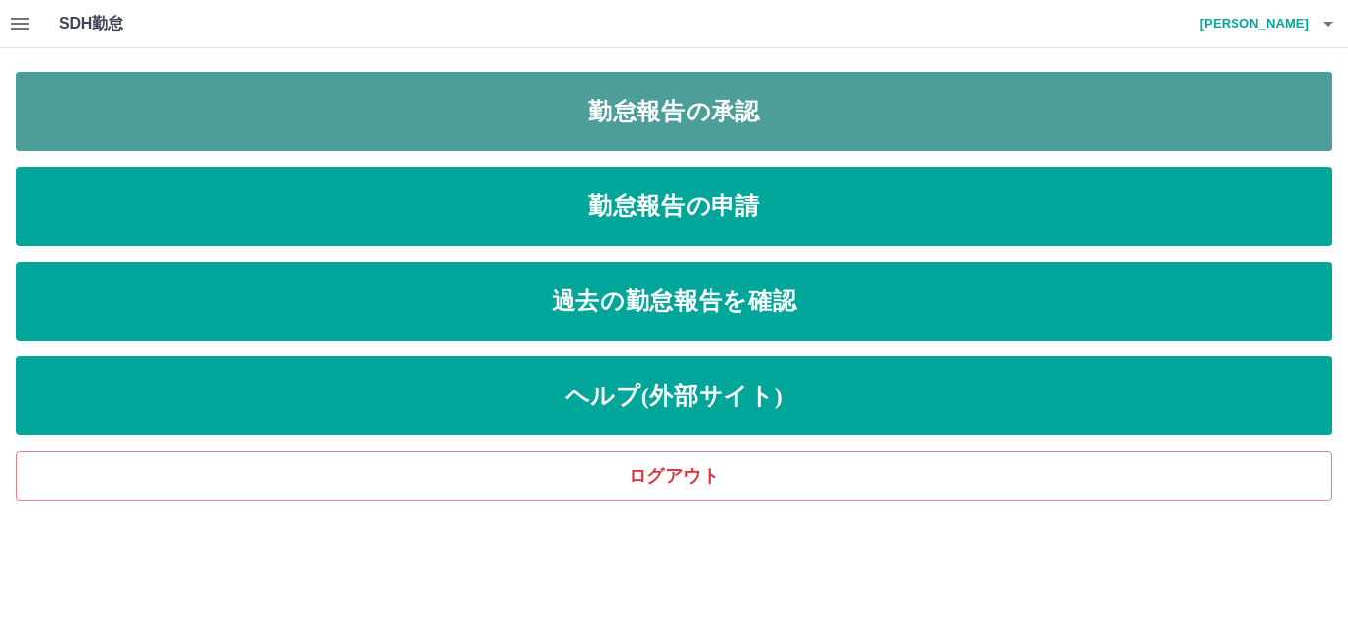
click at [732, 119] on link "勤怠報告の承認" at bounding box center [674, 111] width 1316 height 79
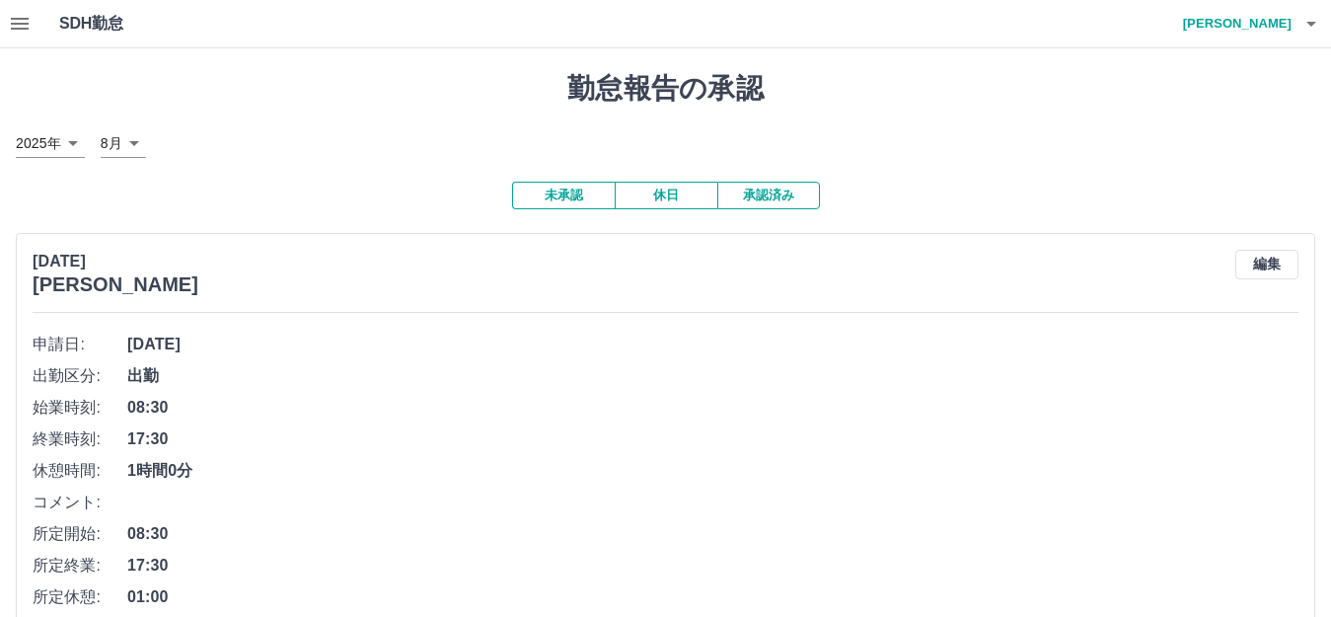
click at [8, 22] on icon "button" at bounding box center [20, 24] width 24 height 24
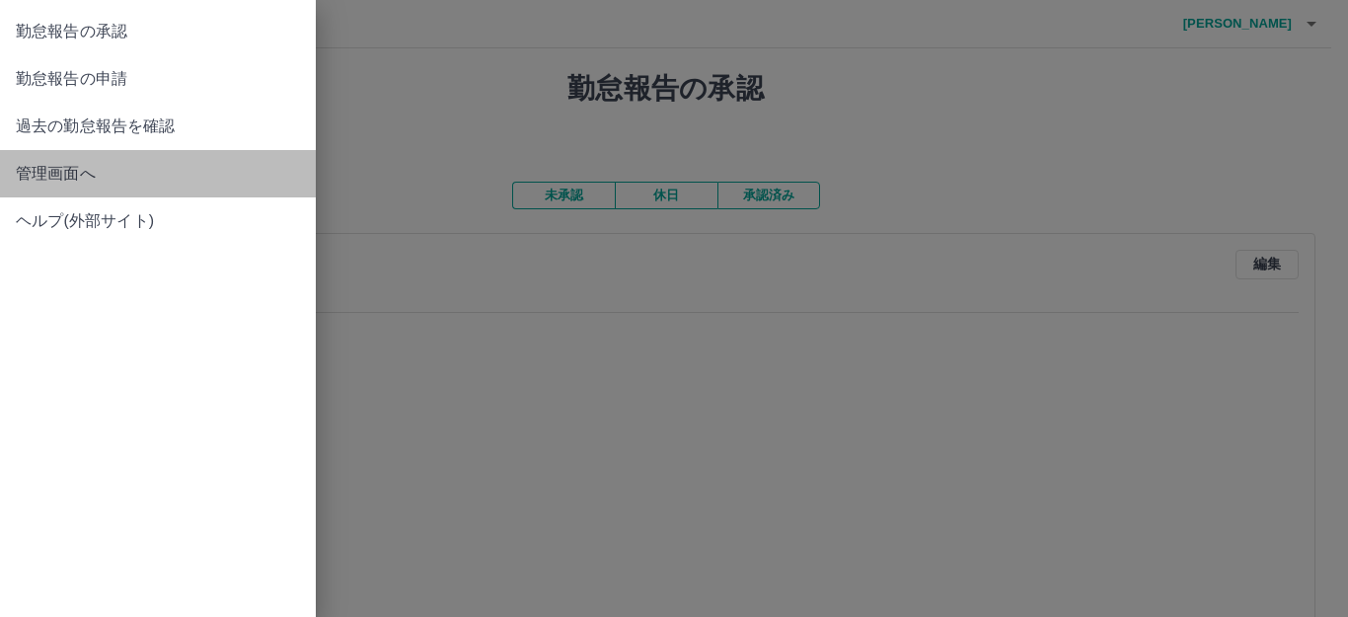
click at [93, 173] on span "管理画面へ" at bounding box center [158, 174] width 284 height 24
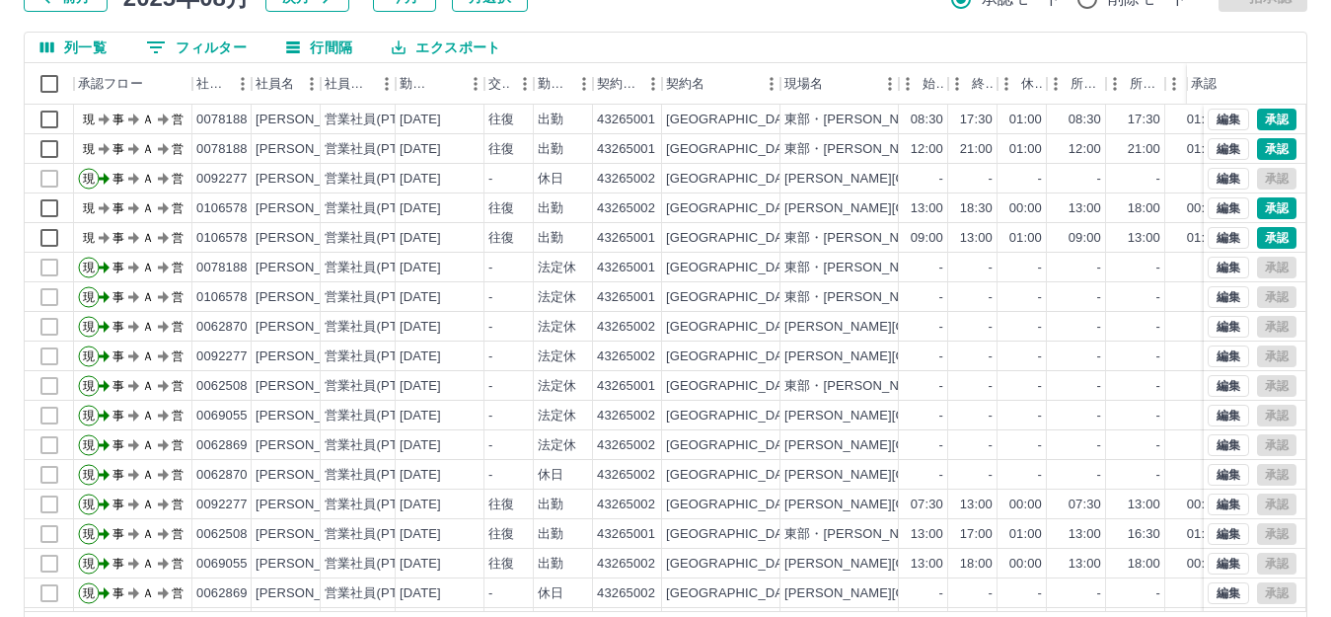
scroll to position [118, 0]
